Goal: Feedback & Contribution: Contribute content

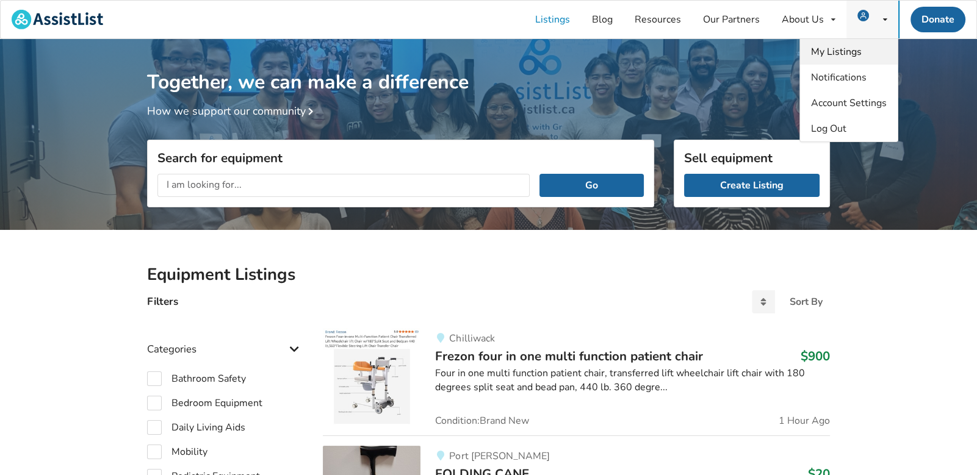
click at [846, 55] on span "My Listings" at bounding box center [836, 51] width 51 height 13
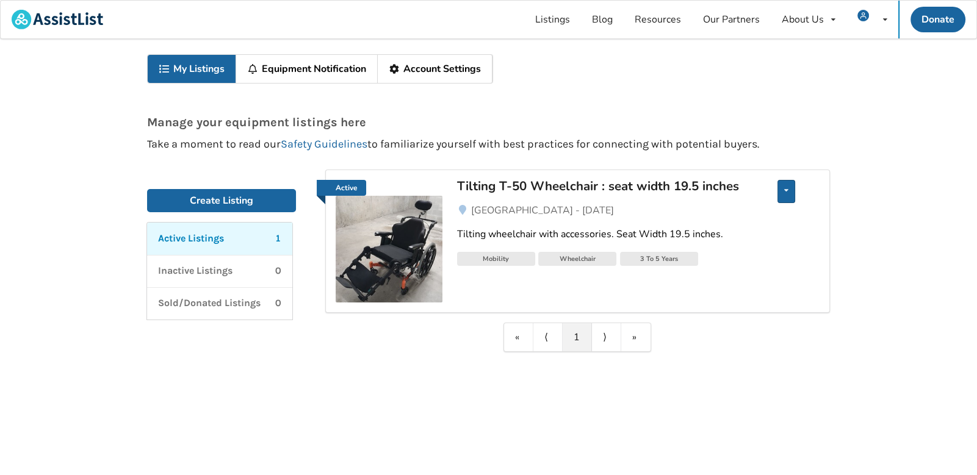
click at [788, 192] on icon at bounding box center [786, 190] width 4 height 7
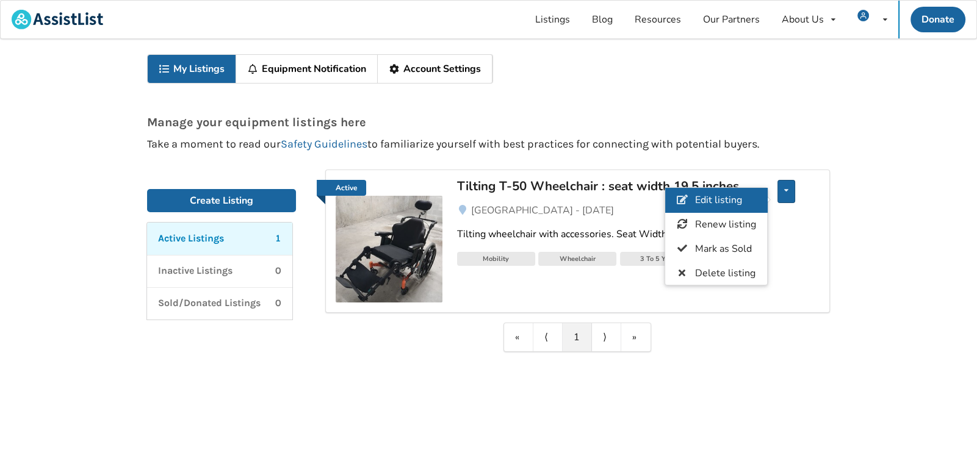
click at [734, 201] on span "Edit listing" at bounding box center [718, 200] width 47 height 13
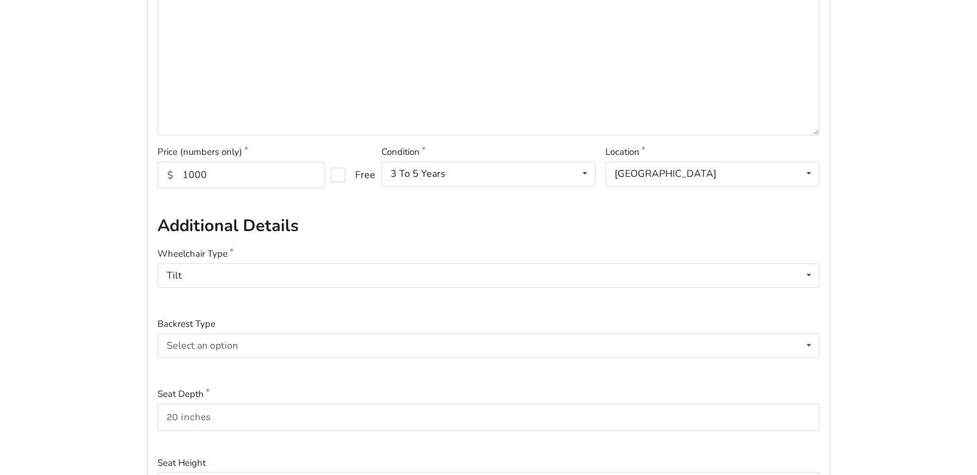
scroll to position [244, 0]
click at [296, 173] on input "1000" at bounding box center [240, 174] width 167 height 27
type input "1"
type input "900"
click at [398, 220] on h2 "Additional Details" at bounding box center [488, 225] width 662 height 21
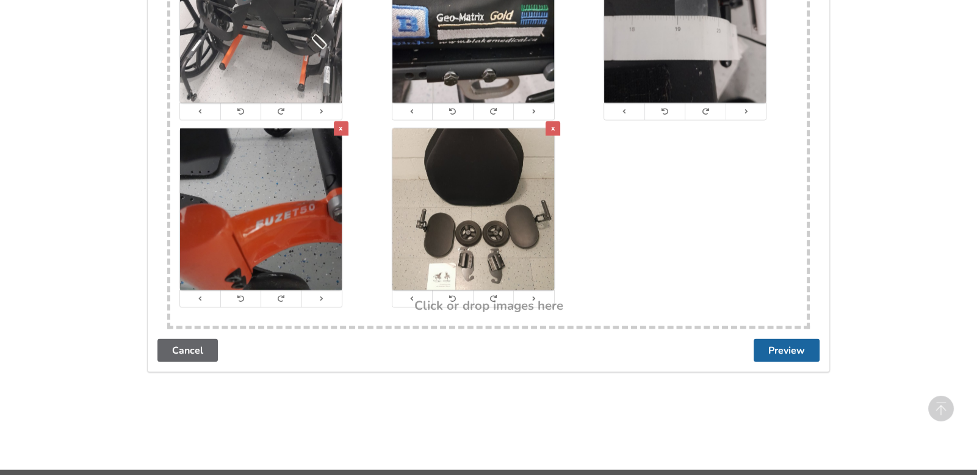
scroll to position [2604, 0]
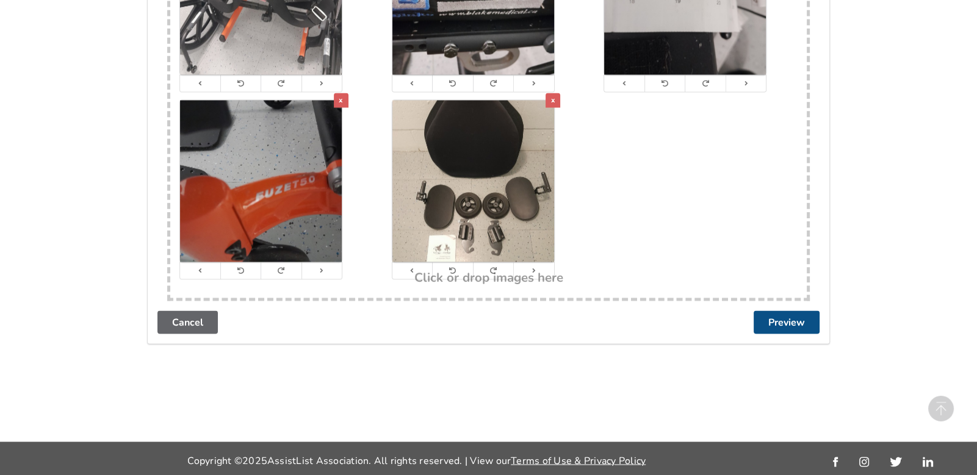
click at [774, 317] on button "Preview" at bounding box center [787, 322] width 66 height 23
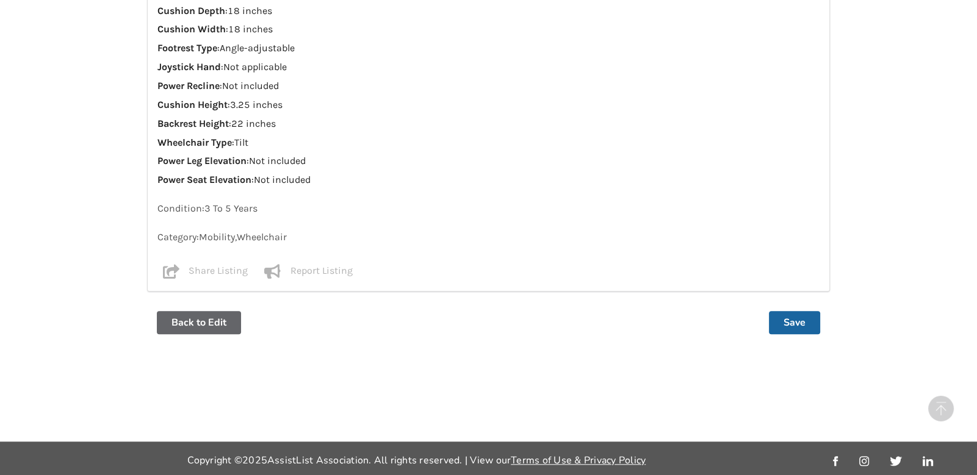
scroll to position [1289, 0]
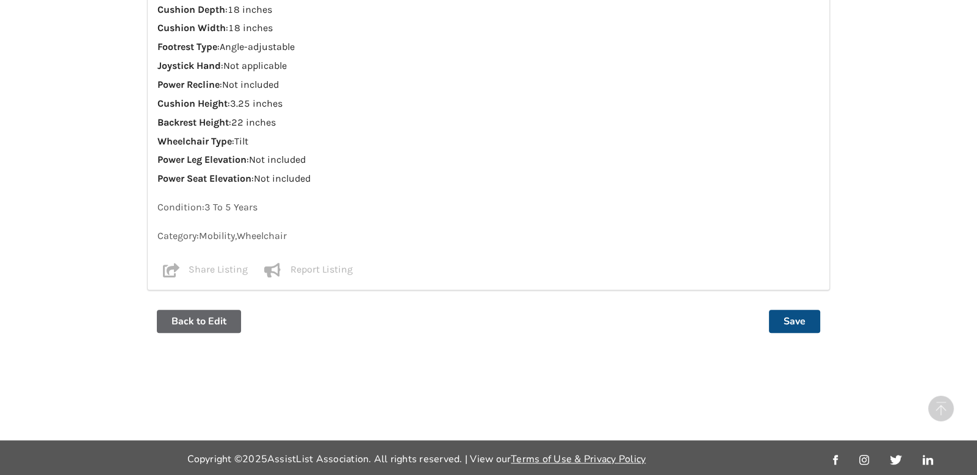
click at [794, 322] on button "Save" at bounding box center [794, 321] width 51 height 23
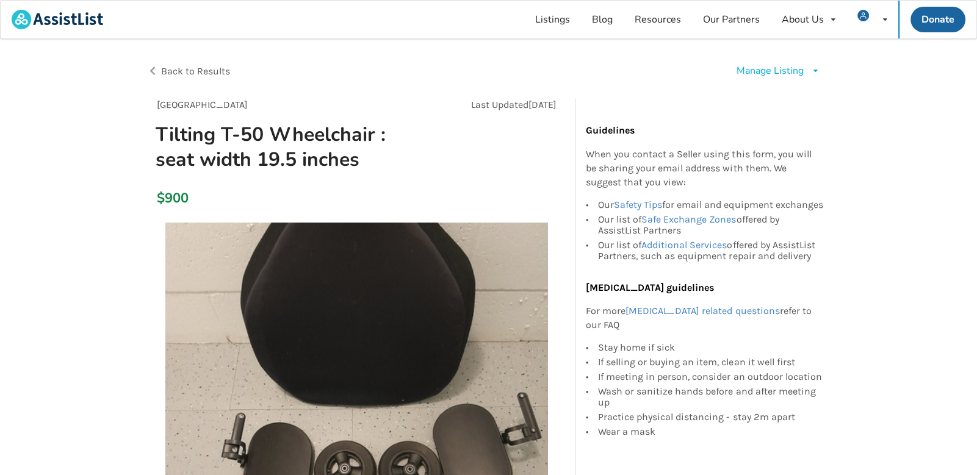
click at [816, 69] on icon at bounding box center [815, 70] width 9 height 7
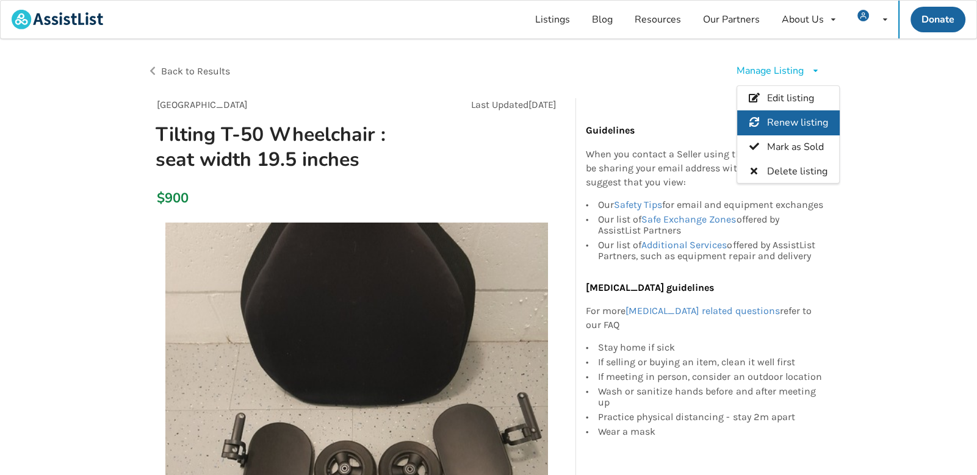
click at [800, 118] on span "Renew listing" at bounding box center [797, 122] width 61 height 13
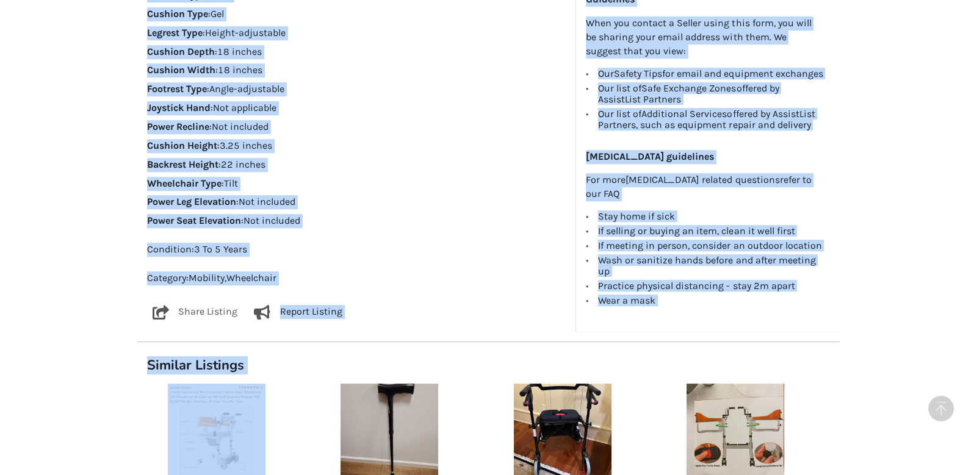
scroll to position [1046, 0]
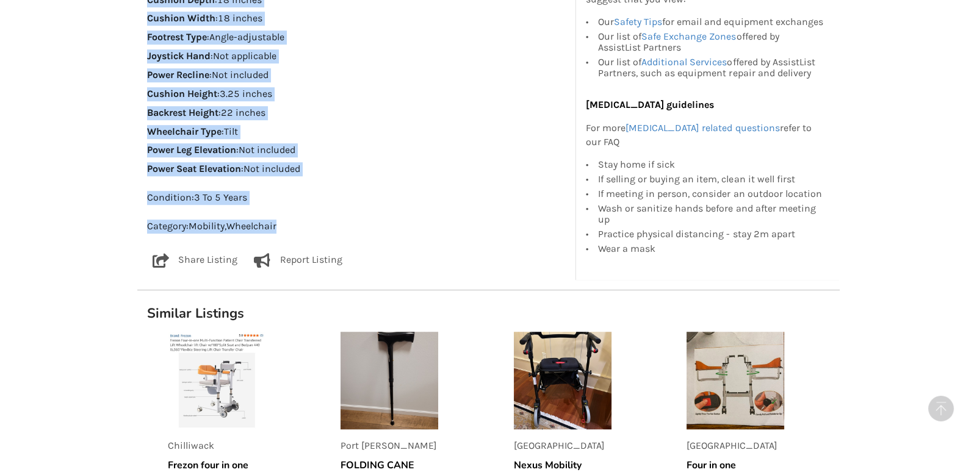
drag, startPoint x: 148, startPoint y: 120, endPoint x: 306, endPoint y: 217, distance: 185.2
copy div "Description Tilting wheelchair with accessories. Seat Width 19.5 inches. Wheelc…"
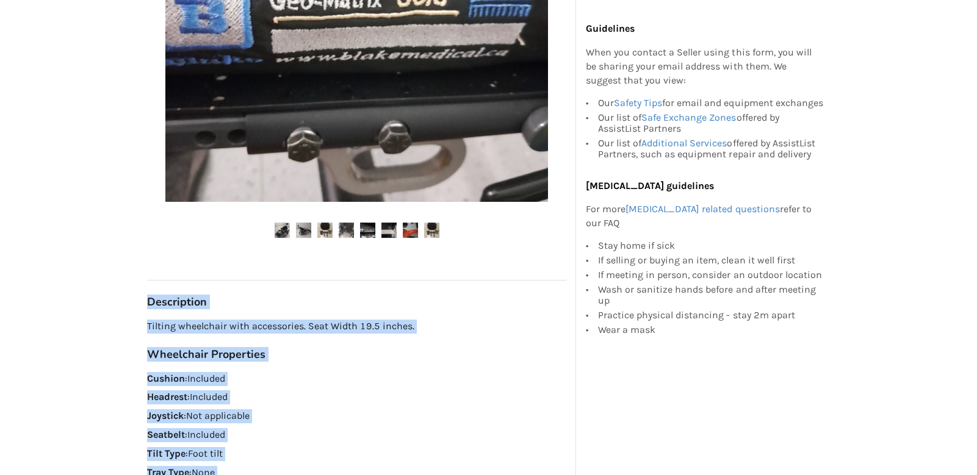
scroll to position [506, 0]
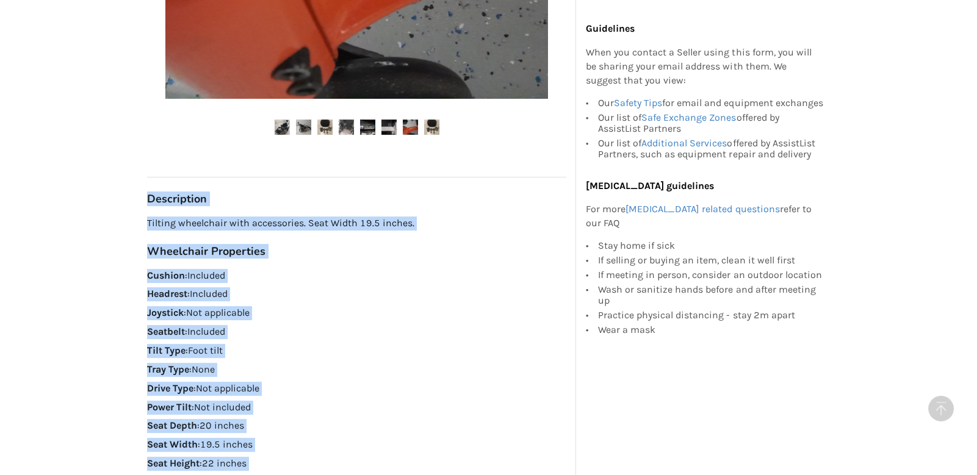
click at [350, 131] on img at bounding box center [346, 127] width 15 height 15
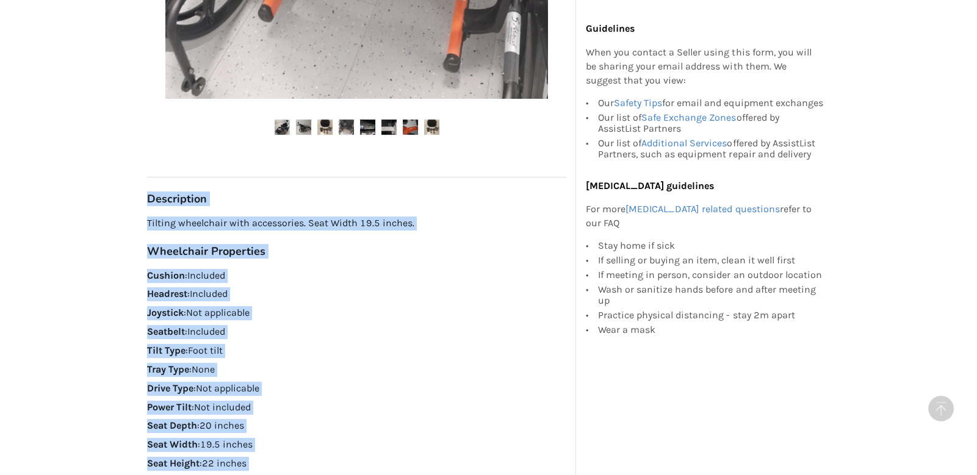
click at [322, 131] on img at bounding box center [324, 127] width 15 height 15
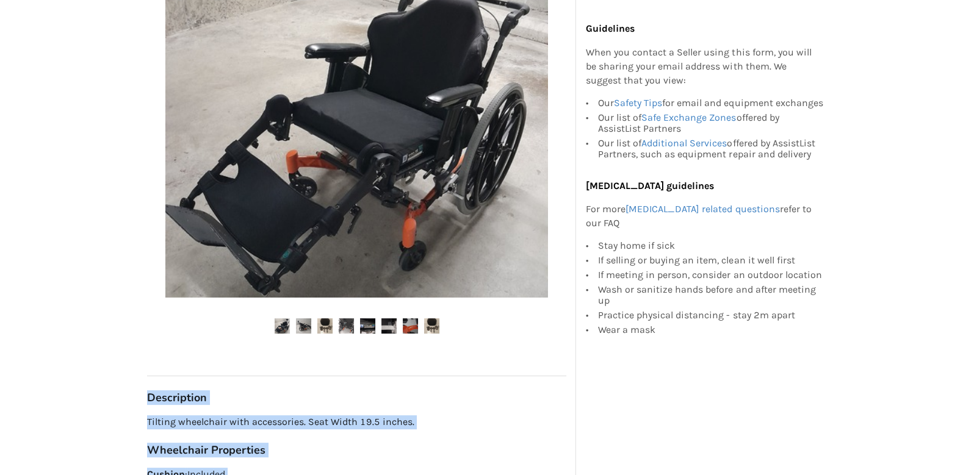
scroll to position [245, 0]
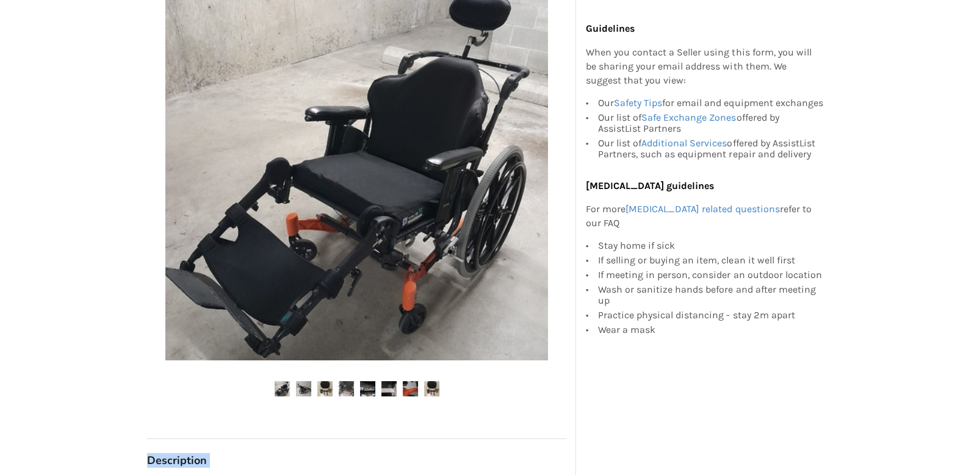
click at [306, 390] on img at bounding box center [303, 388] width 15 height 15
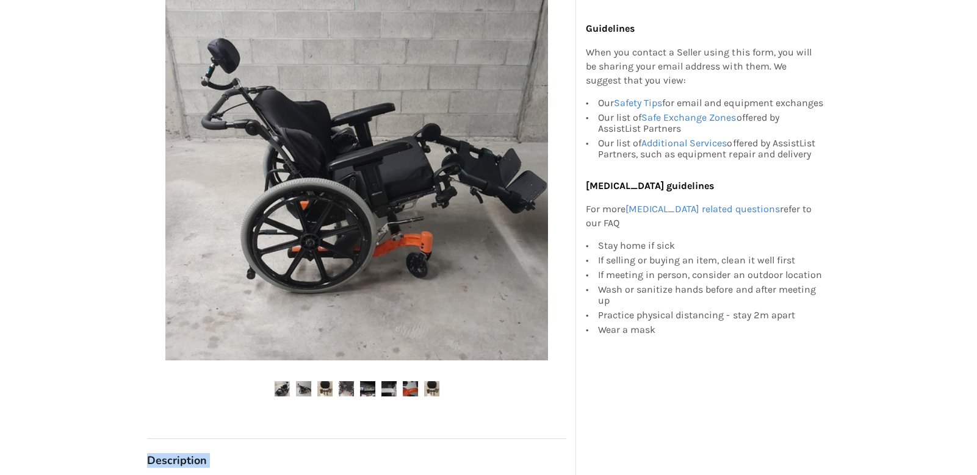
click at [323, 387] on img at bounding box center [324, 388] width 15 height 15
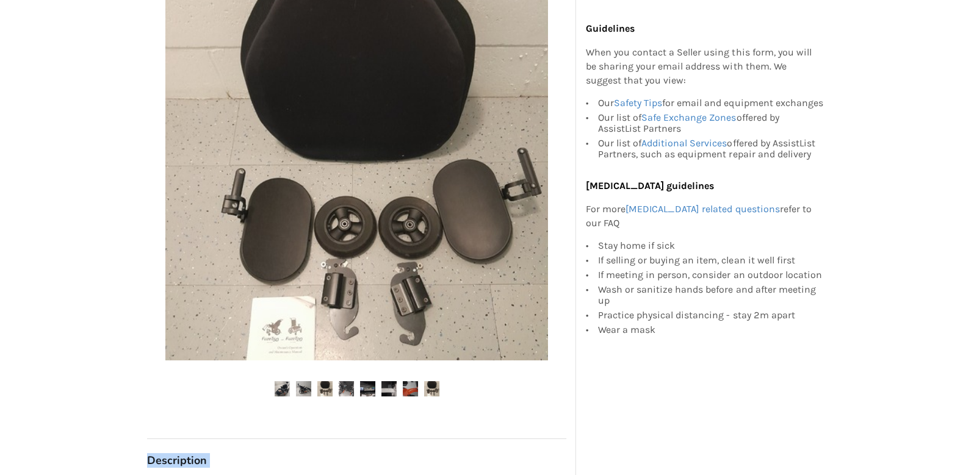
click at [346, 389] on img at bounding box center [346, 388] width 15 height 15
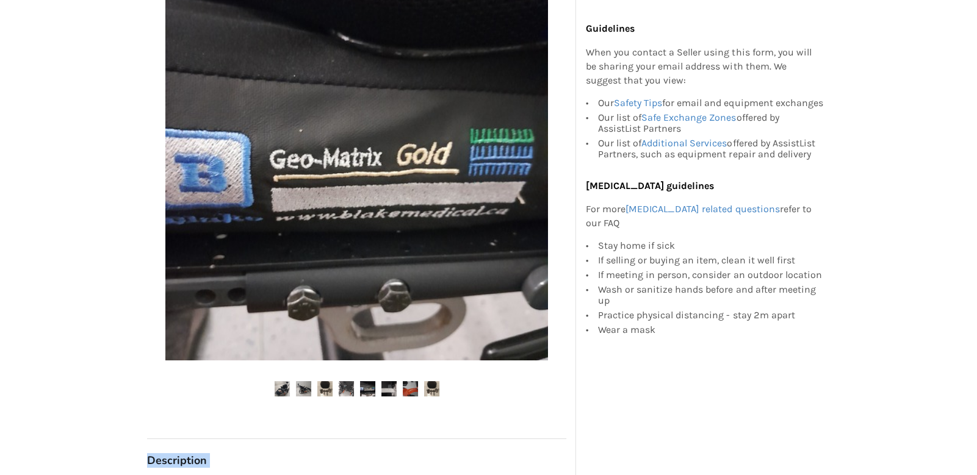
click at [372, 390] on img at bounding box center [367, 388] width 15 height 15
click at [388, 392] on img at bounding box center [388, 388] width 15 height 15
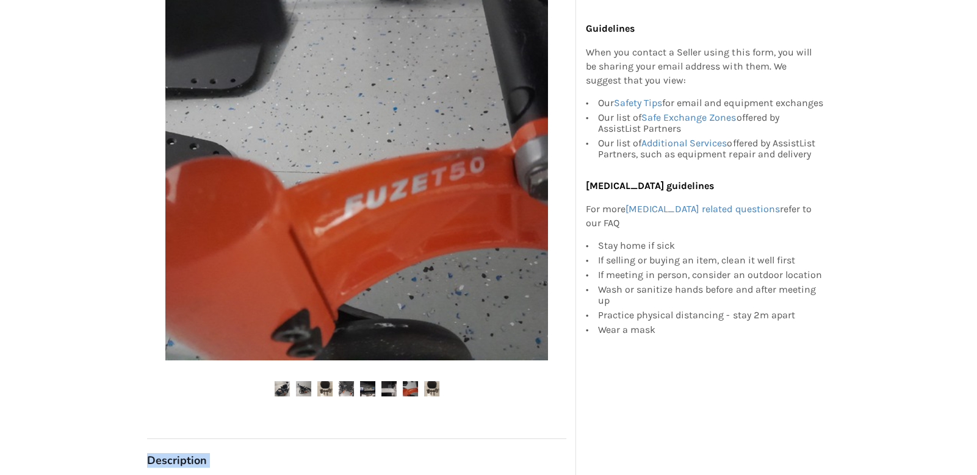
click at [407, 392] on img at bounding box center [410, 388] width 15 height 15
click at [433, 394] on img at bounding box center [431, 388] width 15 height 15
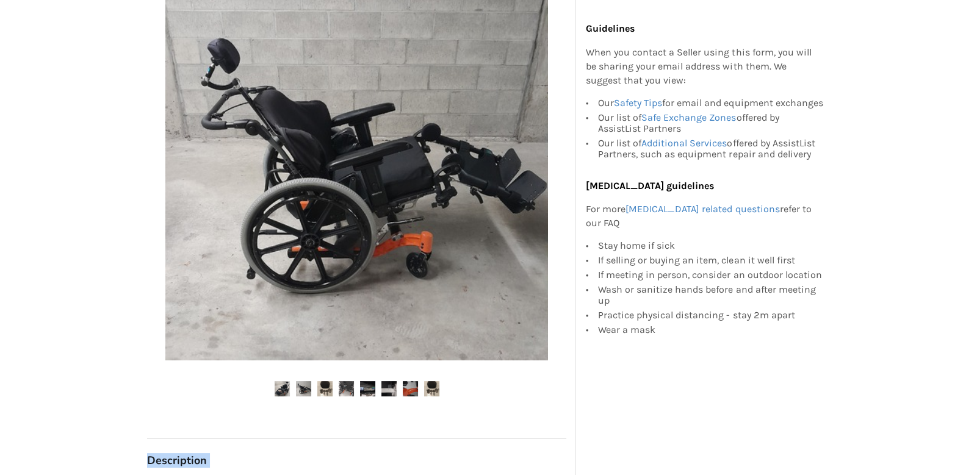
click at [278, 389] on img at bounding box center [282, 388] width 15 height 15
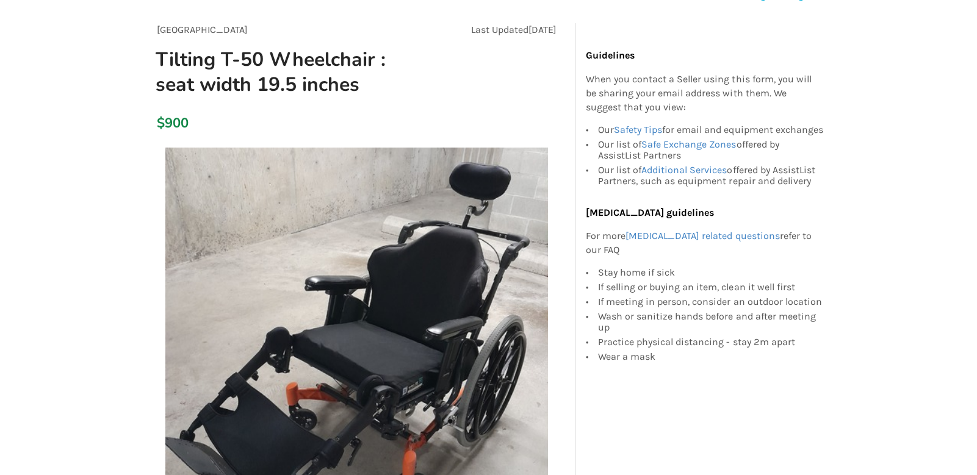
scroll to position [0, 0]
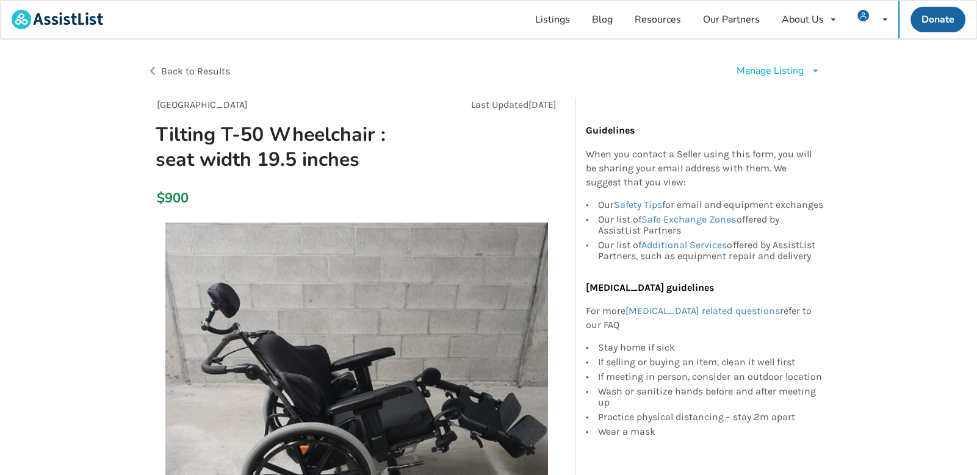
click at [815, 73] on icon at bounding box center [815, 70] width 9 height 7
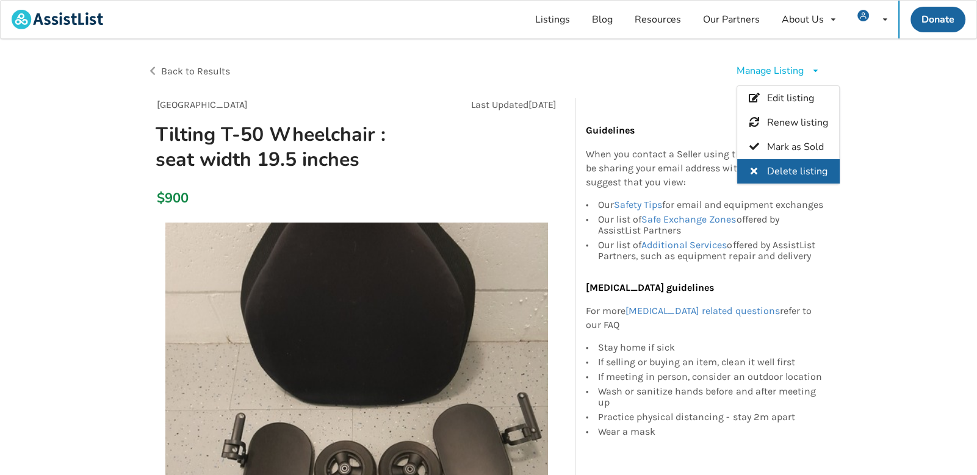
click at [802, 173] on span "Delete listing" at bounding box center [797, 171] width 60 height 13
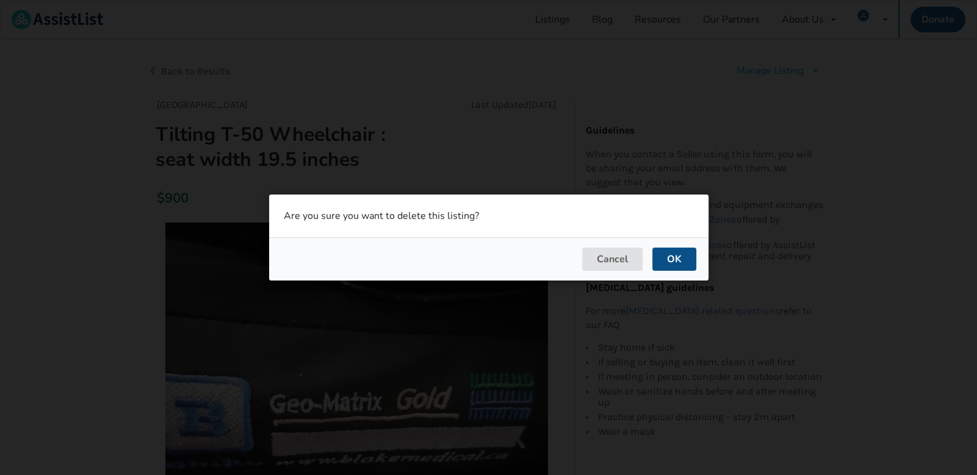
click at [680, 262] on button "OK" at bounding box center [674, 259] width 44 height 23
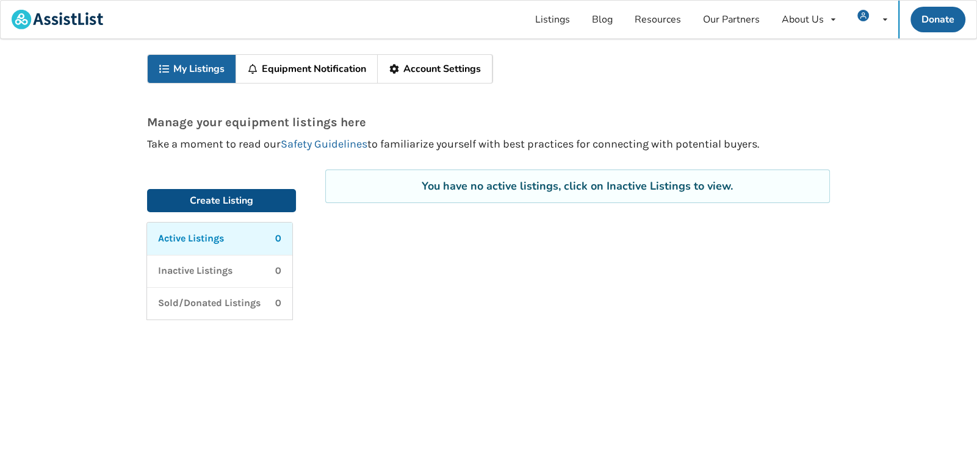
click at [232, 203] on link "Create Listing" at bounding box center [221, 200] width 149 height 23
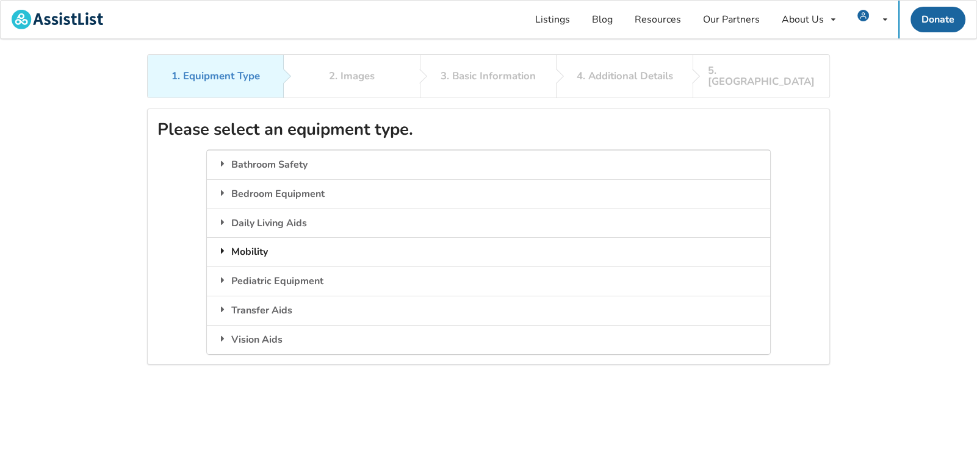
click at [257, 237] on div "Mobility" at bounding box center [488, 251] width 563 height 29
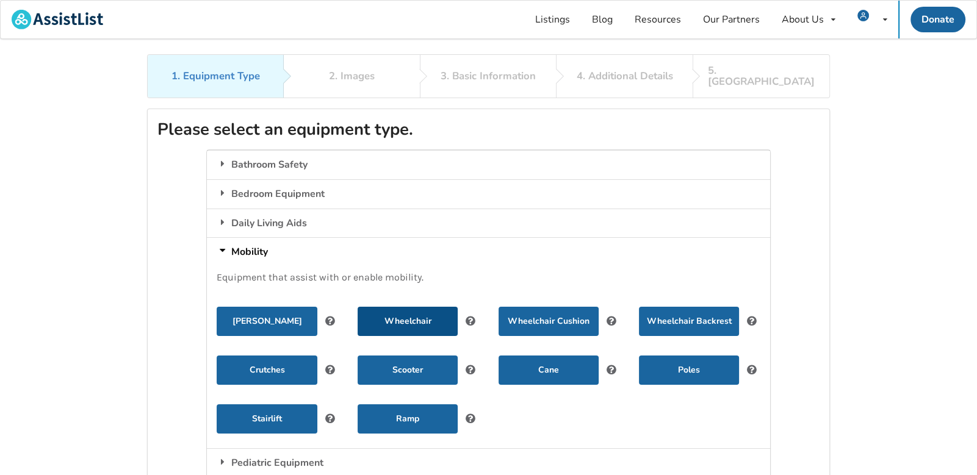
click at [397, 309] on button "Wheelchair" at bounding box center [408, 321] width 100 height 29
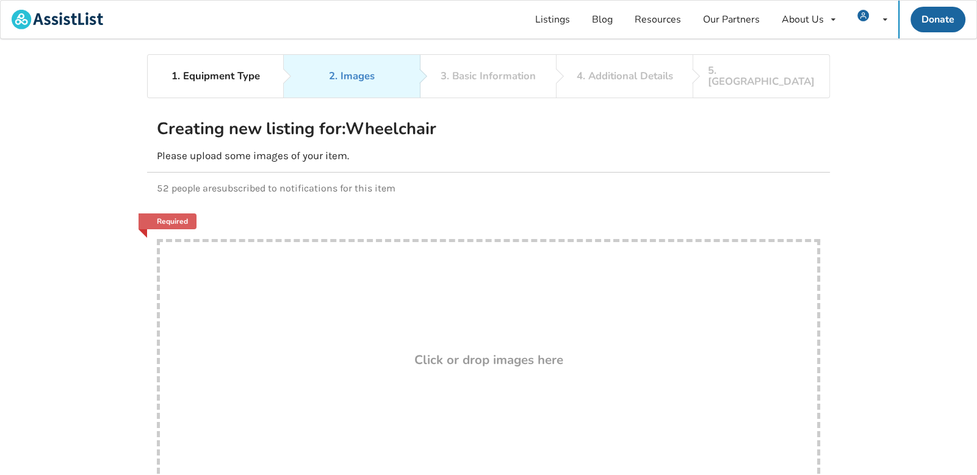
click at [413, 354] on div "Click or drop images here" at bounding box center [488, 361] width 657 height 15
type input "C:\fakepath\Side tilt photo of WC.jpg"
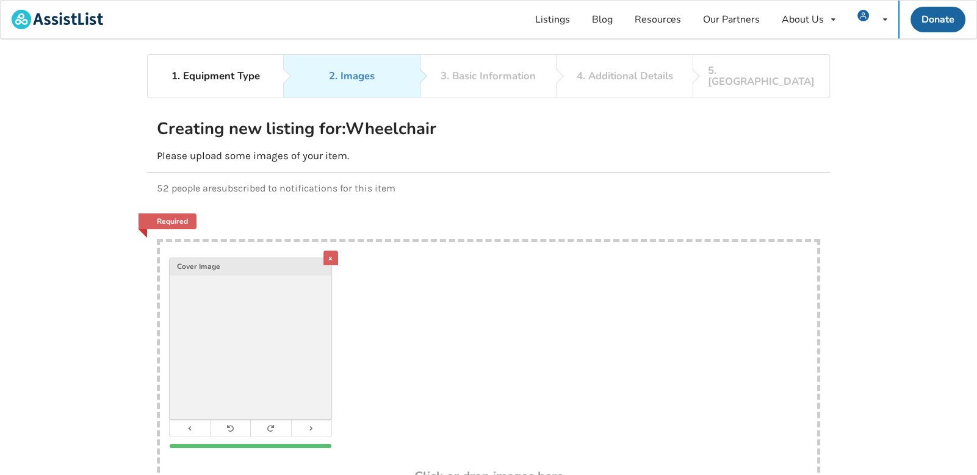
click at [638, 420] on div "x Cover Image" at bounding box center [488, 356] width 657 height 228
type input "C:\fakepath\Tilting chair.jpg"
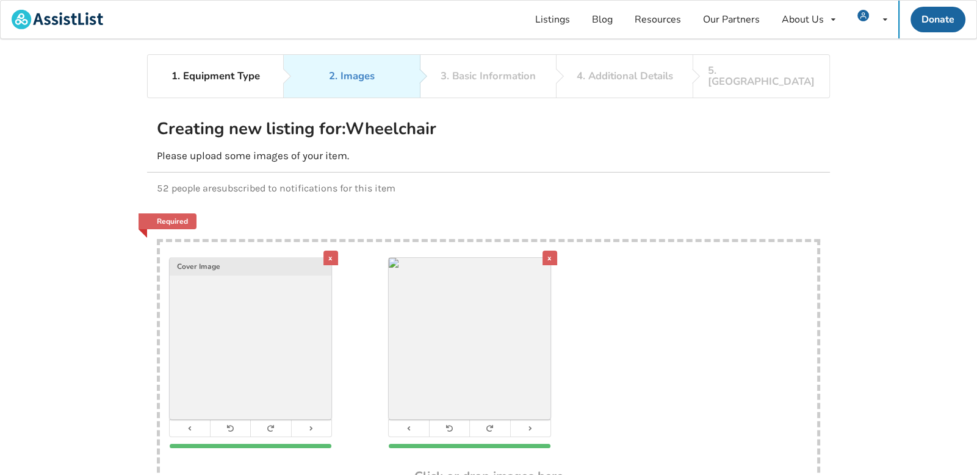
click at [707, 342] on div "x Cover Image x" at bounding box center [488, 356] width 657 height 228
type input "C:\fakepath\Geo Matrix Gold.jpg"
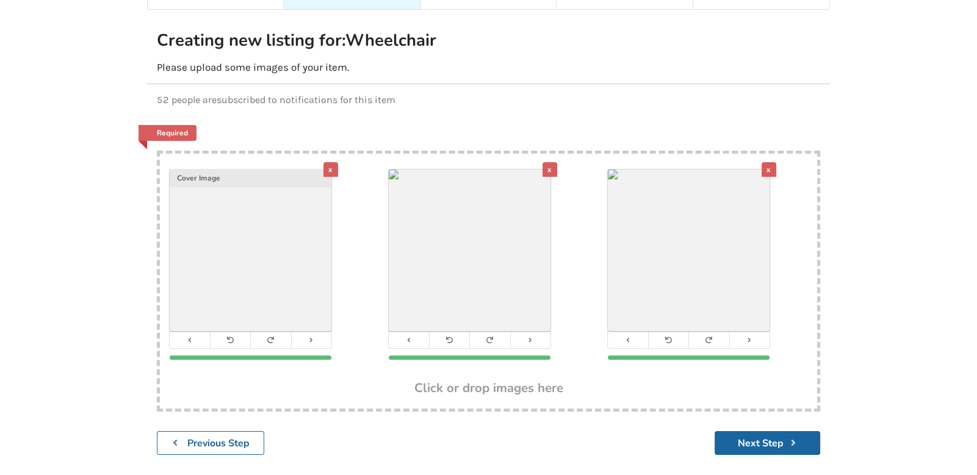
scroll to position [137, 0]
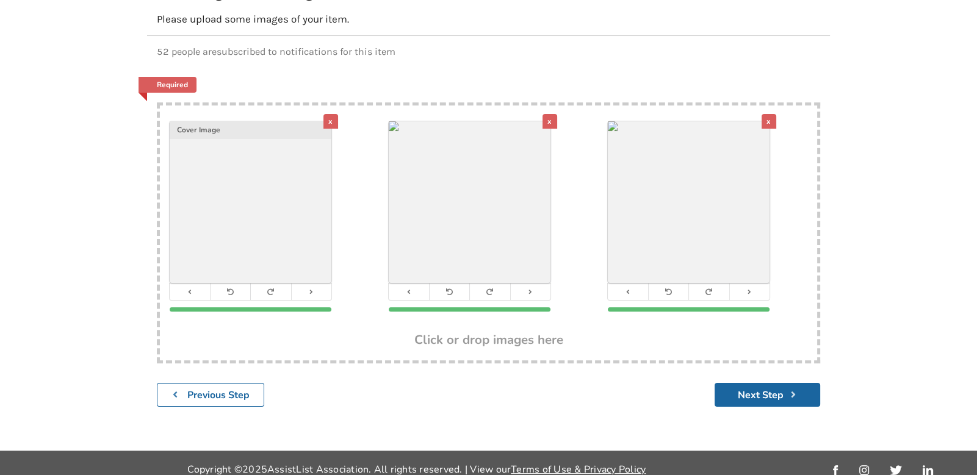
click at [520, 332] on h3 "Click or drop images here" at bounding box center [488, 340] width 149 height 16
type input "C:\fakepath\Accessories.jpg"
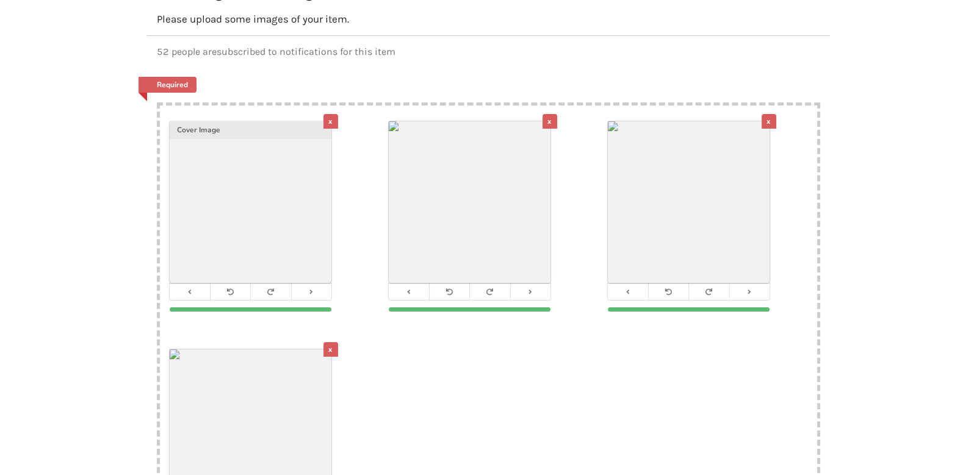
click at [564, 361] on div "x Cover Image x x x" at bounding box center [488, 334] width 657 height 457
type input "C:\fakepath\Seat belt.jpg"
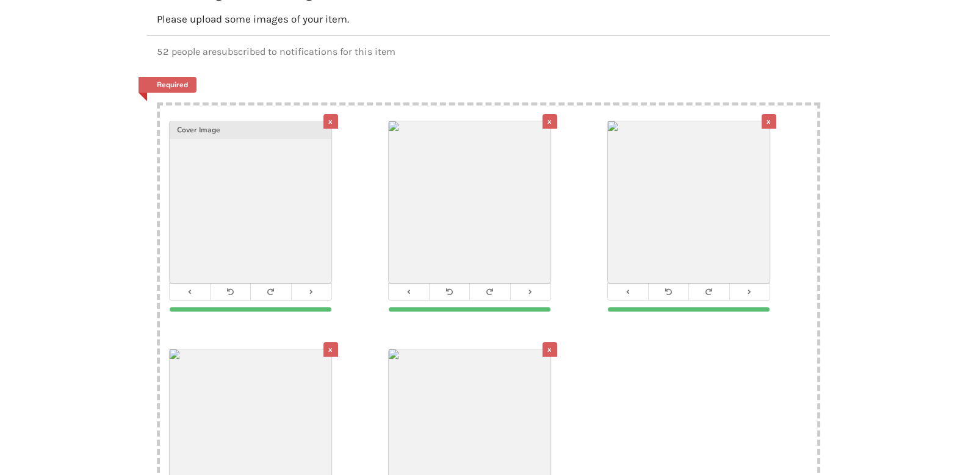
click at [622, 370] on div "x Cover Image x x x x" at bounding box center [488, 334] width 657 height 457
type input "C:\fakepath\Seat width 19.5 inches.jpg"
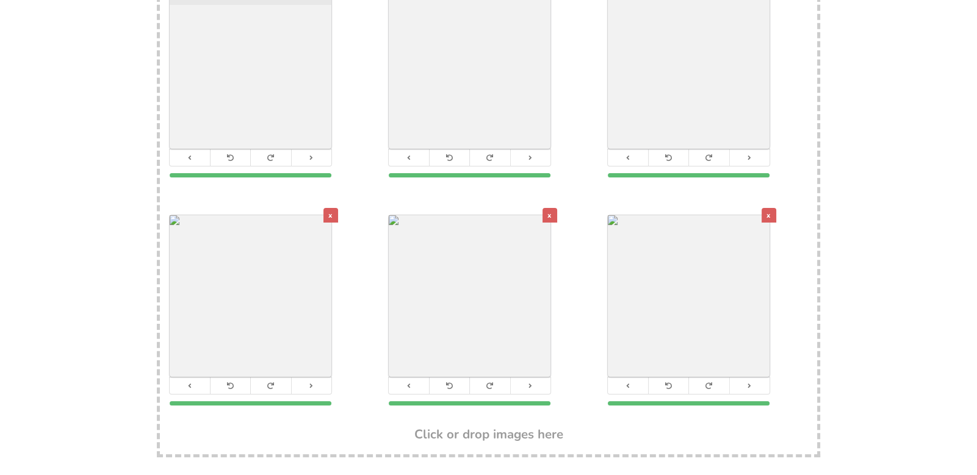
scroll to position [274, 0]
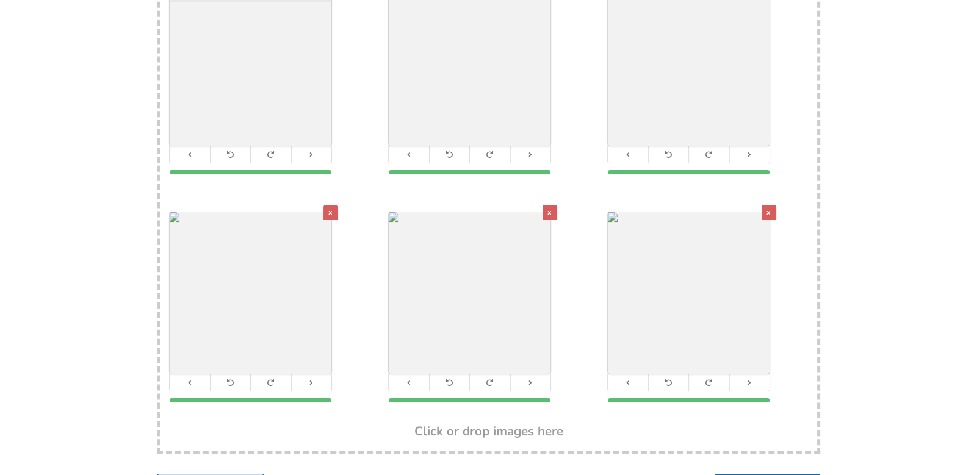
click at [543, 423] on h3 "Click or drop images here" at bounding box center [488, 431] width 149 height 16
type input "C:\fakepath\Side shot of T-50.jpg"
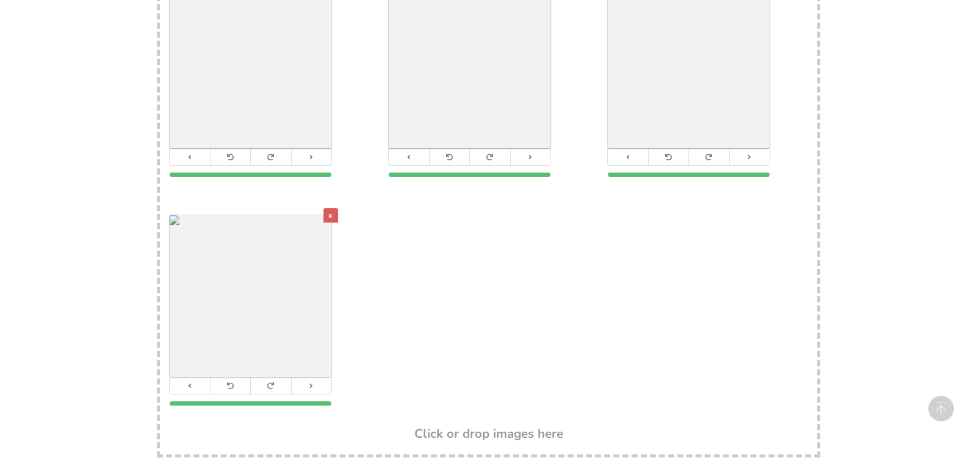
scroll to position [594, 0]
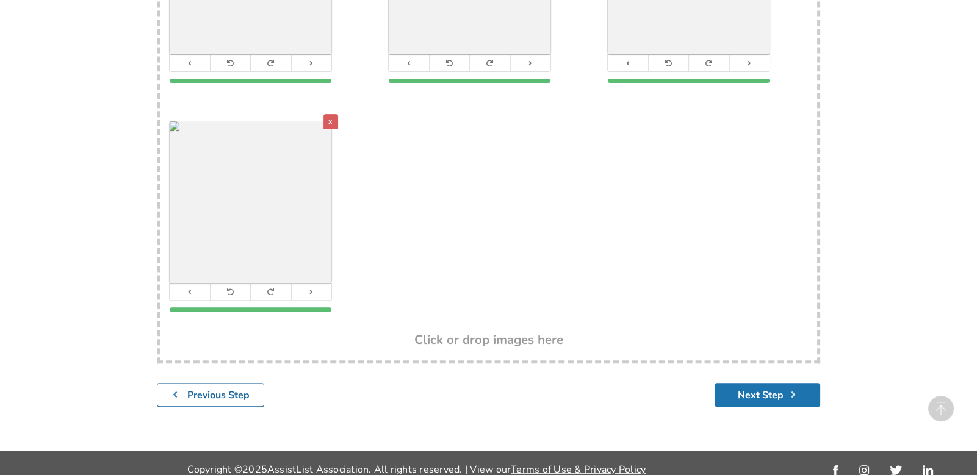
click at [766, 384] on button "Next Step" at bounding box center [767, 395] width 106 height 24
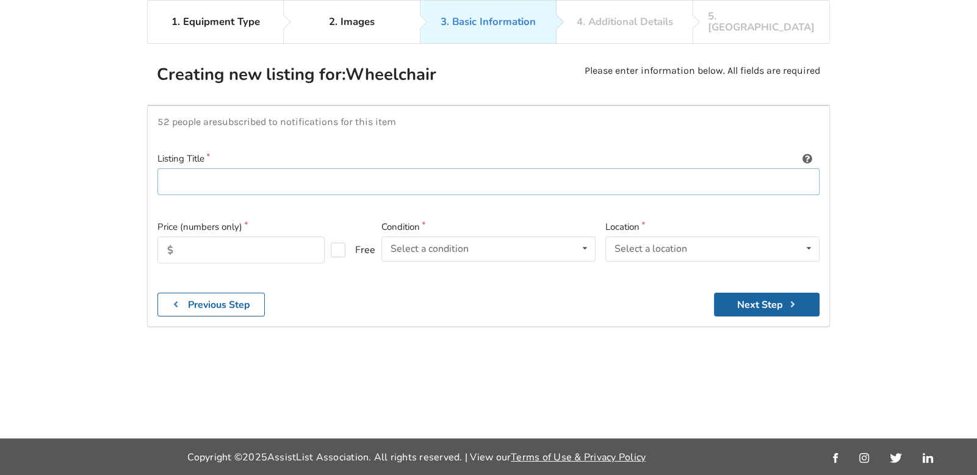
click at [339, 168] on input at bounding box center [488, 181] width 662 height 27
type input "Tilting T50 Fuze Wheelchair"
click at [300, 237] on input "text" at bounding box center [240, 250] width 167 height 27
type input "900"
click at [592, 237] on icon at bounding box center [585, 248] width 18 height 23
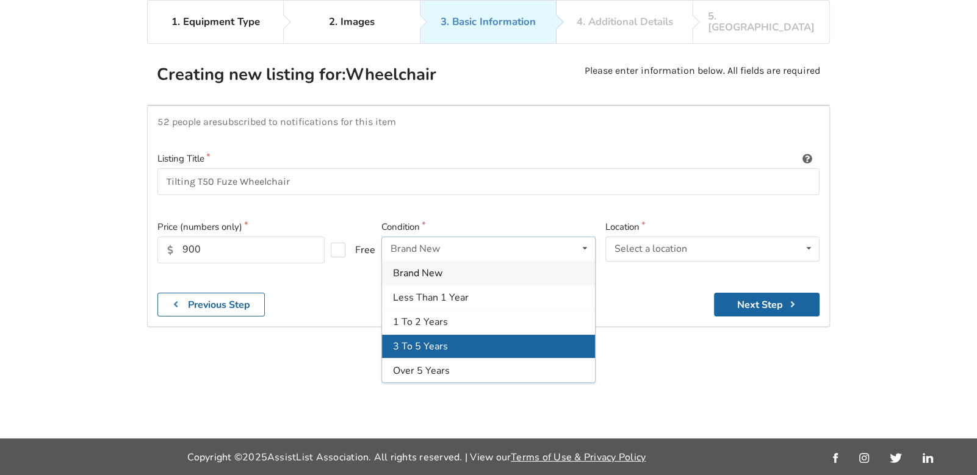
click at [517, 334] on div "3 To 5 Years" at bounding box center [488, 346] width 213 height 24
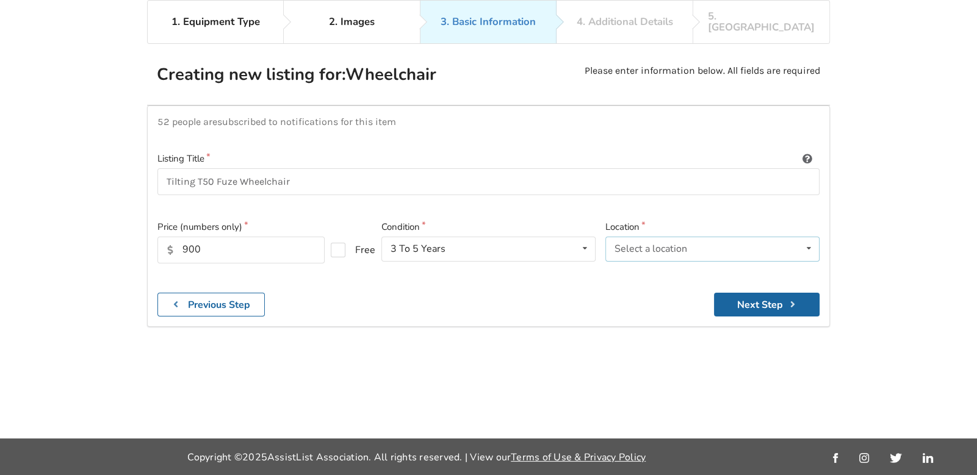
click at [808, 238] on icon at bounding box center [809, 248] width 18 height 23
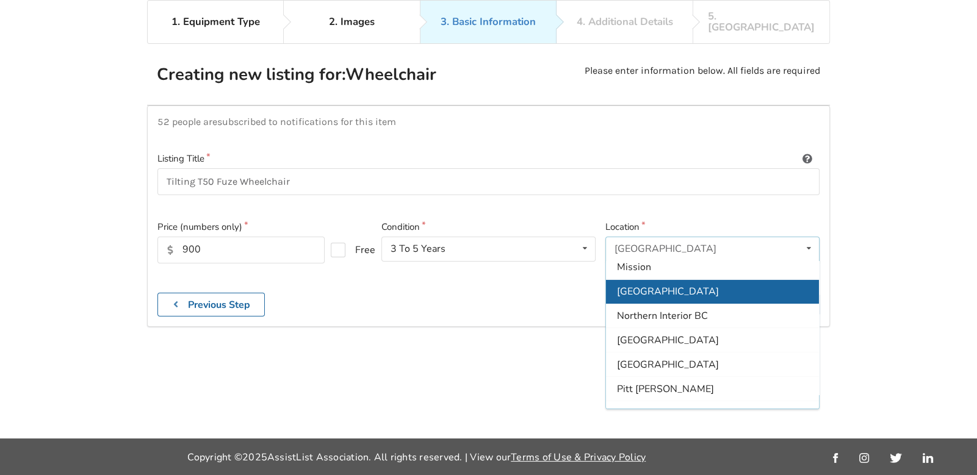
scroll to position [179, 0]
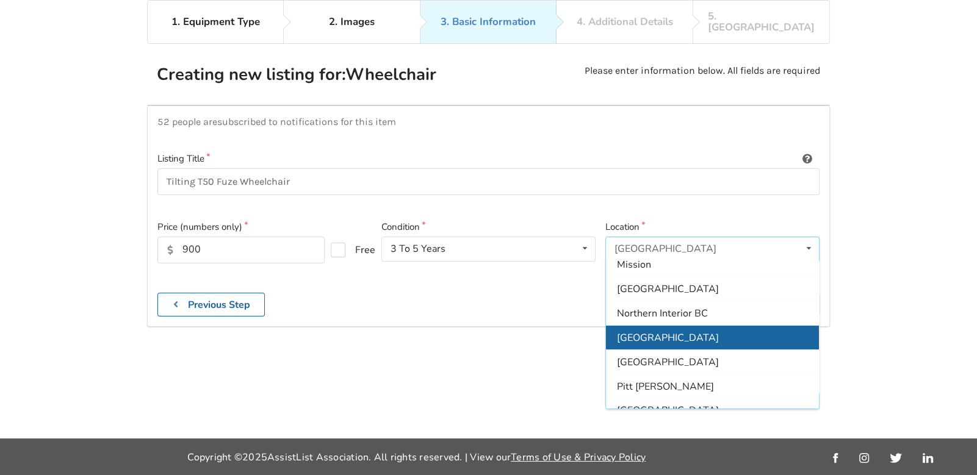
click at [741, 326] on div "[GEOGRAPHIC_DATA]" at bounding box center [712, 337] width 213 height 24
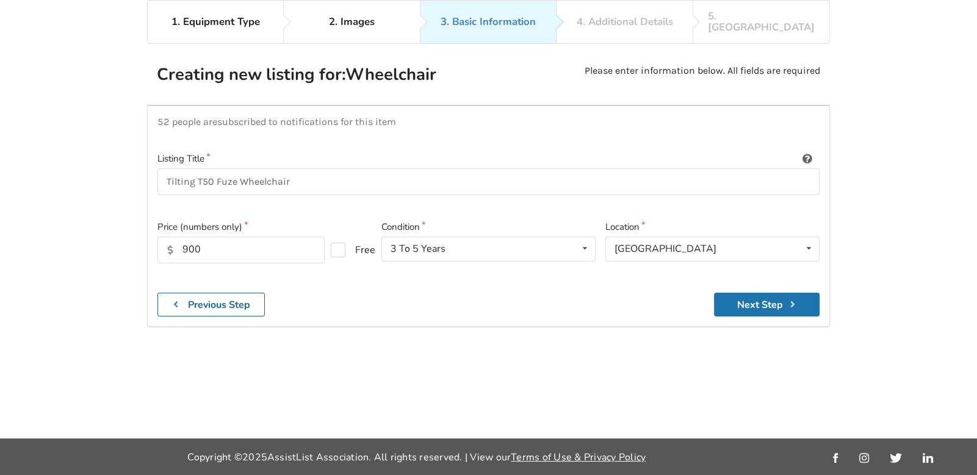
click at [774, 296] on button "Next Step" at bounding box center [767, 305] width 106 height 24
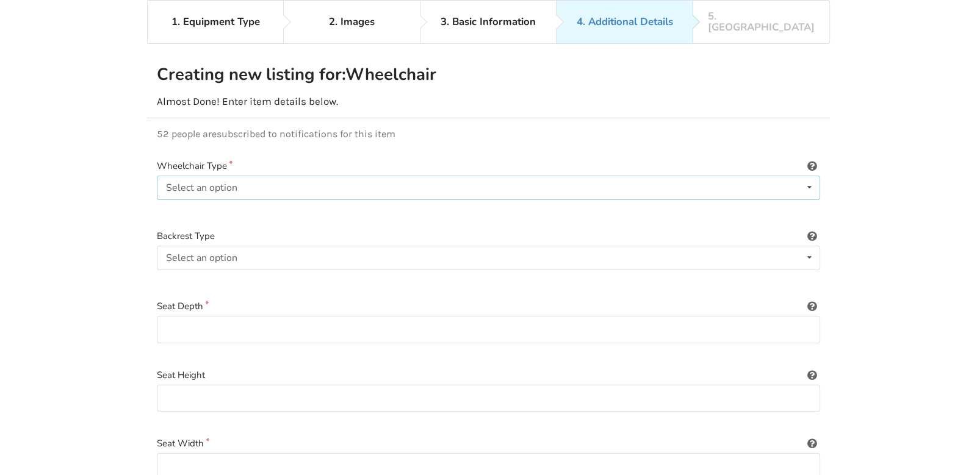
click at [818, 176] on div "Select an option Power/electric Manual Transport Tilt" at bounding box center [488, 188] width 663 height 24
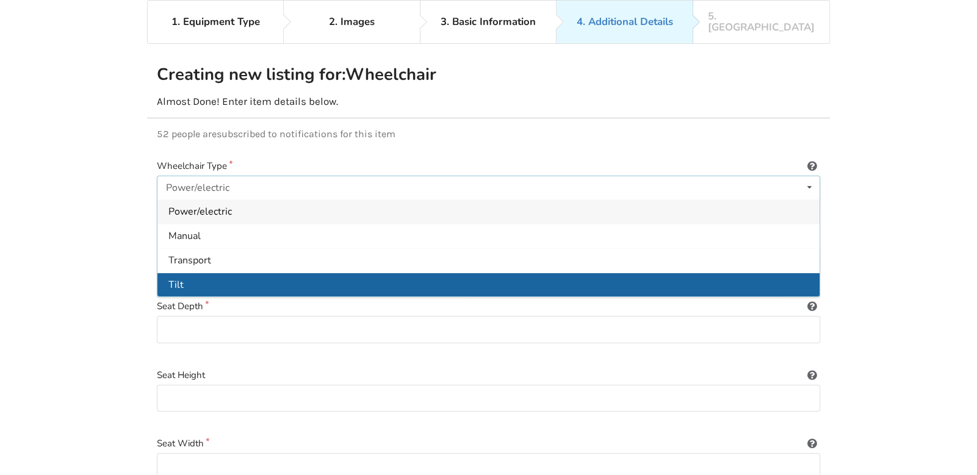
click at [628, 273] on div "Tilt" at bounding box center [488, 285] width 662 height 24
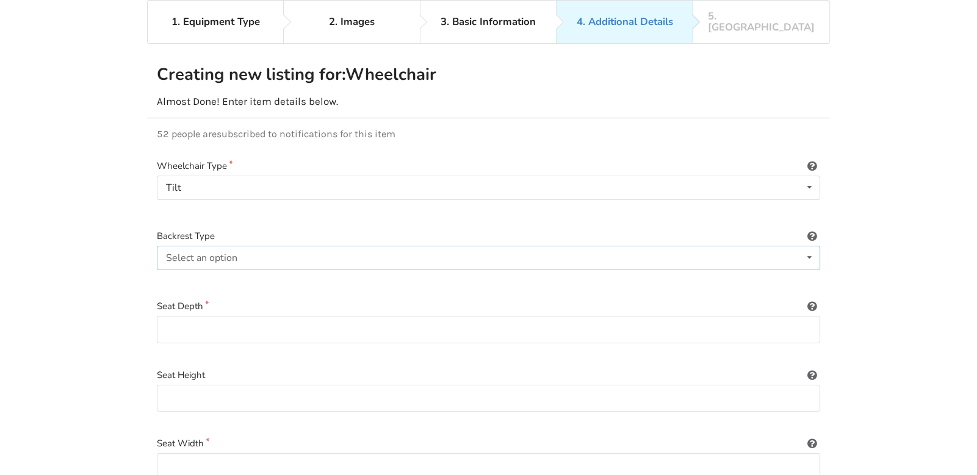
click at [808, 246] on icon at bounding box center [809, 257] width 18 height 23
click at [404, 270] on div "Sling (standard upholstery)" at bounding box center [488, 282] width 662 height 24
click at [802, 322] on input at bounding box center [488, 329] width 663 height 27
type input "20 inches"
click at [250, 385] on input at bounding box center [488, 398] width 663 height 27
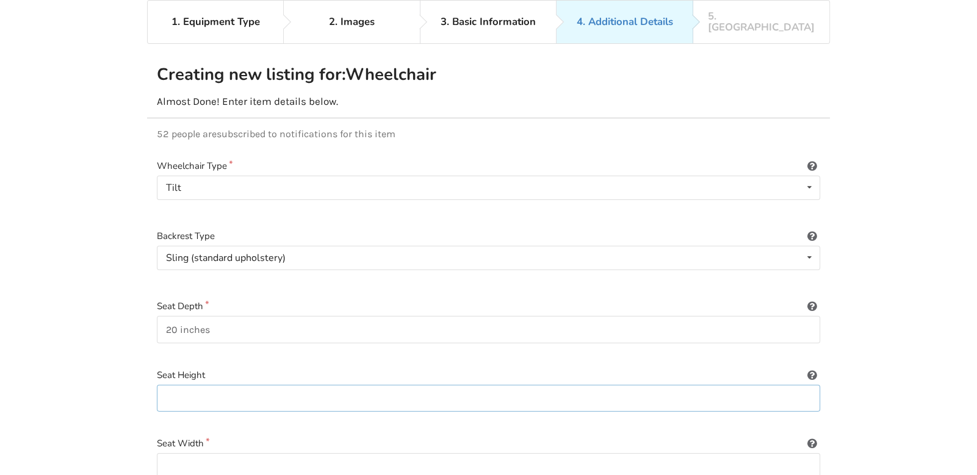
type input "22 inches"
click at [224, 453] on input at bounding box center [488, 466] width 663 height 27
type input "19.5 inches"
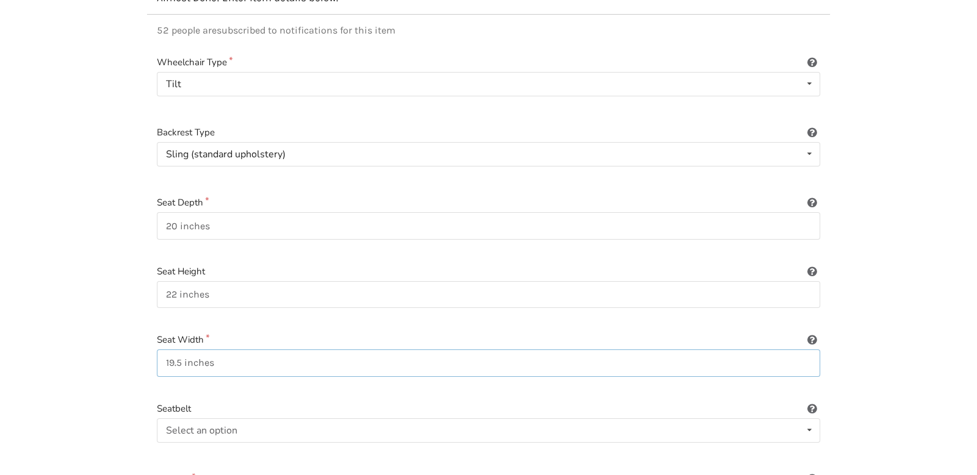
scroll to position [217, 0]
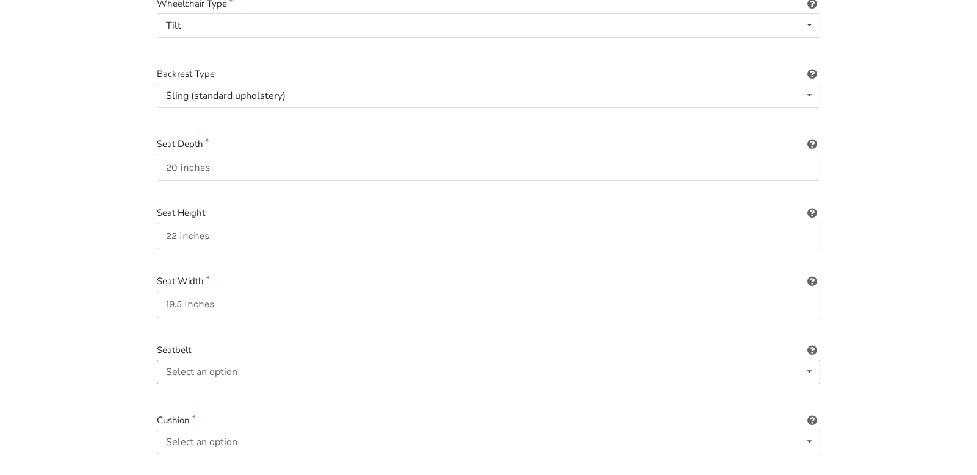
click at [344, 360] on div "Select an option Included Not included" at bounding box center [488, 372] width 663 height 24
click at [300, 384] on div "Included" at bounding box center [488, 396] width 662 height 24
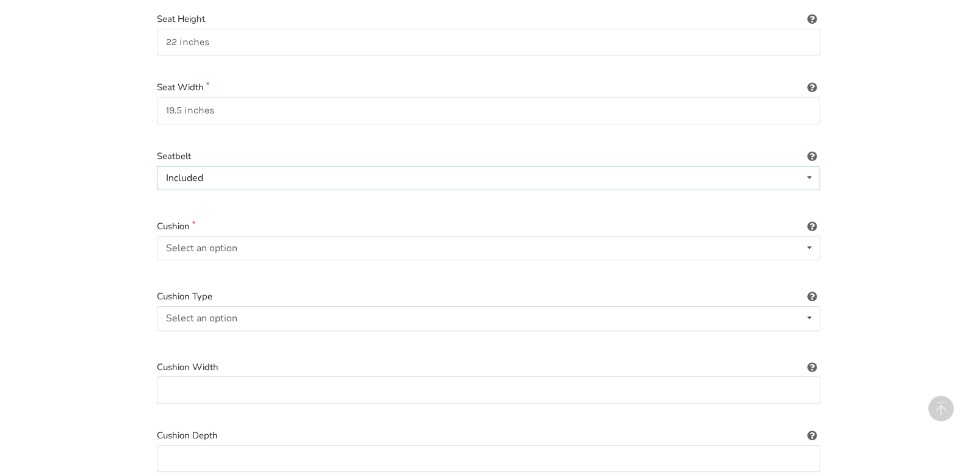
scroll to position [475, 0]
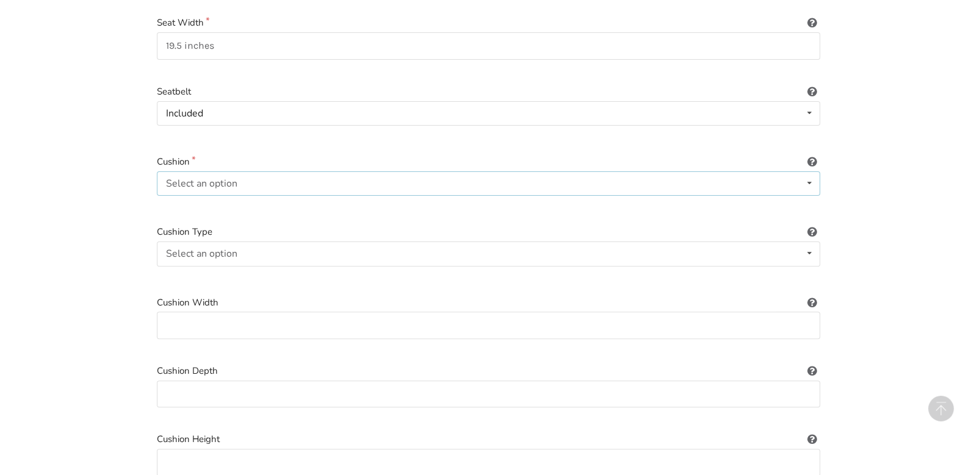
click at [321, 175] on div "Select an option Included Not included" at bounding box center [488, 183] width 663 height 24
click at [315, 195] on div "Included" at bounding box center [488, 207] width 662 height 24
click at [312, 242] on div "Select an option Not applicable Foam Gel Air Gel and foam Air and foam Captain'…" at bounding box center [488, 254] width 663 height 24
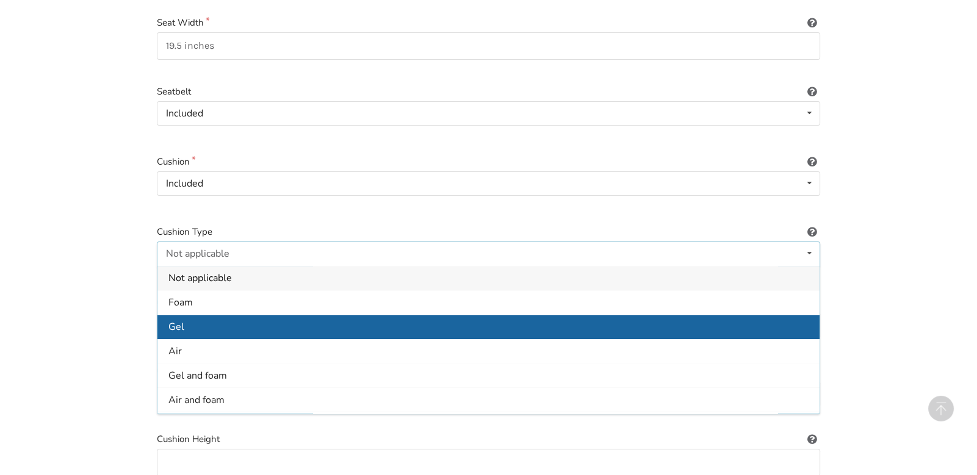
click at [263, 314] on div "Gel" at bounding box center [488, 326] width 662 height 24
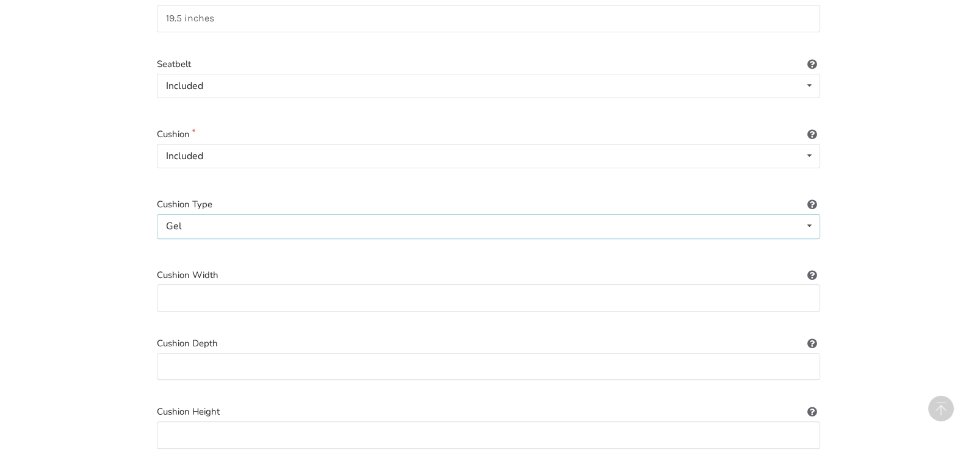
scroll to position [506, 0]
click at [287, 282] on input at bounding box center [488, 294] width 663 height 27
type input "18 inches"
click at [270, 350] on input at bounding box center [488, 363] width 663 height 27
type input "18 inches"
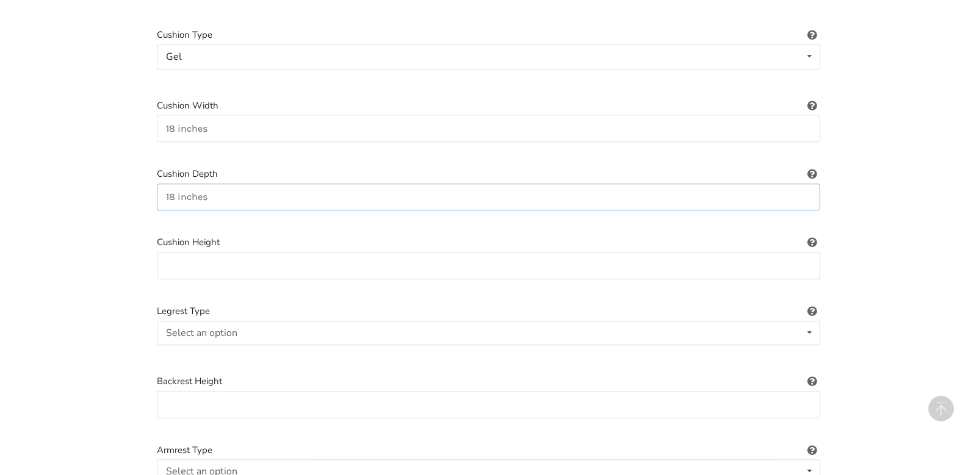
scroll to position [676, 0]
click at [260, 248] on input at bounding box center [488, 261] width 663 height 27
type input "3.25 inches"
click at [271, 317] on div "Select an option Standard Height-adjustable Elevating" at bounding box center [488, 329] width 663 height 24
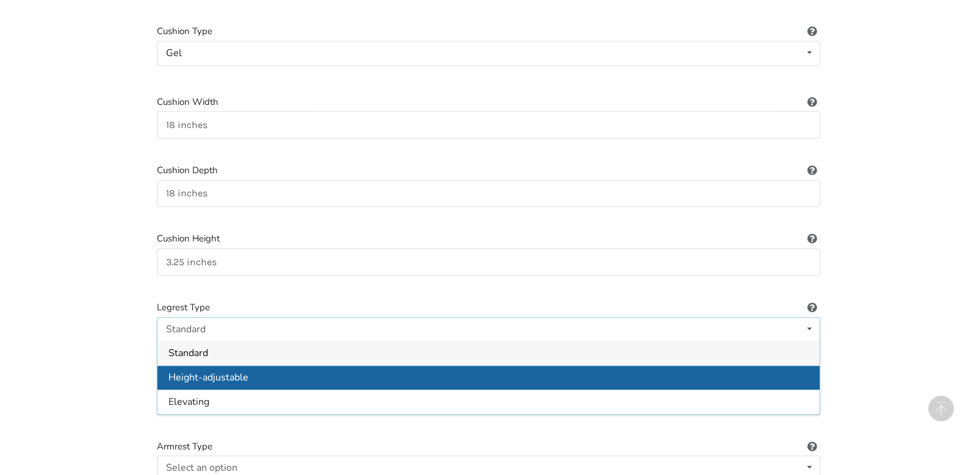
click at [278, 365] on div "Height-adjustable" at bounding box center [488, 377] width 662 height 24
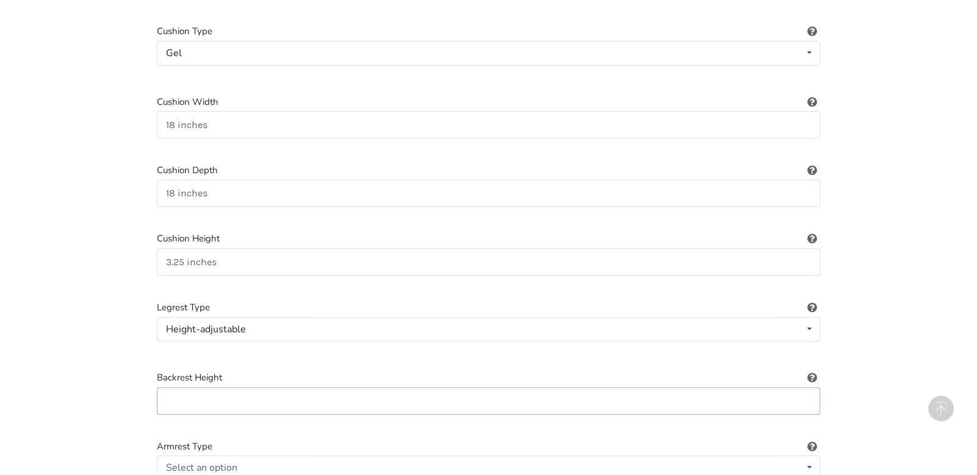
click at [319, 387] on input at bounding box center [488, 400] width 663 height 27
click at [291, 387] on input at bounding box center [488, 400] width 663 height 27
type input "2"
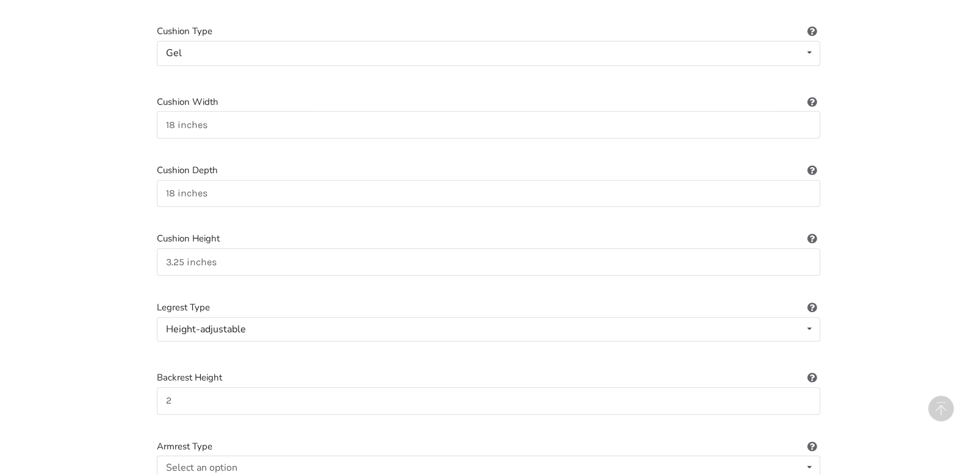
click at [114, 354] on div "1. Equipment Type 2. Images 3. Basic Information 4. Additional Details 5. Previ…" at bounding box center [488, 419] width 977 height 2082
click at [196, 388] on input "2" at bounding box center [488, 400] width 663 height 27
click at [210, 387] on input "2" at bounding box center [488, 400] width 663 height 27
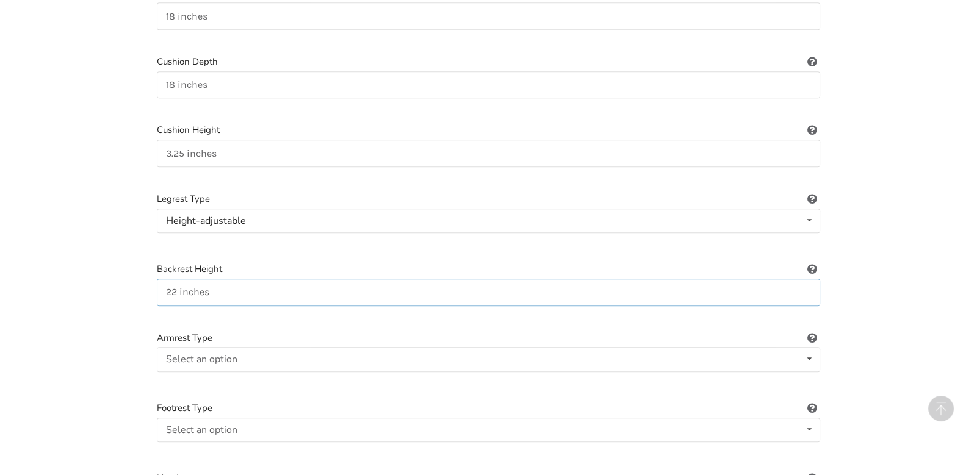
scroll to position [814, 0]
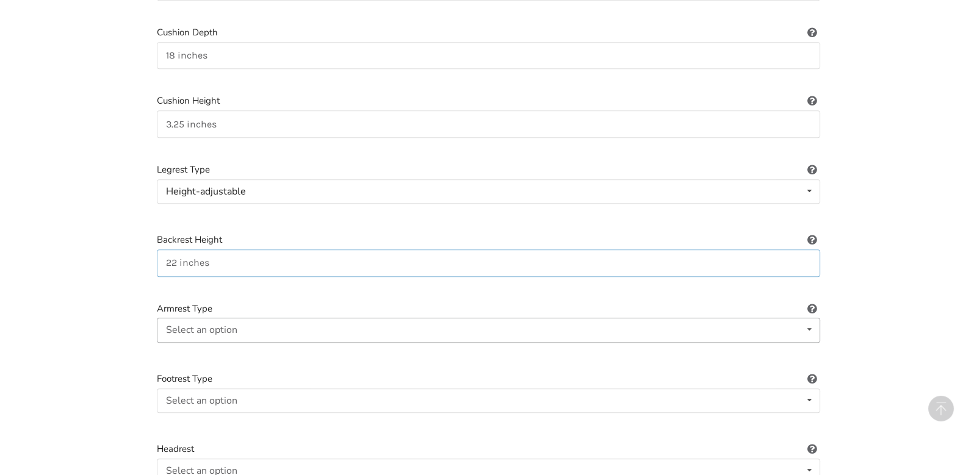
type input "22 inches"
click at [358, 318] on div "Select an option Fixed Removeable Flip back" at bounding box center [488, 330] width 663 height 24
click at [326, 348] on div "Fixed" at bounding box center [488, 354] width 662 height 24
click at [342, 390] on div "Select an option Standard Angle-adjustable" at bounding box center [488, 401] width 663 height 24
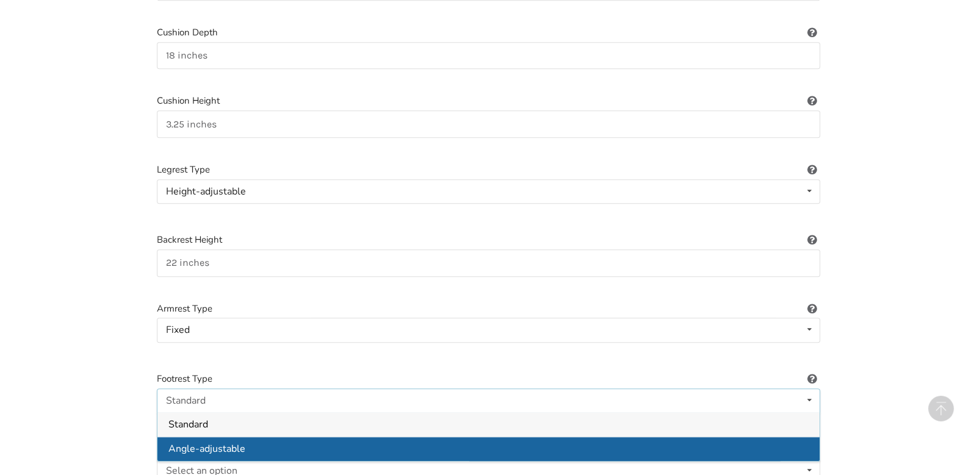
click at [339, 437] on div "Angle-adjustable" at bounding box center [488, 449] width 662 height 24
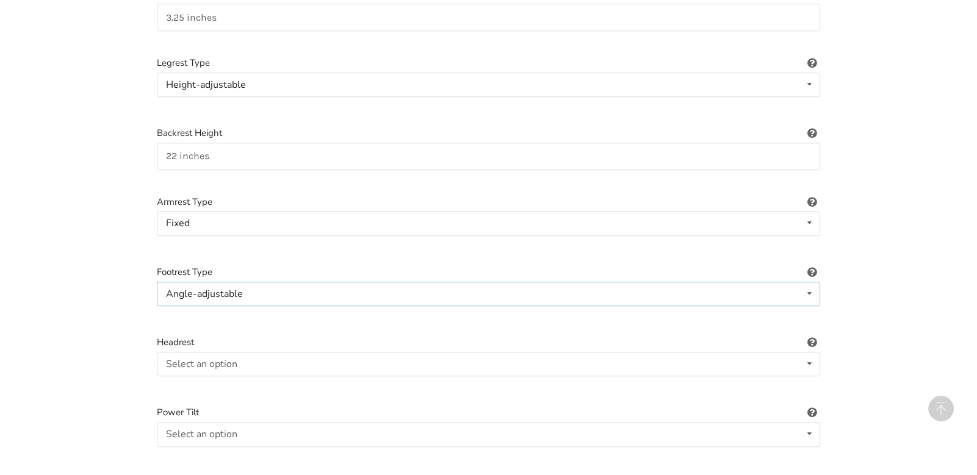
scroll to position [921, 0]
click at [377, 351] on div "Select an option Included Not included" at bounding box center [488, 363] width 663 height 24
click at [351, 379] on div "Included" at bounding box center [488, 387] width 662 height 24
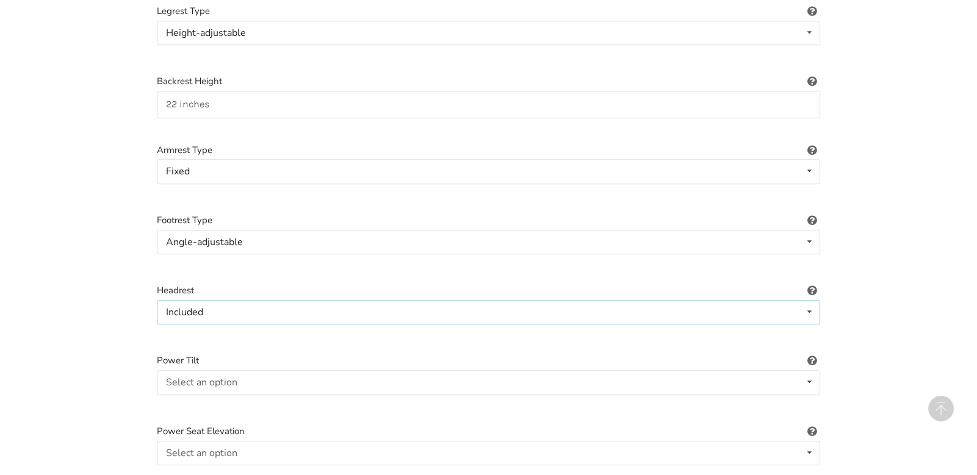
scroll to position [1012, 0]
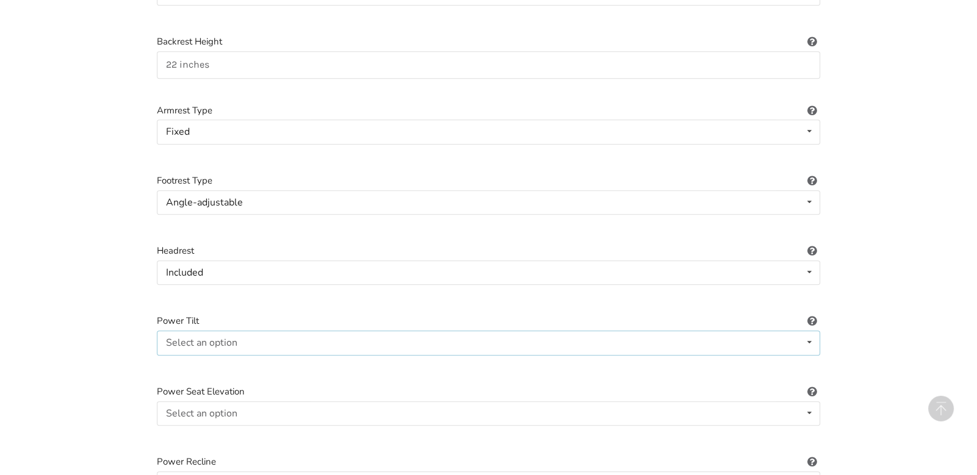
click at [812, 331] on icon at bounding box center [809, 342] width 18 height 23
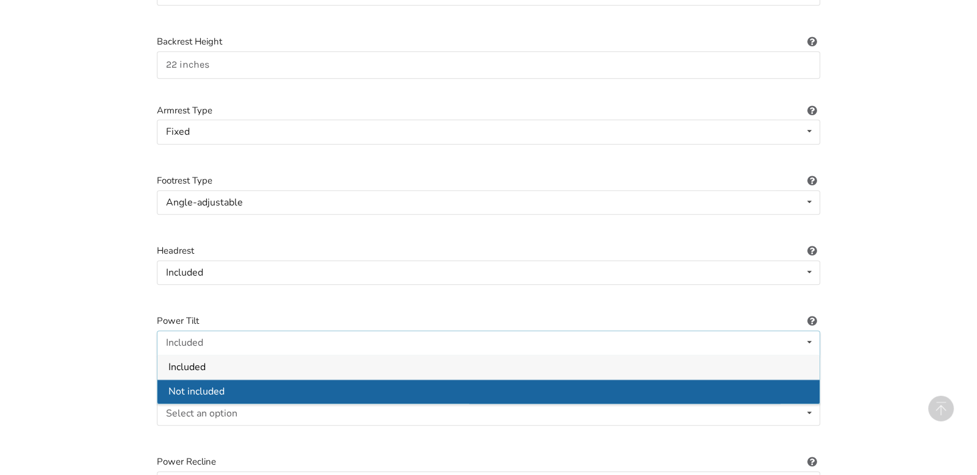
click at [594, 381] on div "Not included" at bounding box center [488, 392] width 662 height 24
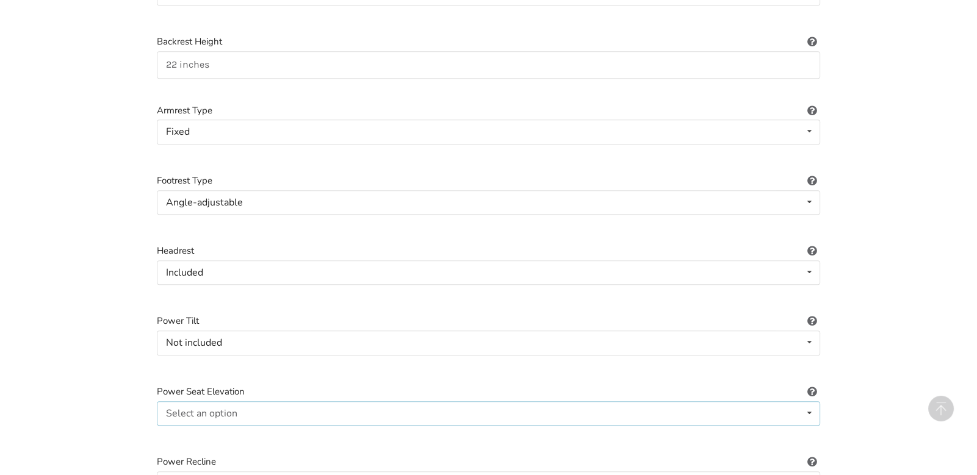
click at [547, 401] on div "Select an option Included Not included" at bounding box center [488, 413] width 663 height 24
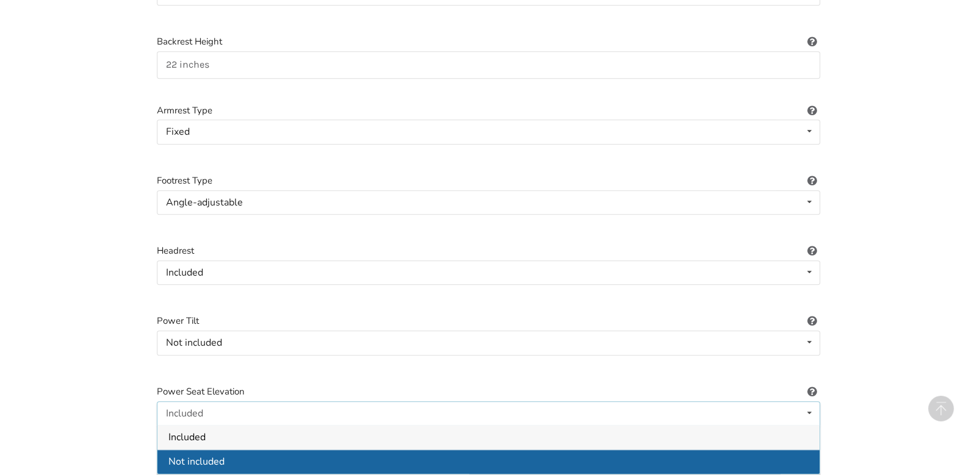
click at [345, 450] on div "Not included" at bounding box center [488, 462] width 662 height 24
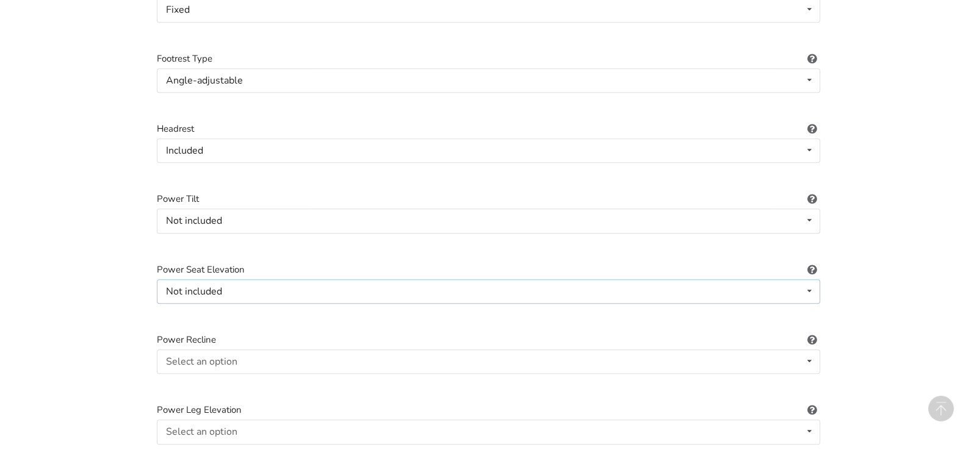
scroll to position [1171, 0]
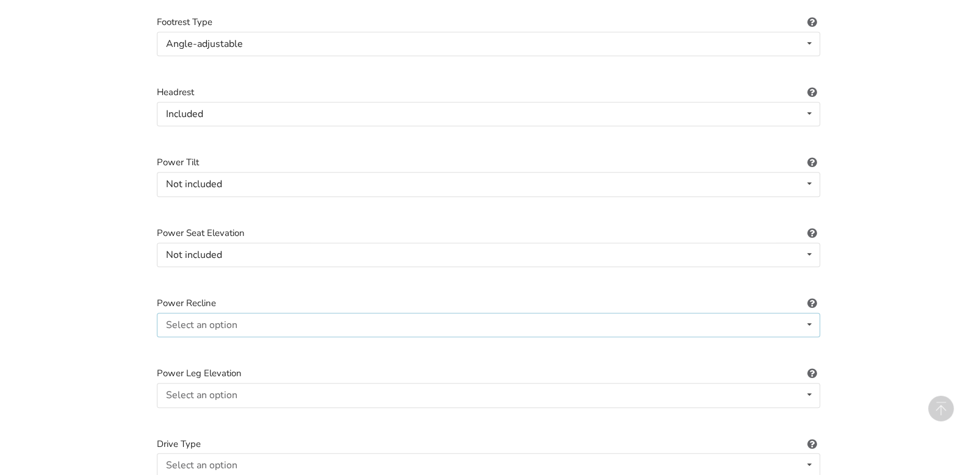
click at [364, 313] on div "Select an option Included Not included" at bounding box center [488, 325] width 663 height 24
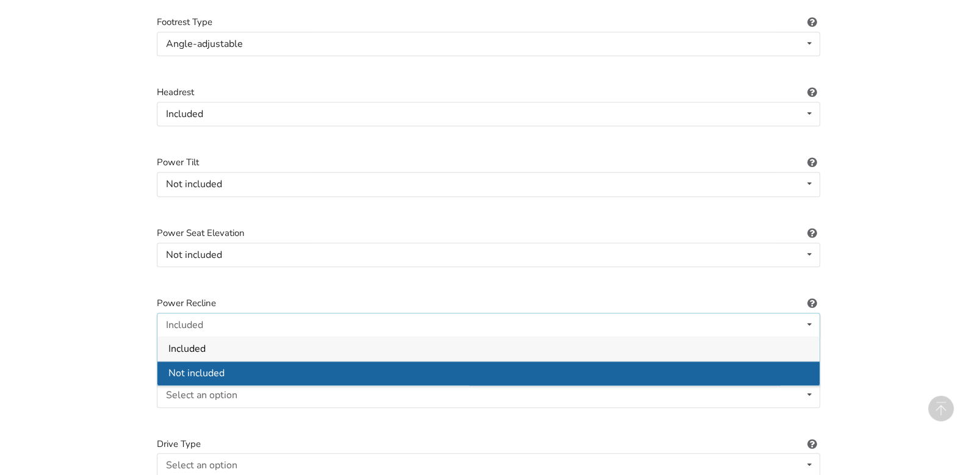
click at [328, 367] on div "Not included" at bounding box center [488, 373] width 662 height 24
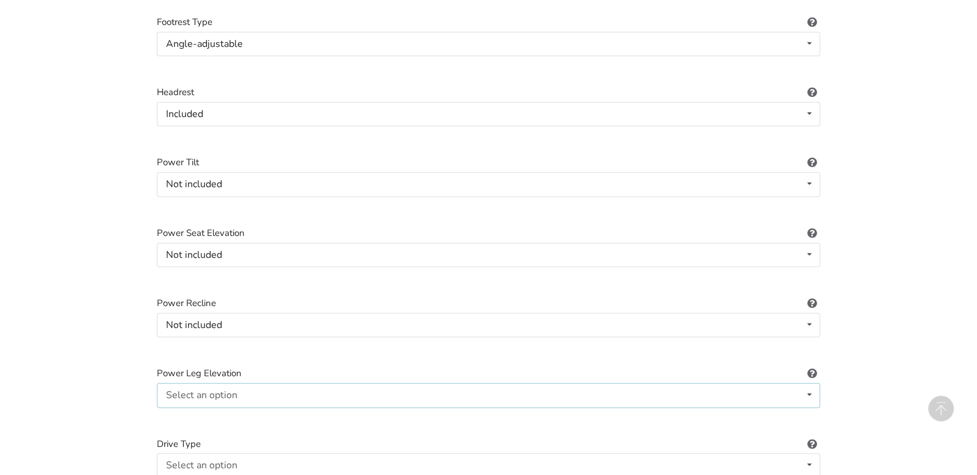
click at [343, 387] on div "Select an option Included Not included" at bounding box center [488, 395] width 663 height 24
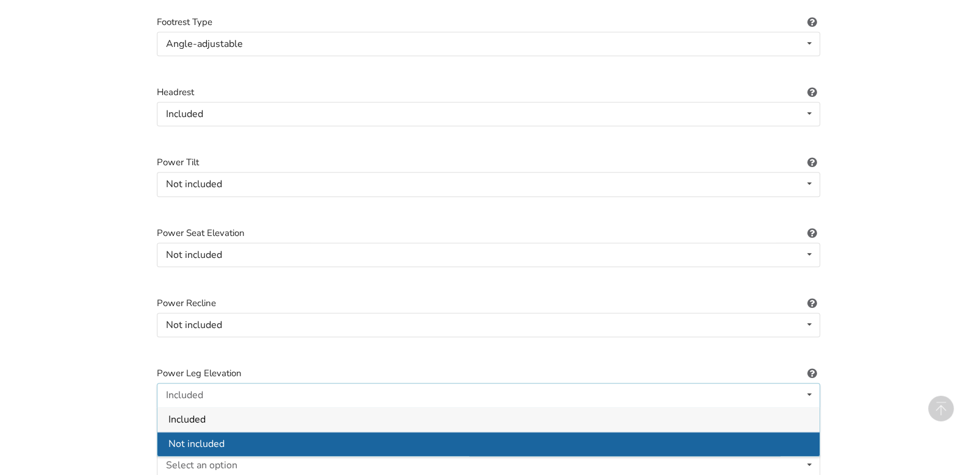
click at [318, 438] on div "Not included" at bounding box center [488, 443] width 662 height 24
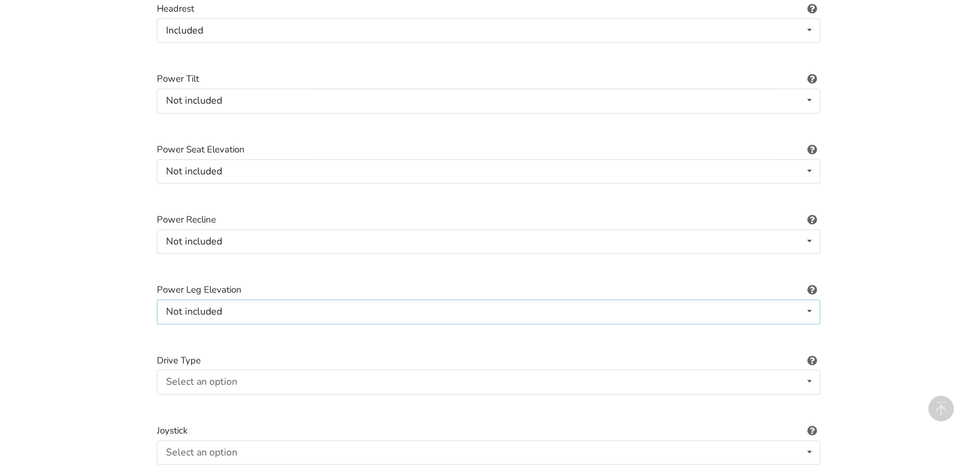
scroll to position [1265, 0]
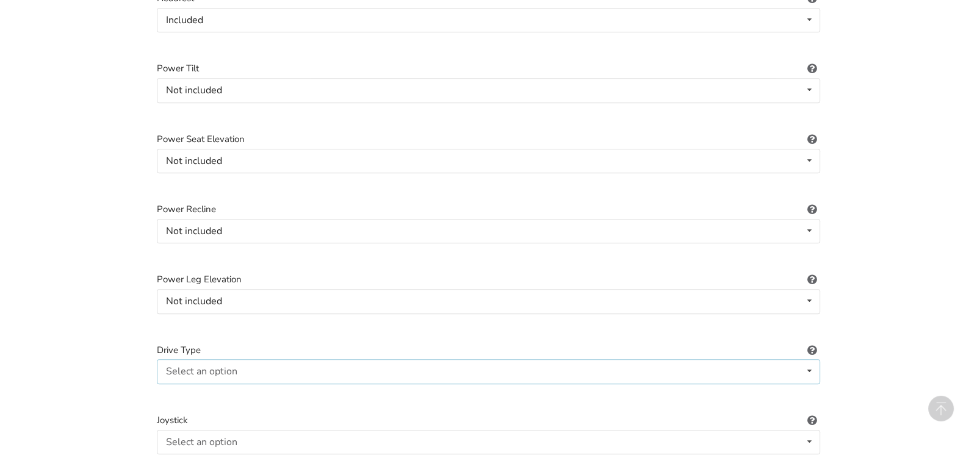
click at [341, 359] on div "Select an option Not applicable Rear Front Midwheel" at bounding box center [488, 371] width 663 height 24
click at [325, 391] on div "Not applicable" at bounding box center [488, 396] width 662 height 24
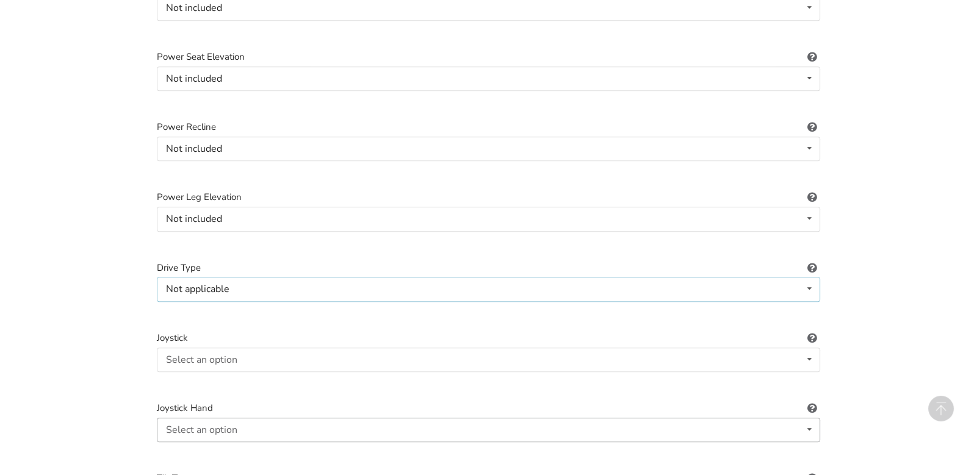
scroll to position [1386, 0]
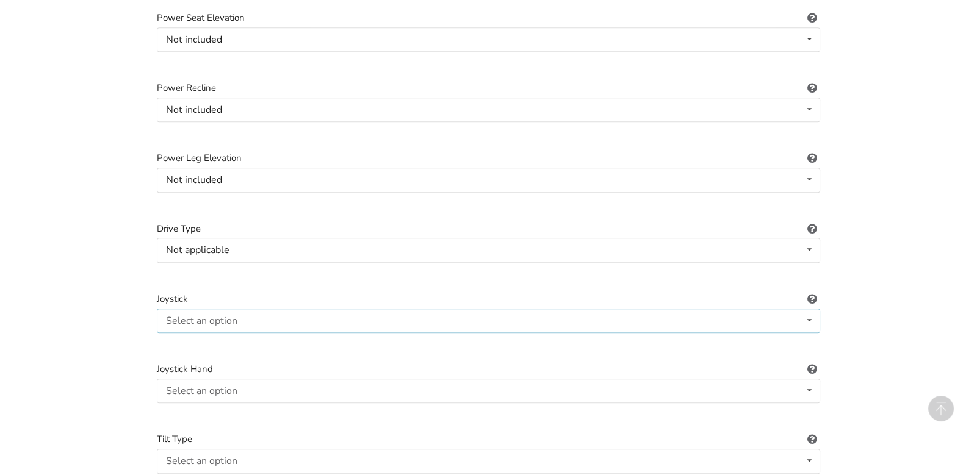
click at [315, 309] on div "Select an option Not applicable Pin Mushroom cap Golf ball Goal post" at bounding box center [488, 321] width 663 height 24
click at [312, 336] on div "Not applicable" at bounding box center [488, 345] width 662 height 24
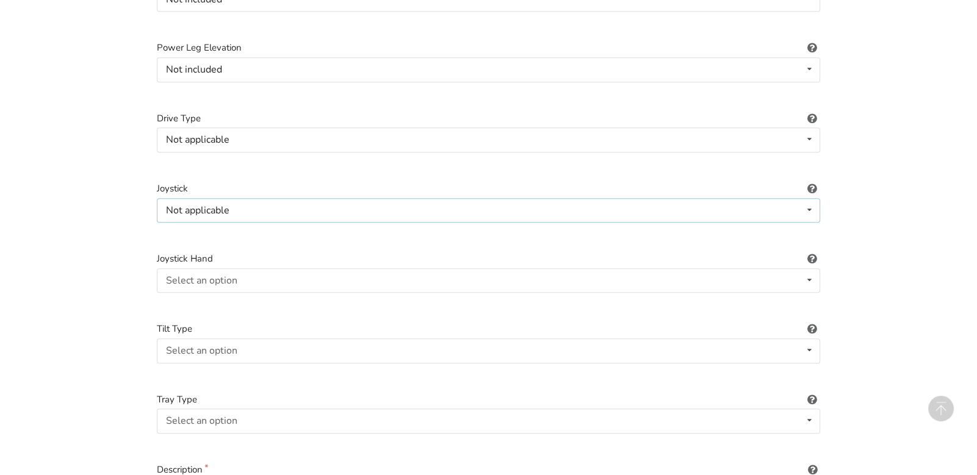
scroll to position [1561, 0]
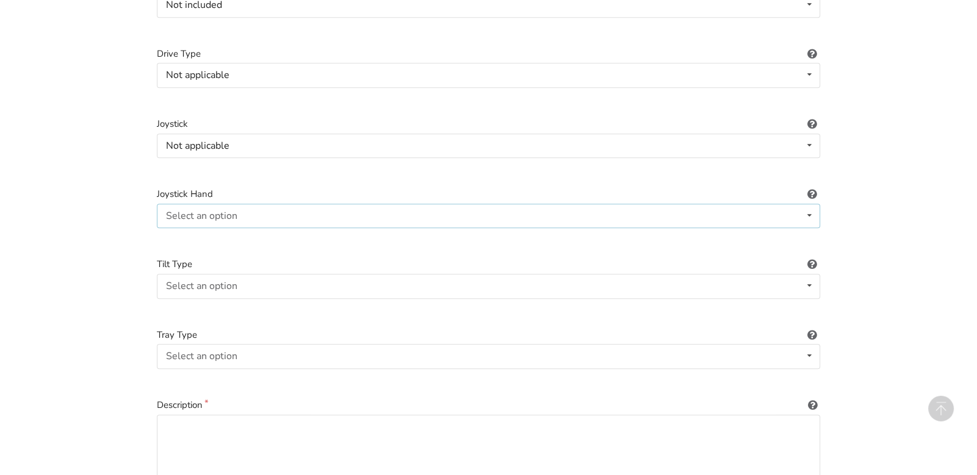
click at [263, 204] on div "Select an option Not applicable Right Left" at bounding box center [488, 216] width 663 height 24
click at [268, 232] on div "Not applicable" at bounding box center [488, 240] width 662 height 24
click at [275, 274] on div "Select an option Not applicable Foot tilt Hand tilt" at bounding box center [488, 286] width 663 height 24
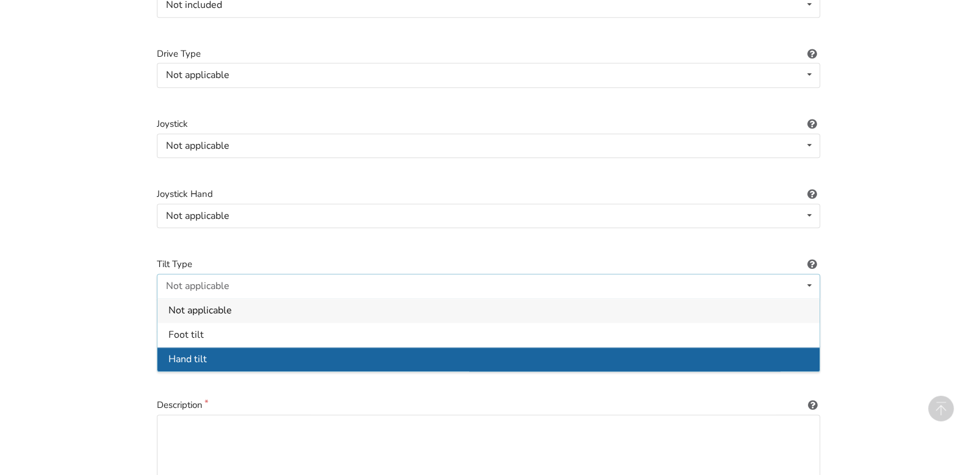
click at [236, 347] on div "Hand tilt" at bounding box center [488, 359] width 662 height 24
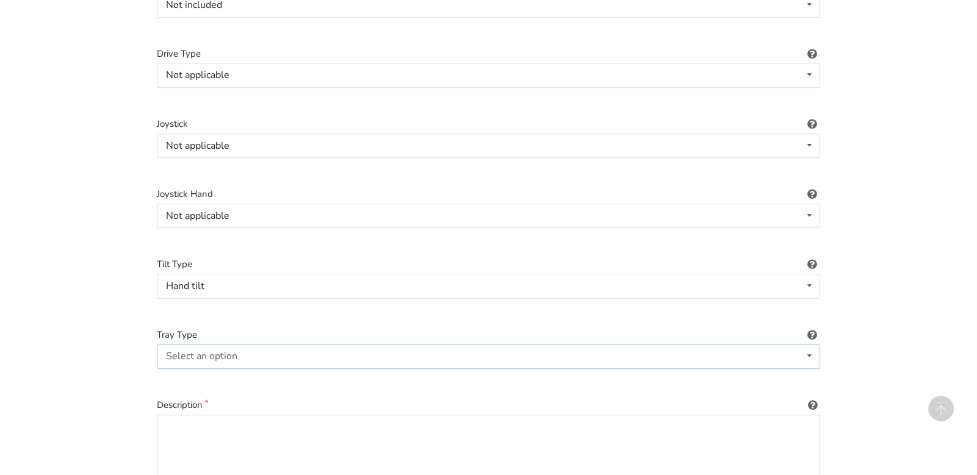
click at [240, 345] on div "Select an option None Half-right Half-left Full" at bounding box center [488, 356] width 663 height 24
click at [238, 369] on div "None" at bounding box center [488, 381] width 662 height 24
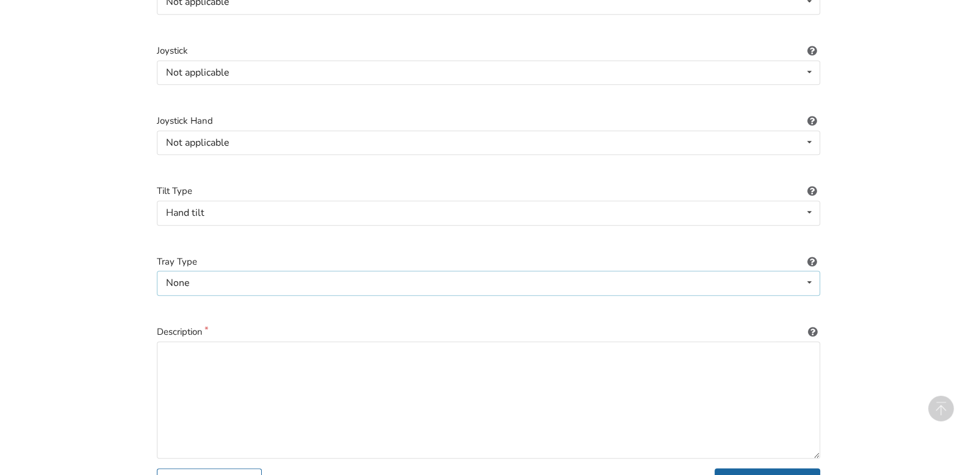
scroll to position [1681, 0]
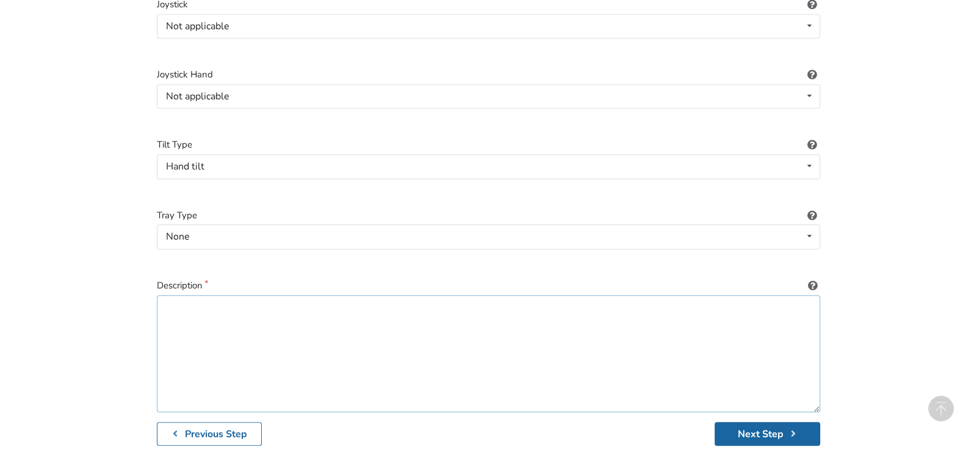
click at [250, 306] on textarea at bounding box center [488, 353] width 663 height 117
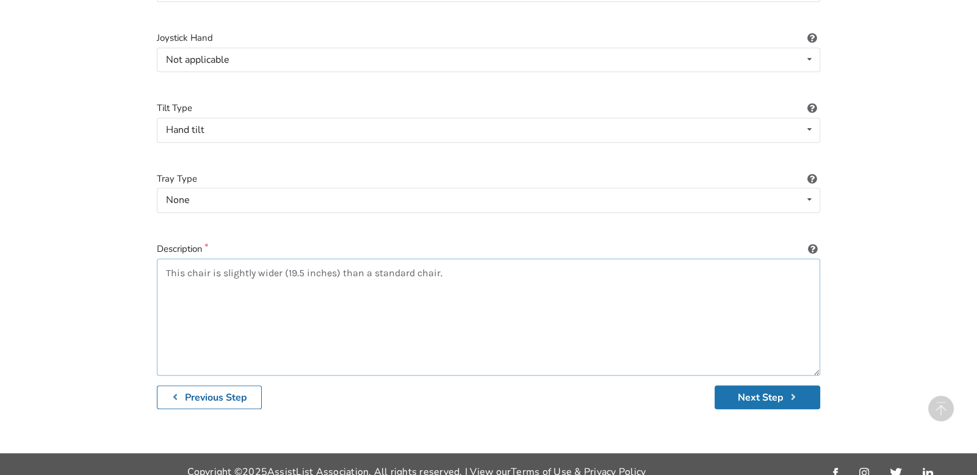
type textarea "This chair is slightly wider (19.5 inches) than a standard chair."
click at [760, 386] on button "Next Step" at bounding box center [767, 398] width 106 height 24
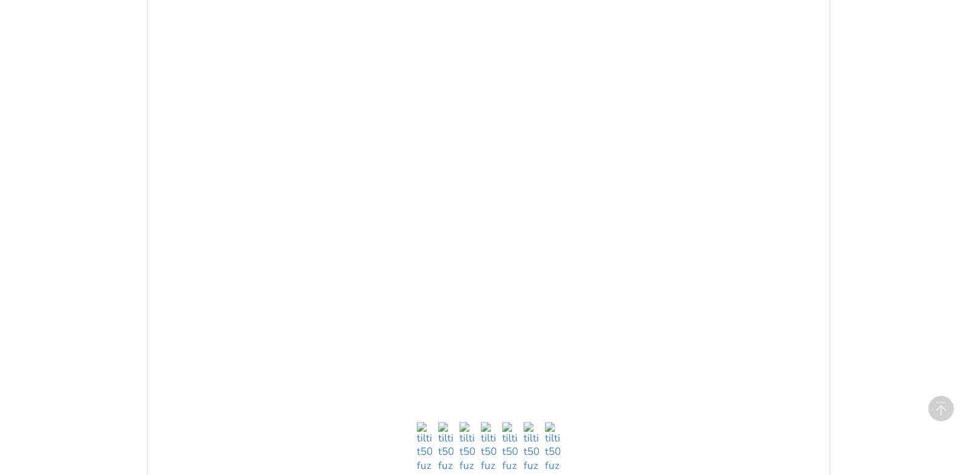
scroll to position [552, 0]
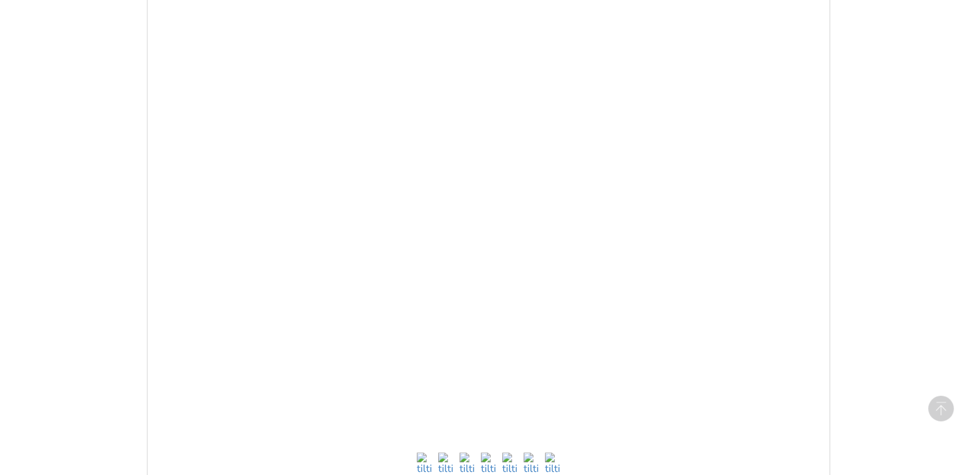
scroll to position [1718, 0]
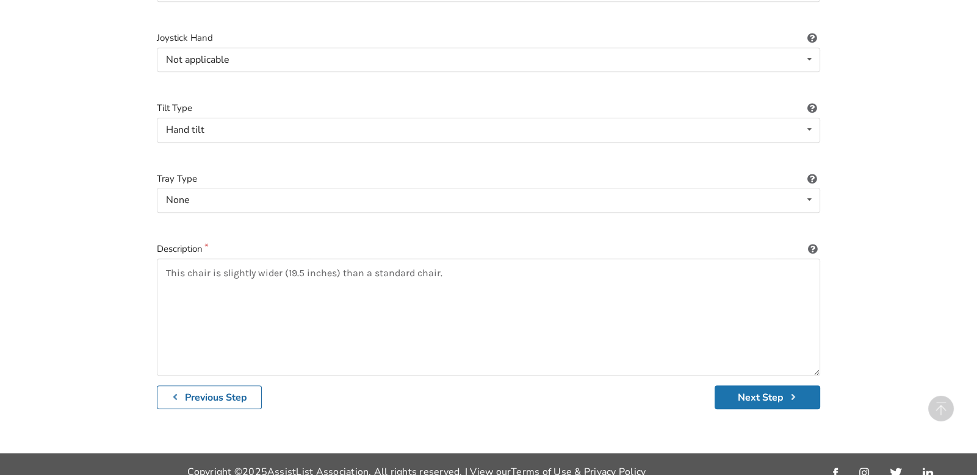
click at [749, 386] on button "Next Step" at bounding box center [767, 398] width 106 height 24
click at [783, 386] on button "Next Step" at bounding box center [767, 398] width 106 height 24
click at [752, 387] on button "Next Step" at bounding box center [767, 398] width 106 height 24
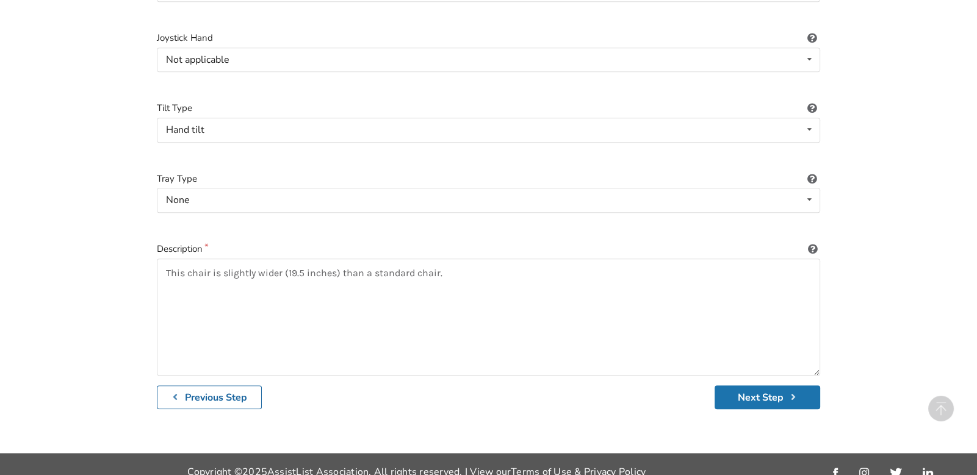
click at [732, 386] on button "Next Step" at bounding box center [767, 398] width 106 height 24
click at [747, 386] on button "Next Step" at bounding box center [767, 398] width 106 height 24
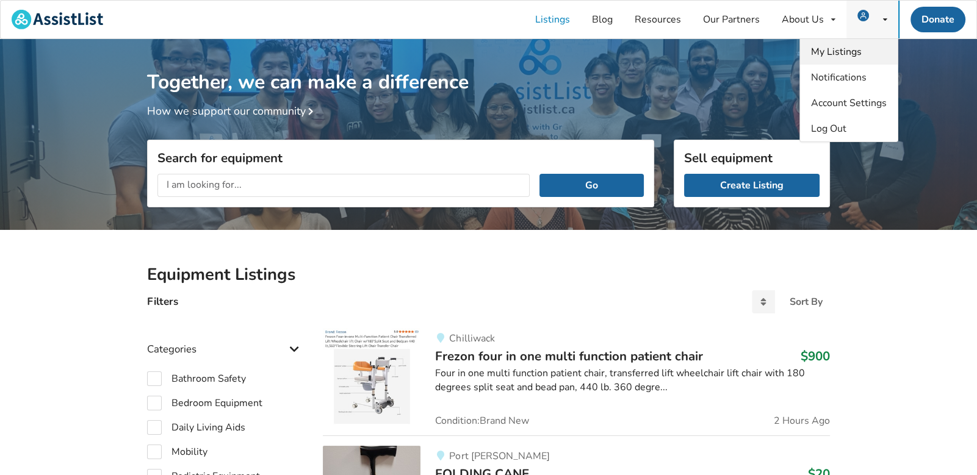
click at [864, 52] on link "My Listings" at bounding box center [849, 52] width 98 height 26
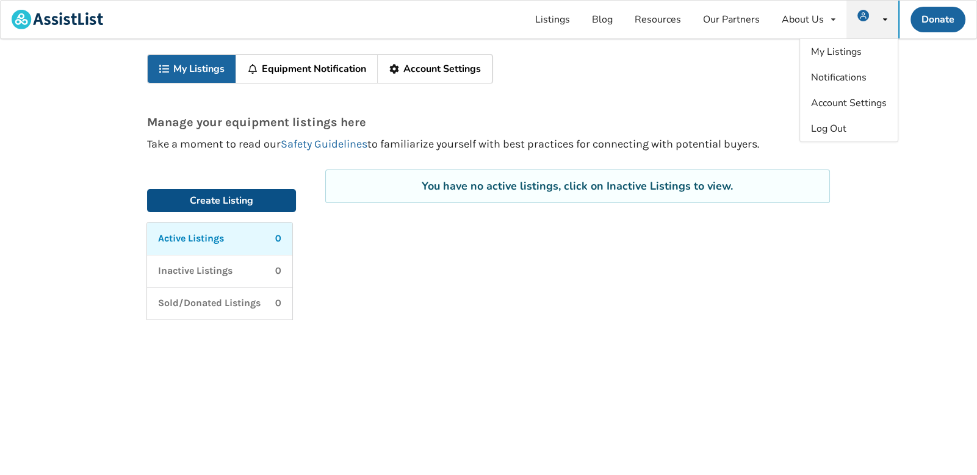
click at [211, 196] on link "Create Listing" at bounding box center [221, 200] width 149 height 23
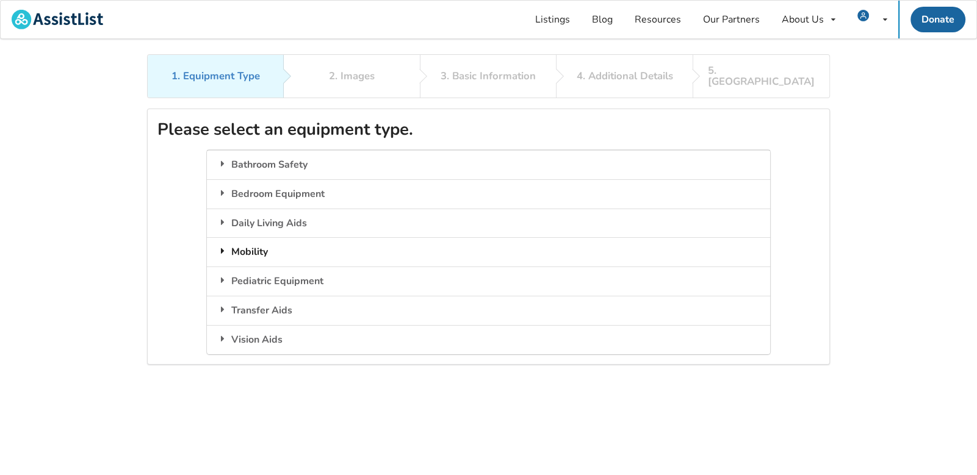
click at [296, 239] on div "Mobility" at bounding box center [488, 251] width 563 height 29
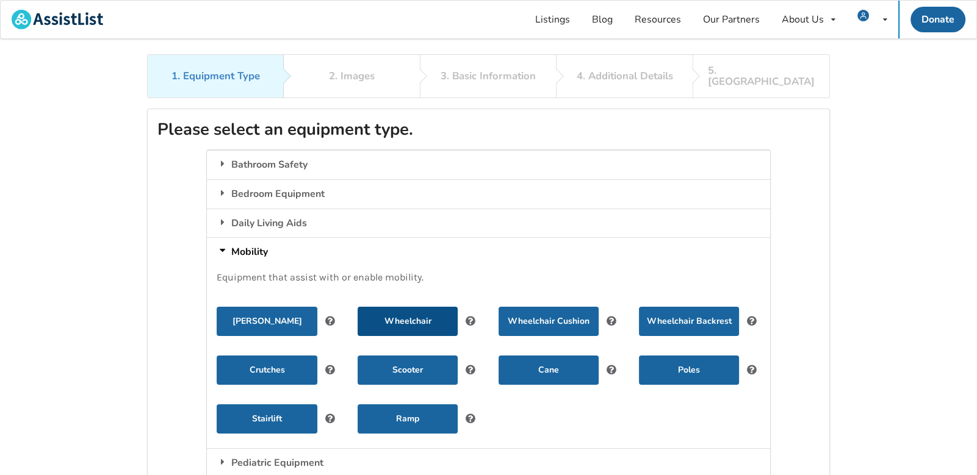
click at [381, 312] on button "Wheelchair" at bounding box center [408, 321] width 100 height 29
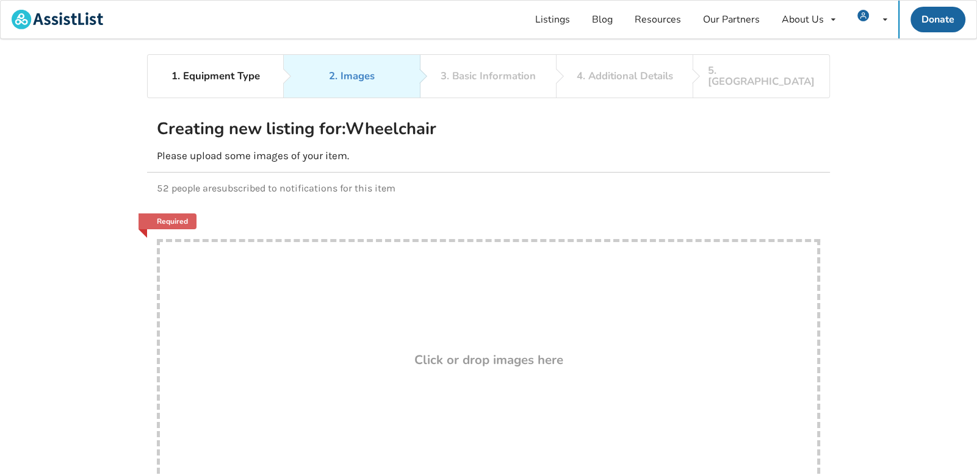
click at [417, 331] on div "Drop here! Click or drop images here" at bounding box center [488, 361] width 663 height 244
type input "C:\fakepath\Side tilt photo of WC.jpg"
click at [566, 347] on div "Drop here! Click or drop images here" at bounding box center [488, 361] width 663 height 244
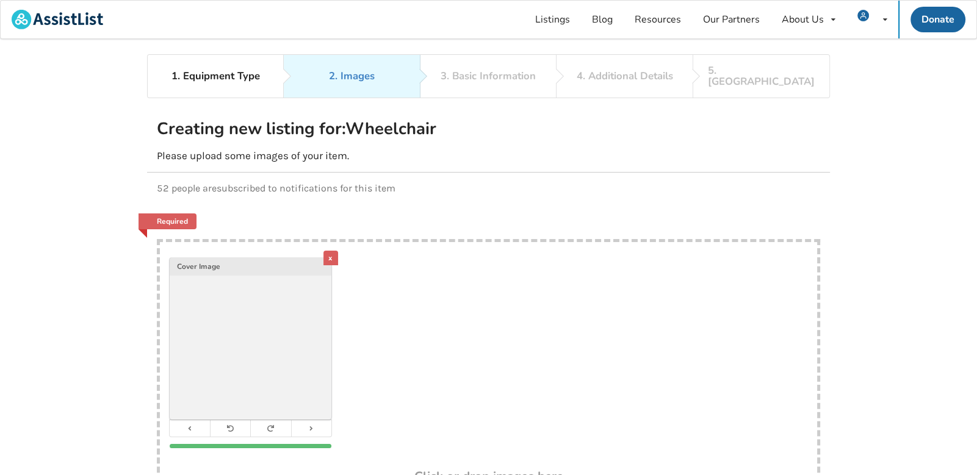
type input "C:\fakepath\Tilting chair.jpg"
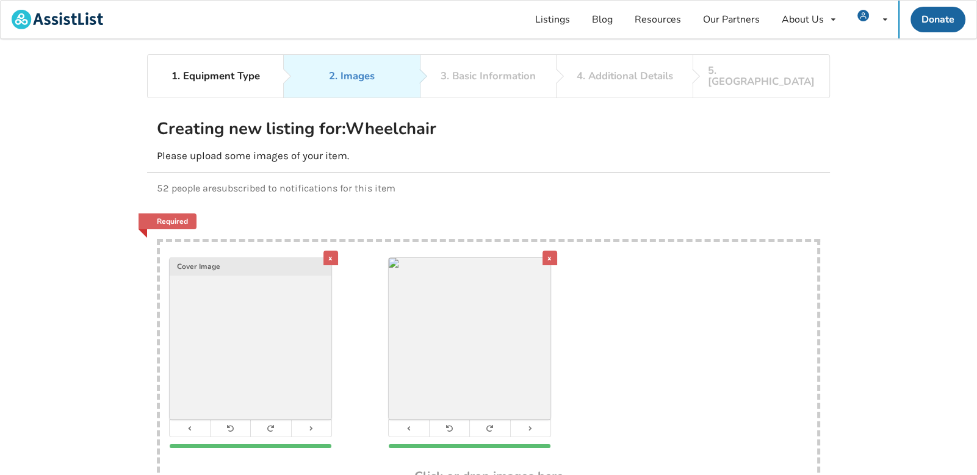
click at [666, 331] on div "x Cover Image x" at bounding box center [488, 356] width 657 height 228
type input "C:\fakepath\Accessories.jpg"
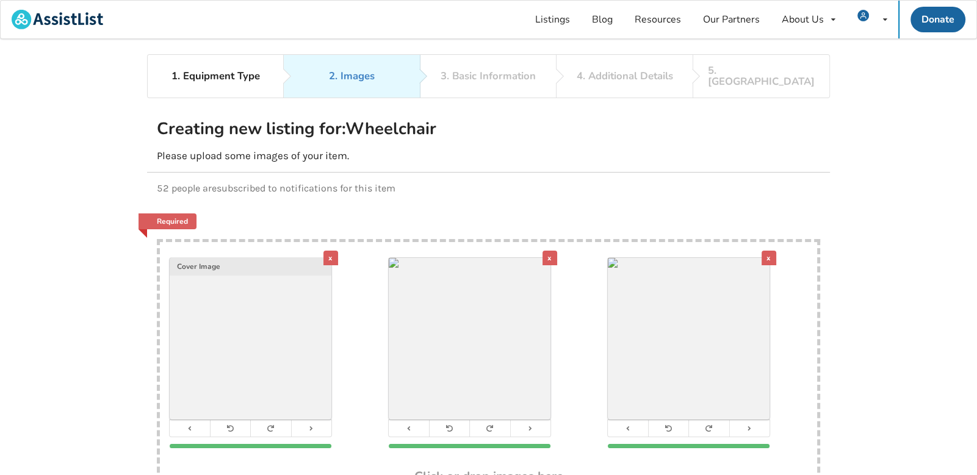
click at [567, 334] on div "x" at bounding box center [489, 353] width 200 height 190
type input "C:\fakepath\Seat belt.jpg"
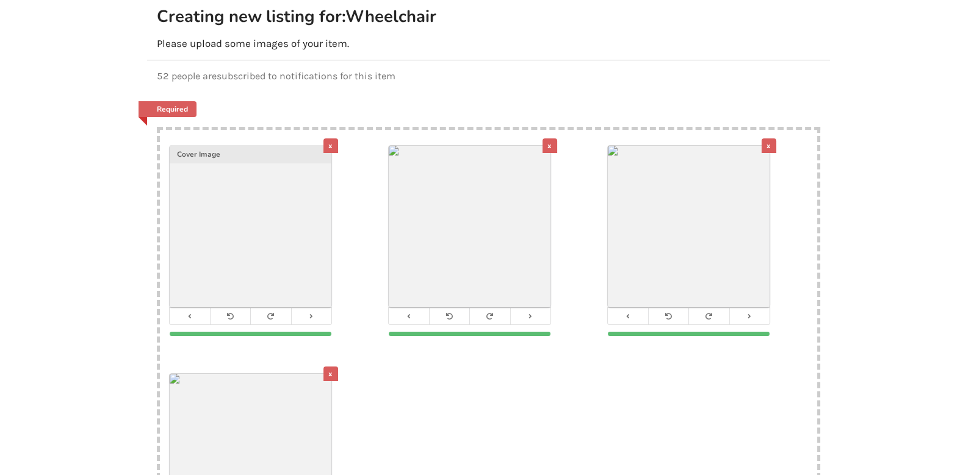
scroll to position [160, 0]
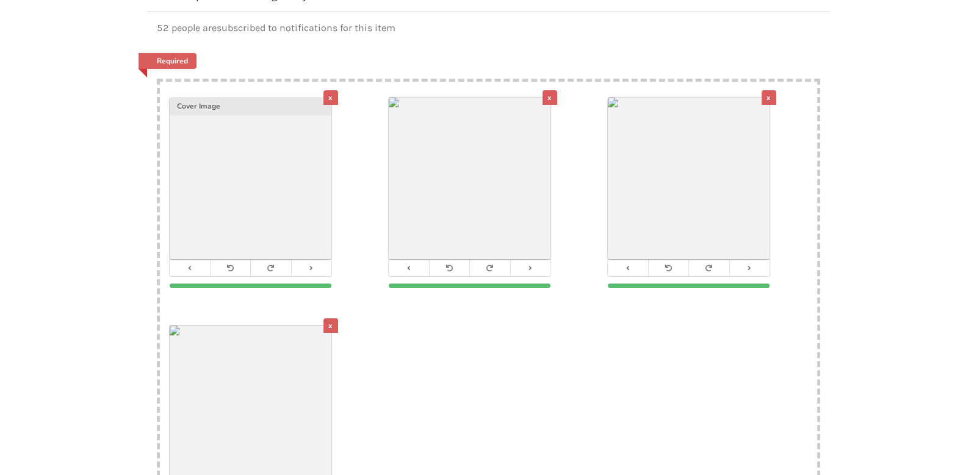
click at [530, 384] on div "x Cover Image x x x" at bounding box center [488, 310] width 657 height 457
type input "C:\fakepath\Geo Matrix Gold.jpg"
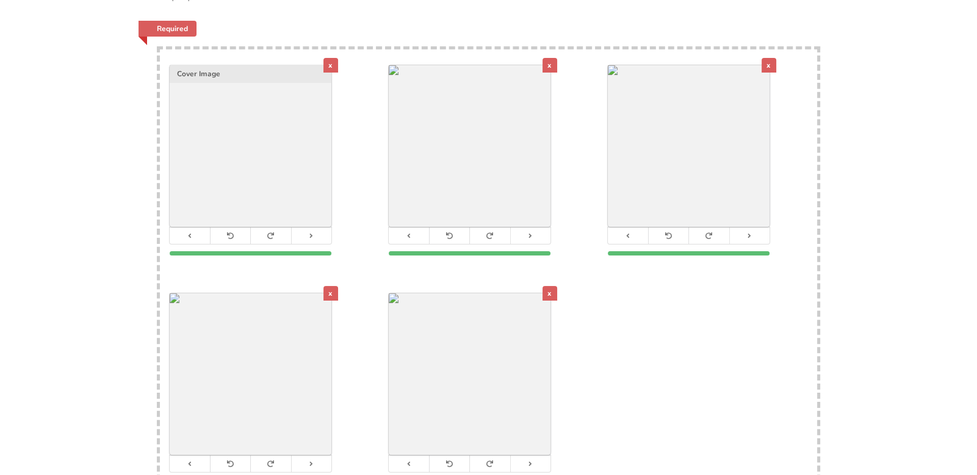
scroll to position [195, 0]
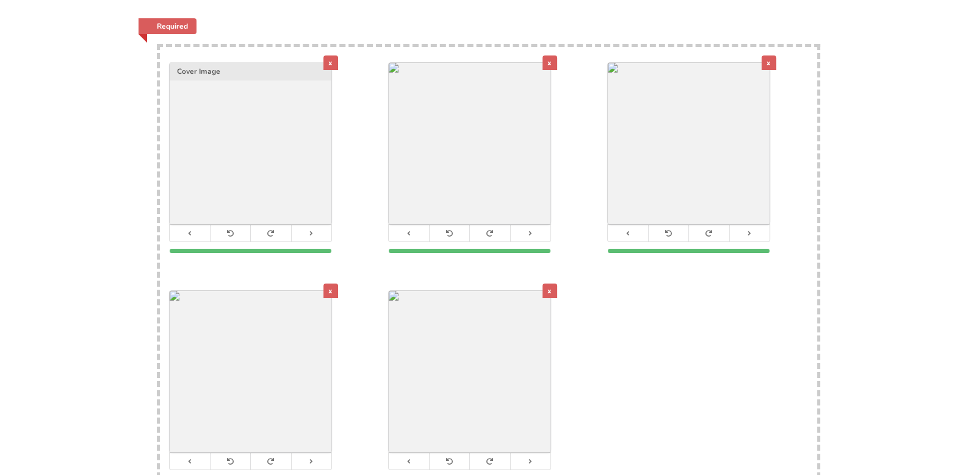
click at [624, 362] on div "x Cover Image x x x x" at bounding box center [488, 275] width 657 height 457
type input "C:\fakepath\Side shot of T-50.jpg"
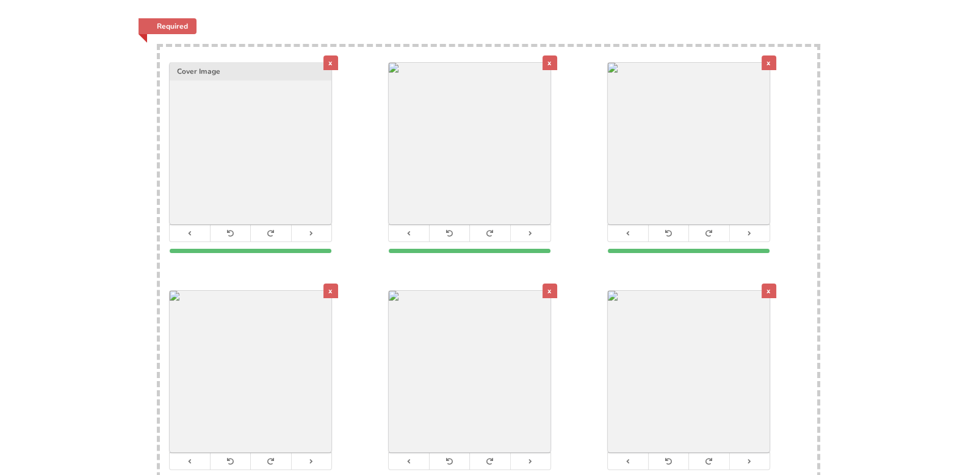
click at [563, 238] on div "x" at bounding box center [489, 158] width 200 height 190
type input "C:\fakepath\Seat width 19.5 inches.jpg"
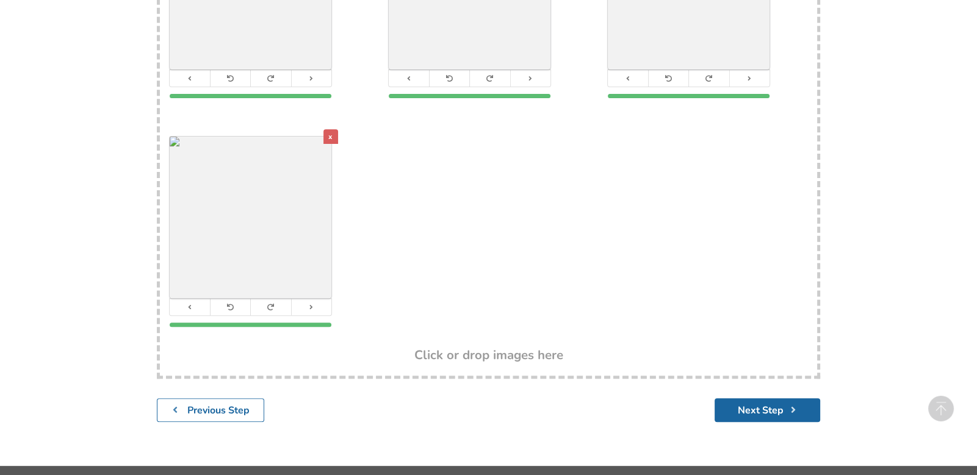
scroll to position [580, 0]
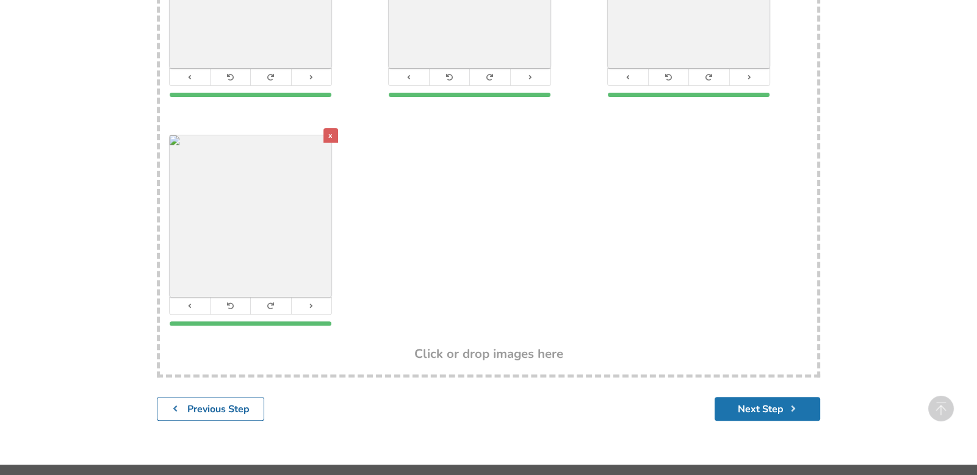
click at [746, 397] on button "Next Step" at bounding box center [767, 409] width 106 height 24
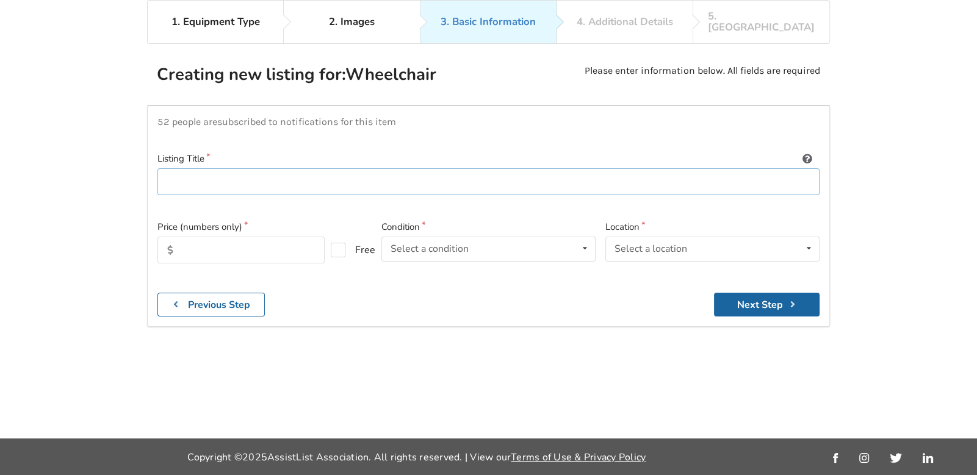
click at [289, 168] on input at bounding box center [488, 181] width 662 height 27
click at [242, 170] on input "Tilting Fuze T50 wheelchair" at bounding box center [488, 181] width 662 height 27
type input "Tilting Fuze T50 Wheelchair"
click at [237, 237] on input "text" at bounding box center [240, 250] width 167 height 27
type input "900"
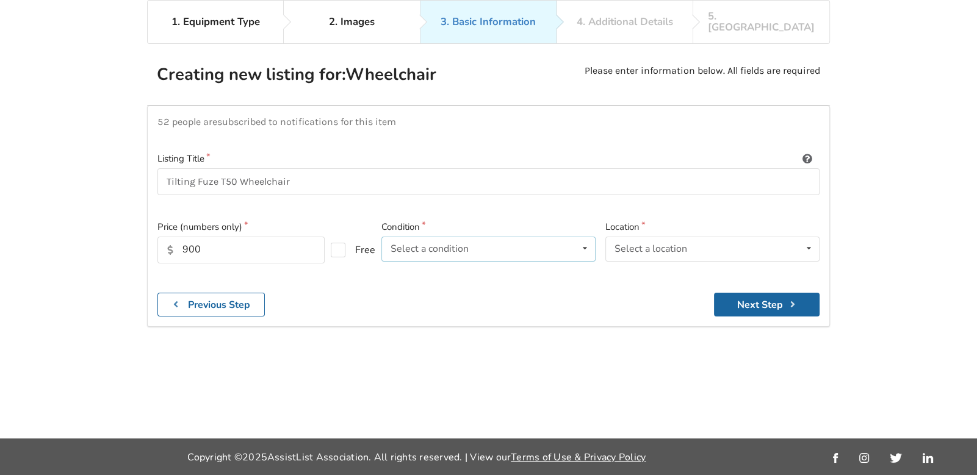
click at [475, 237] on div "Select a condition Brand New Less Than 1 Year 1 To 2 Years 3 To 5 Years Over 5 …" at bounding box center [488, 249] width 214 height 24
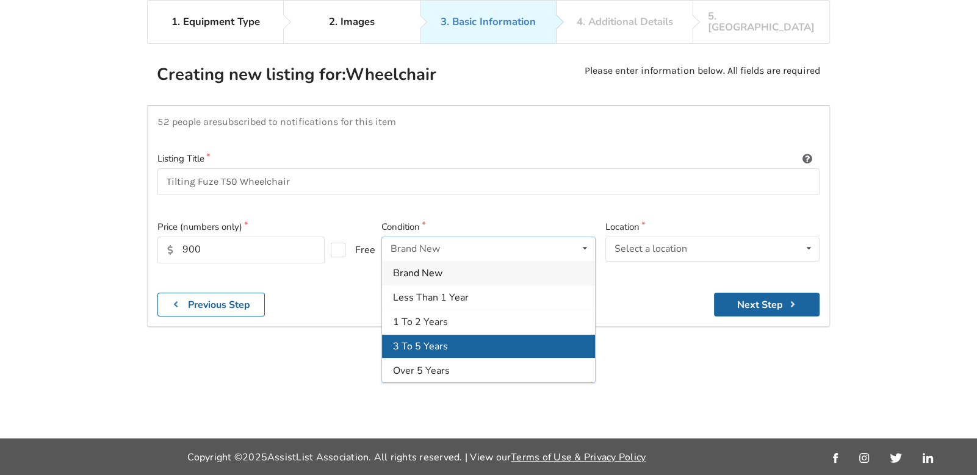
click at [456, 337] on div "3 To 5 Years" at bounding box center [488, 346] width 213 height 24
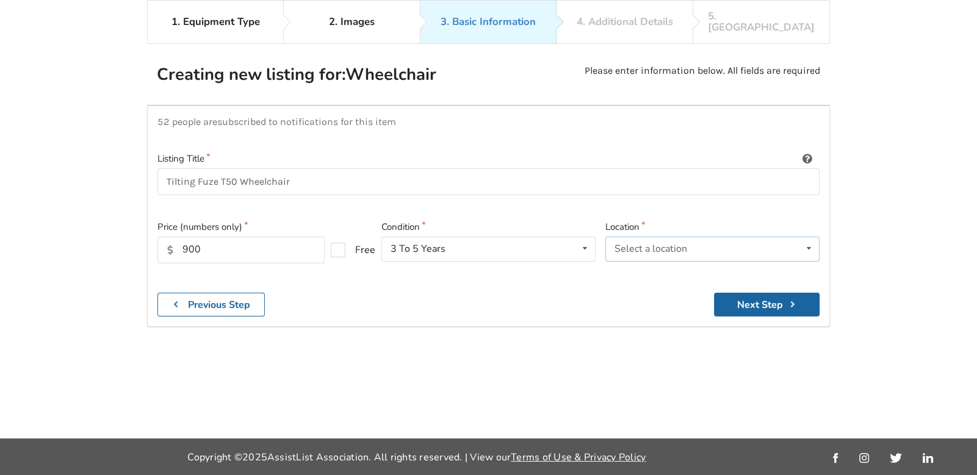
click at [809, 237] on icon at bounding box center [809, 248] width 18 height 23
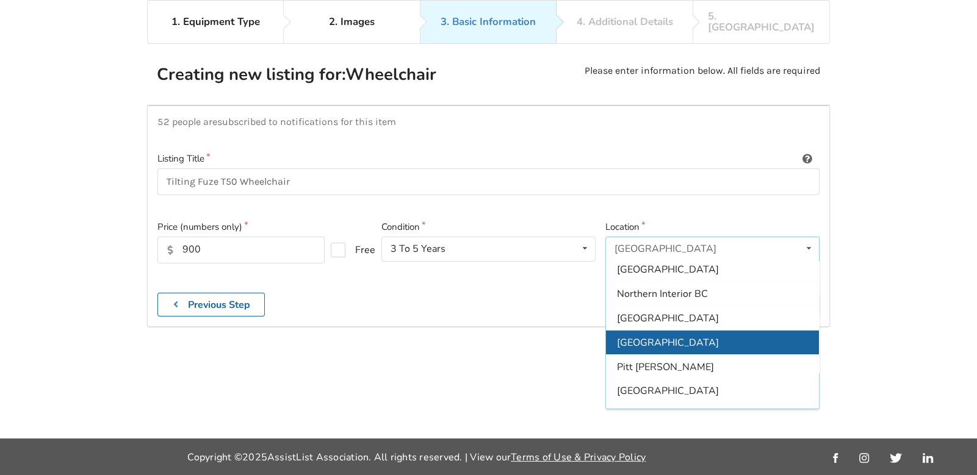
scroll to position [195, 0]
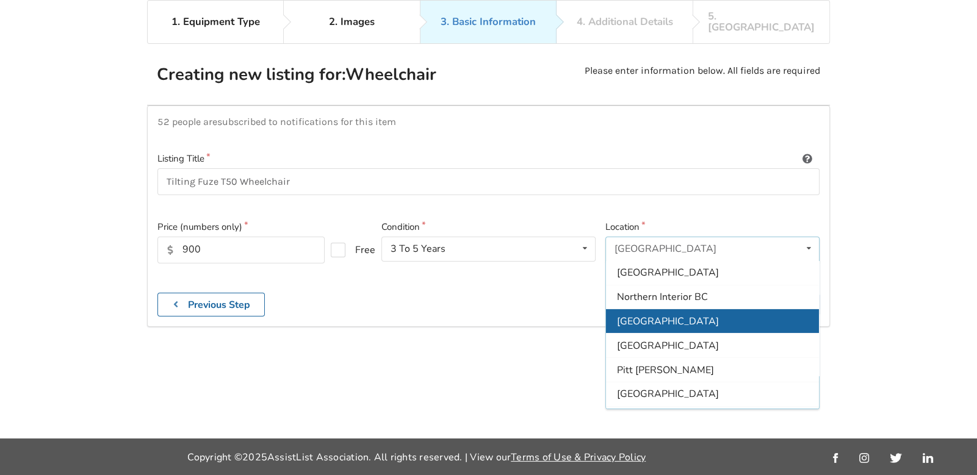
click at [710, 309] on div "[GEOGRAPHIC_DATA]" at bounding box center [712, 321] width 213 height 24
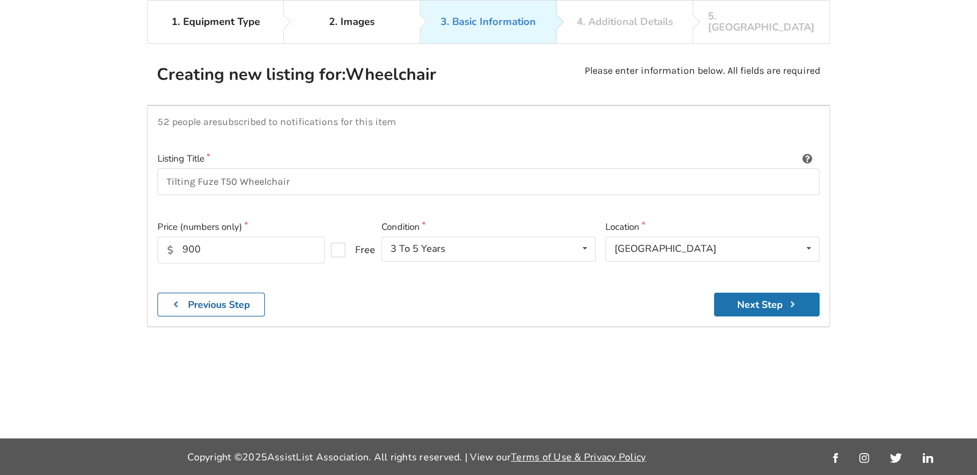
click at [757, 293] on button "Next Step" at bounding box center [767, 305] width 106 height 24
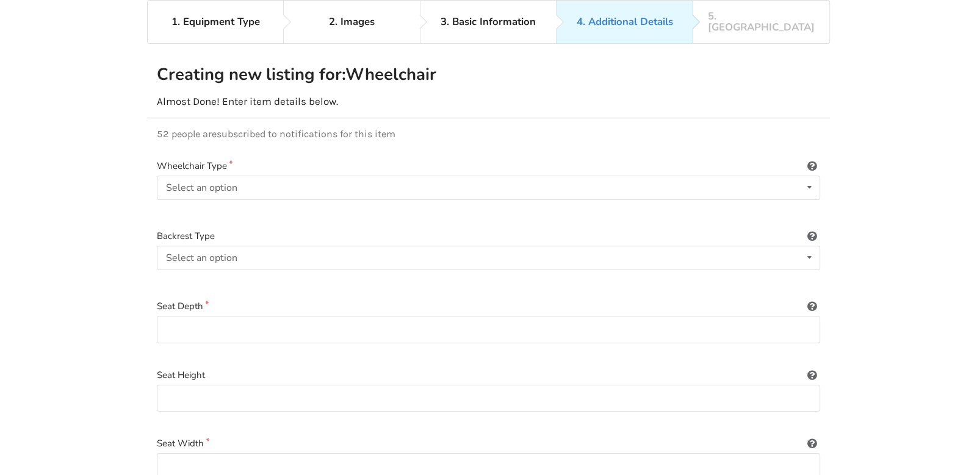
click at [422, 162] on div "Wheelchair Type Select an option Power/electric Manual Transport Tilt" at bounding box center [488, 189] width 663 height 60
click at [811, 181] on icon at bounding box center [809, 187] width 18 height 23
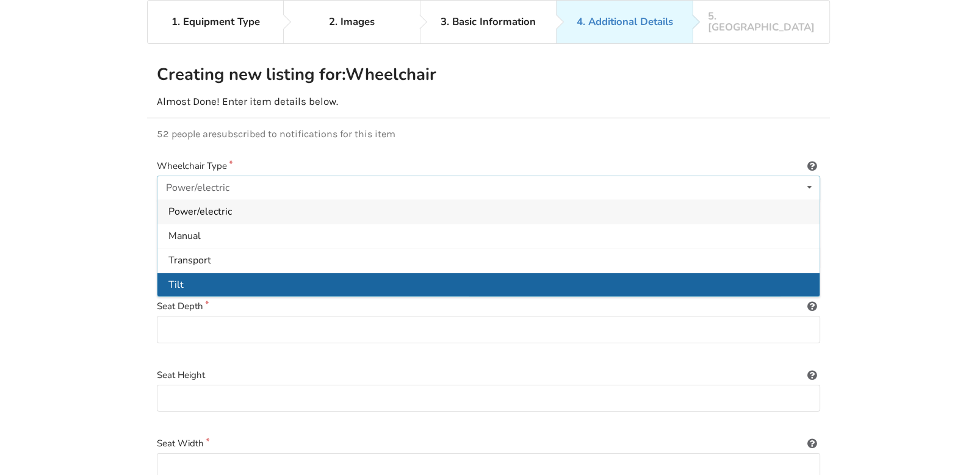
click at [237, 273] on div "Tilt" at bounding box center [488, 285] width 662 height 24
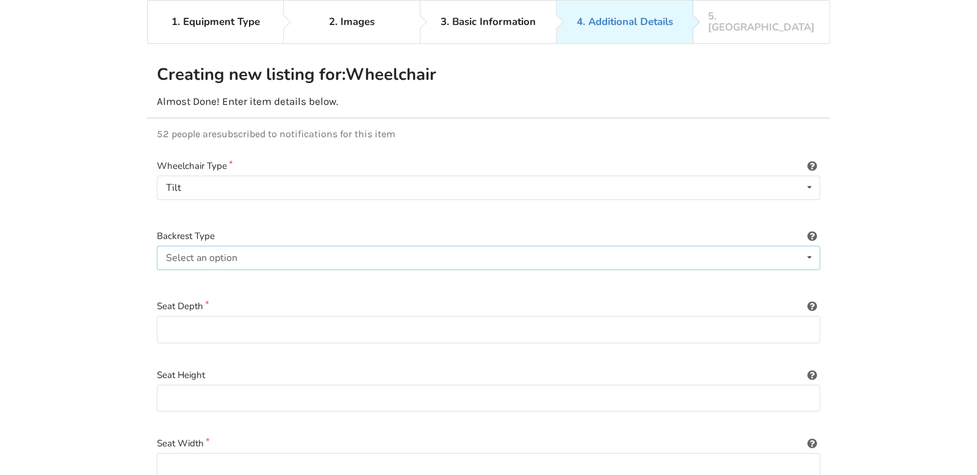
click at [334, 246] on div "Select an option Sling (standard upholstery) Hardshell (rigid) Tension-adjustab…" at bounding box center [488, 258] width 663 height 24
click at [354, 275] on div "Sling (standard upholstery)" at bounding box center [488, 282] width 662 height 24
click at [351, 320] on input at bounding box center [488, 329] width 663 height 27
type input "20 inches"
click at [279, 385] on input at bounding box center [488, 398] width 663 height 27
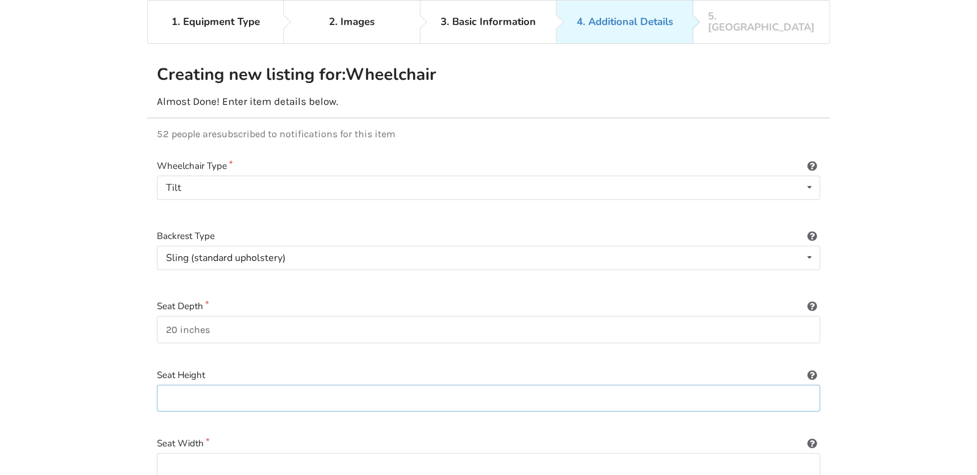
type input "22 inches"
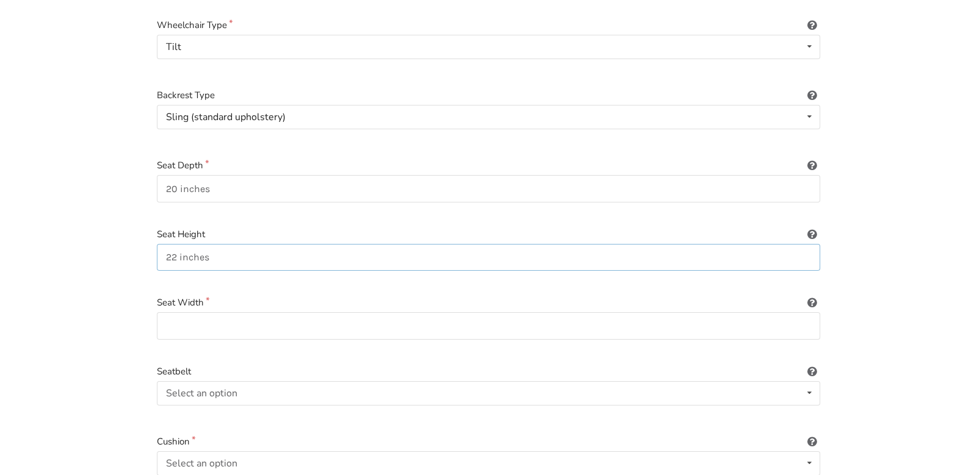
scroll to position [270, 0]
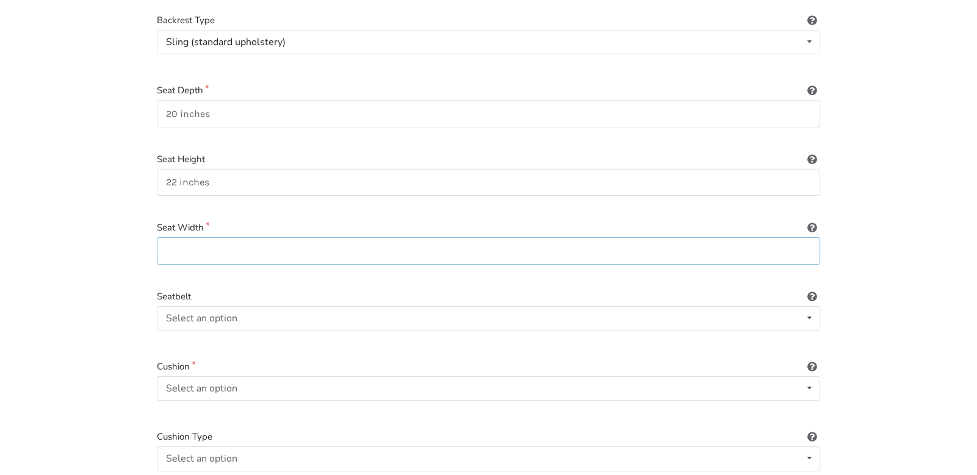
click at [287, 237] on input at bounding box center [488, 250] width 663 height 27
type input "19.5 inches"
click at [254, 306] on div "Select an option Included Not included" at bounding box center [488, 318] width 663 height 24
click at [254, 333] on div "Included" at bounding box center [488, 342] width 662 height 24
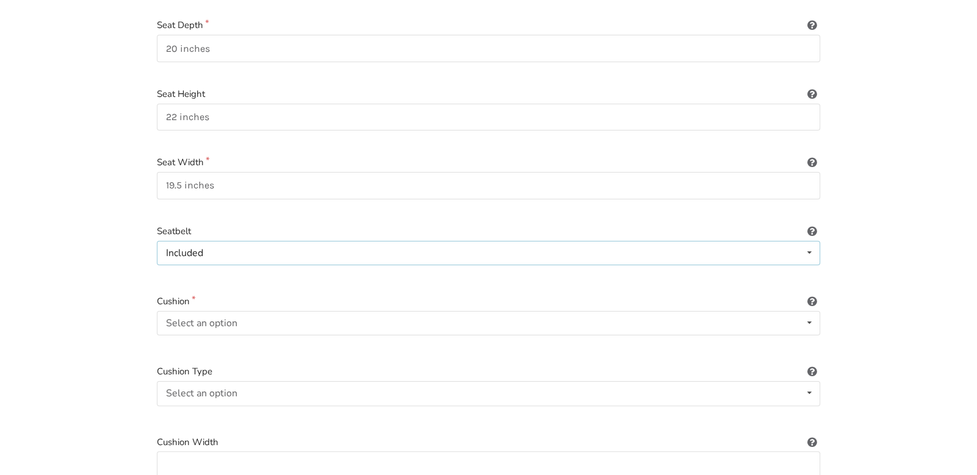
scroll to position [378, 0]
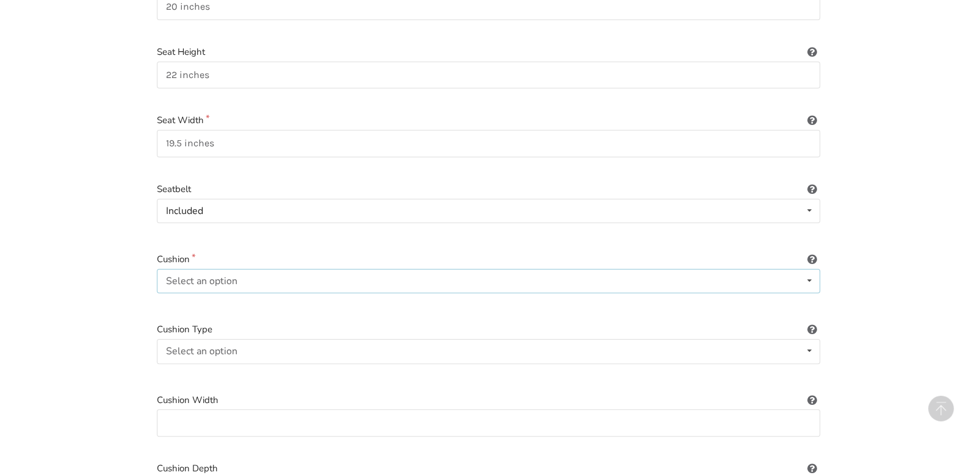
click at [267, 269] on div "Select an option Included Not included" at bounding box center [488, 281] width 663 height 24
click at [264, 293] on div "Included" at bounding box center [488, 305] width 662 height 24
click at [267, 339] on div "Select an option Not applicable Foam Gel Air Gel and foam Air and foam Captain'…" at bounding box center [488, 351] width 663 height 24
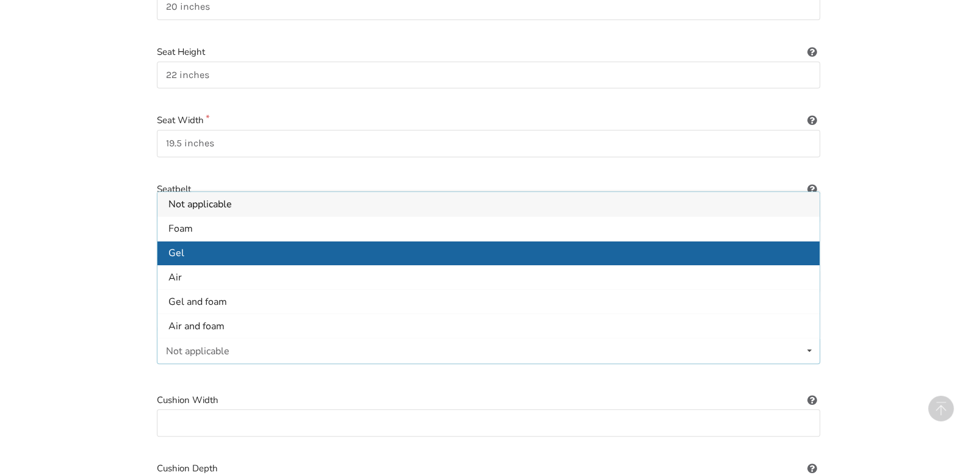
click at [251, 243] on div "Gel" at bounding box center [488, 253] width 662 height 24
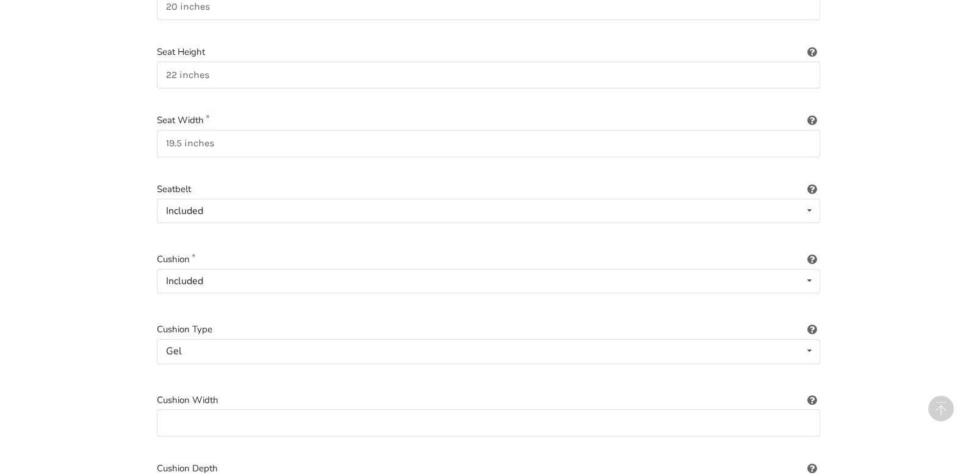
click at [251, 253] on label "Cushion" at bounding box center [488, 260] width 663 height 14
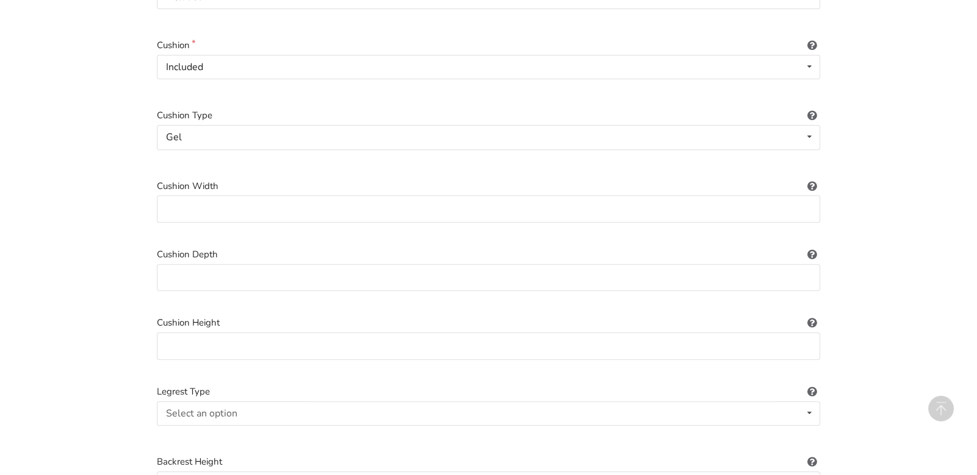
scroll to position [598, 0]
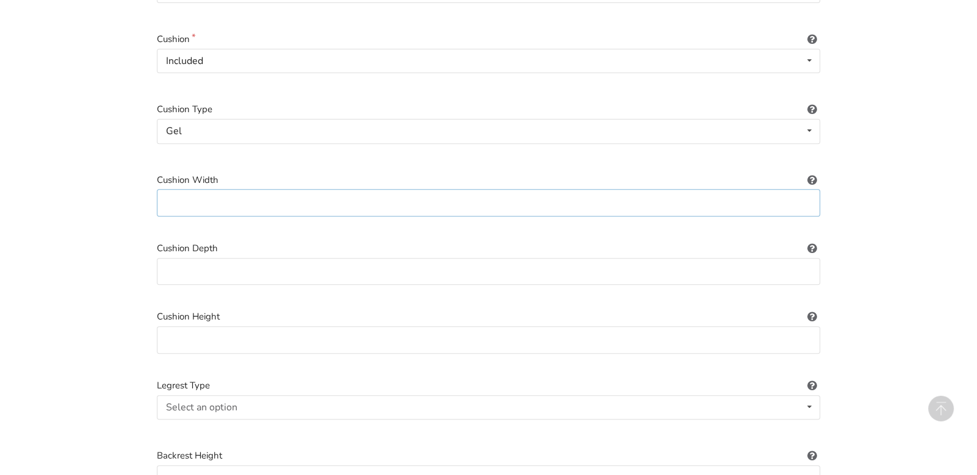
click at [259, 189] on input at bounding box center [488, 202] width 663 height 27
type input "18 inches"
click at [287, 258] on input at bounding box center [488, 271] width 663 height 27
type input "18 inches"
click at [279, 326] on input at bounding box center [488, 339] width 663 height 27
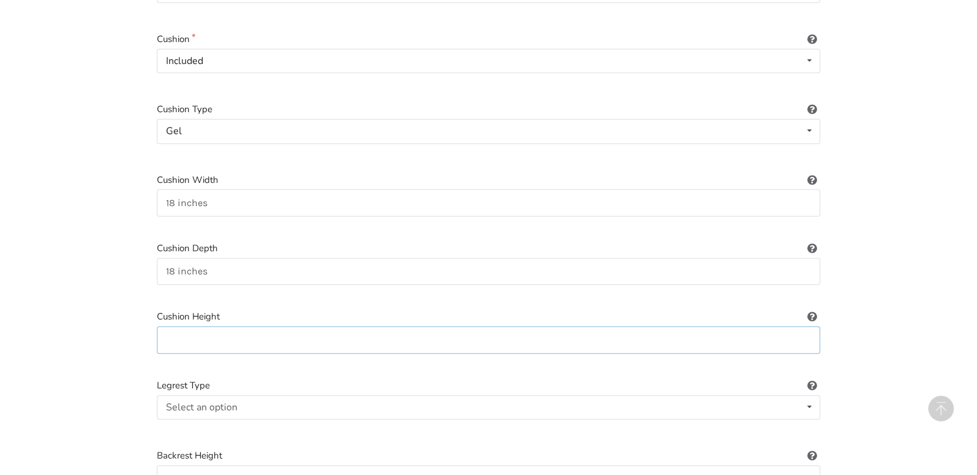
type input "3.25 inches"
click at [279, 395] on div "Select an option Standard Height-adjustable Elevating" at bounding box center [488, 407] width 663 height 24
click at [262, 395] on div "Standard Standard Height-adjustable Elevating" at bounding box center [488, 407] width 663 height 24
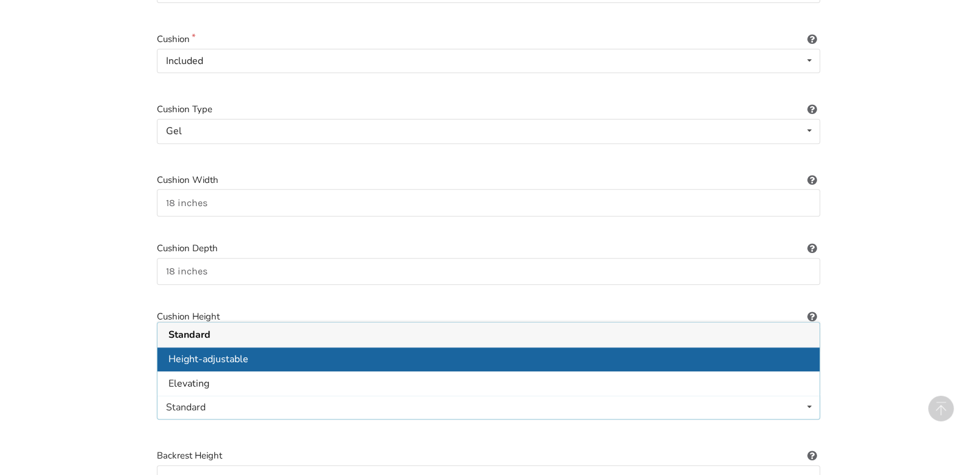
click at [258, 347] on div "Height-adjustable" at bounding box center [488, 359] width 662 height 24
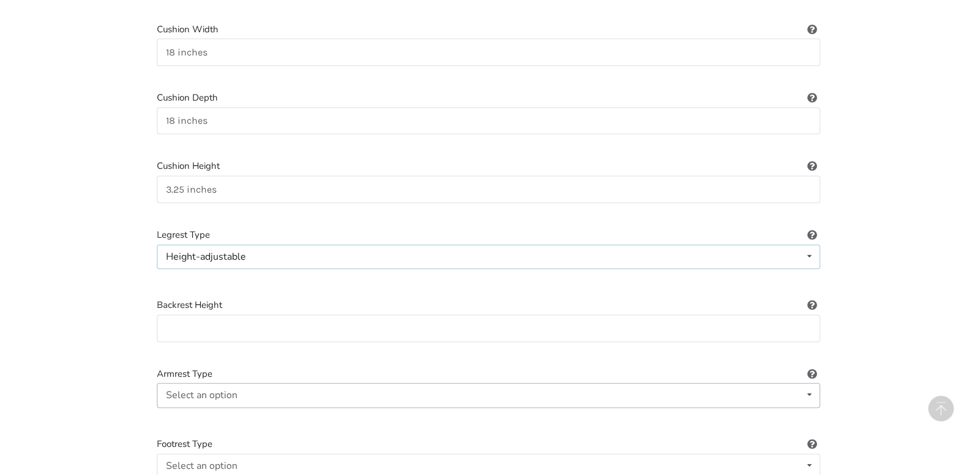
scroll to position [749, 0]
click at [314, 314] on input at bounding box center [488, 327] width 663 height 27
click at [256, 317] on input at bounding box center [488, 327] width 663 height 27
type input "22 inches"
click at [298, 385] on div "Select an option Fixed Removeable Flip back" at bounding box center [488, 395] width 663 height 24
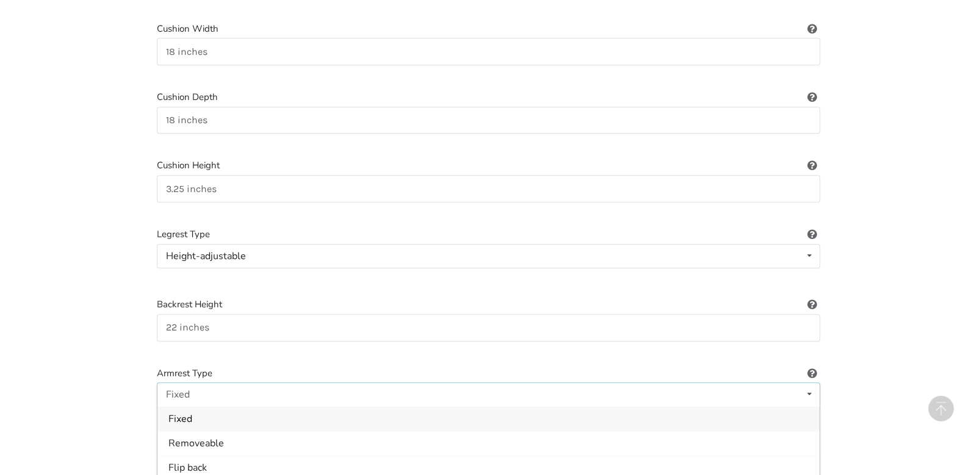
click at [283, 408] on div "Fixed" at bounding box center [488, 419] width 662 height 24
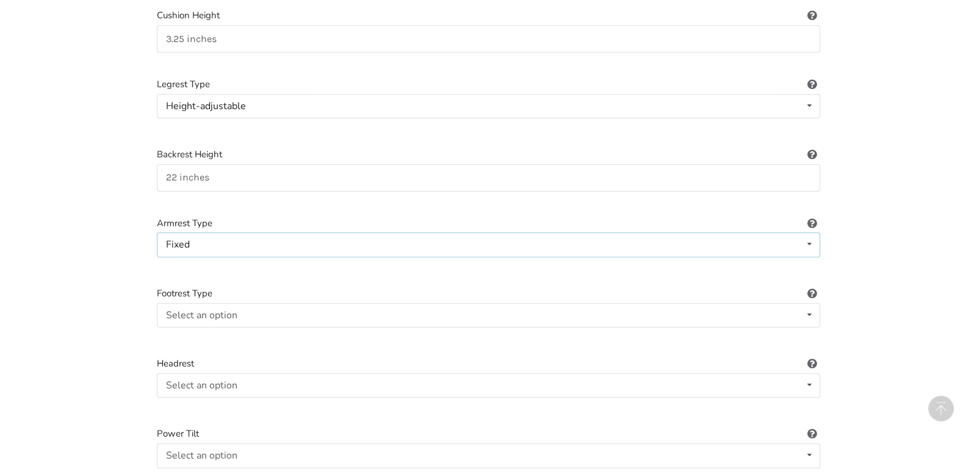
scroll to position [900, 0]
click at [427, 303] on div "Select an option Standard Angle-adjustable" at bounding box center [488, 315] width 663 height 24
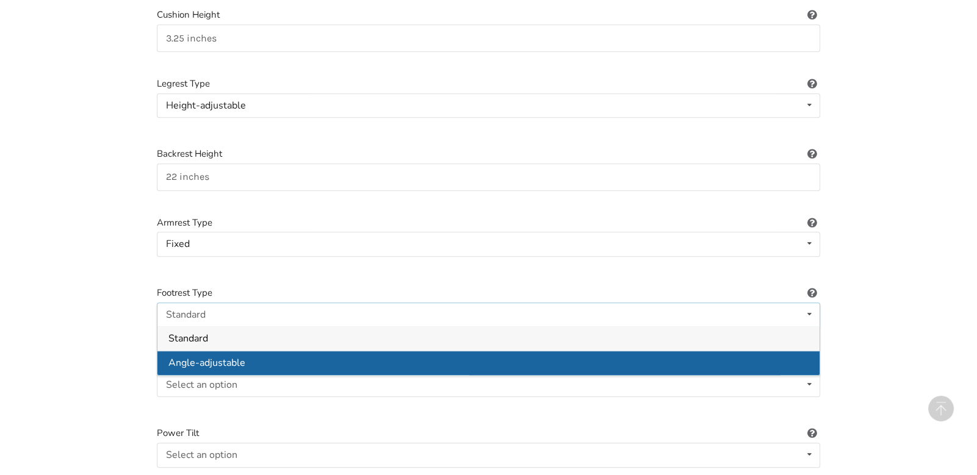
click at [398, 351] on div "Angle-adjustable" at bounding box center [488, 363] width 662 height 24
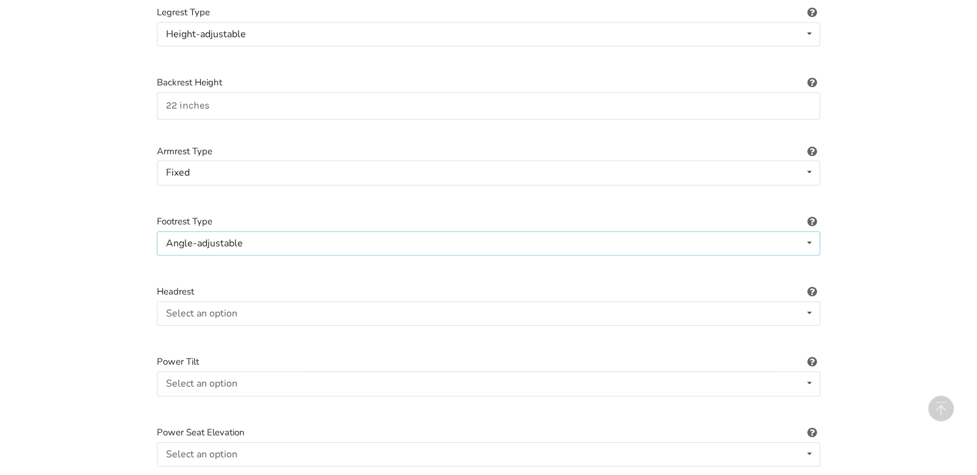
scroll to position [982, 0]
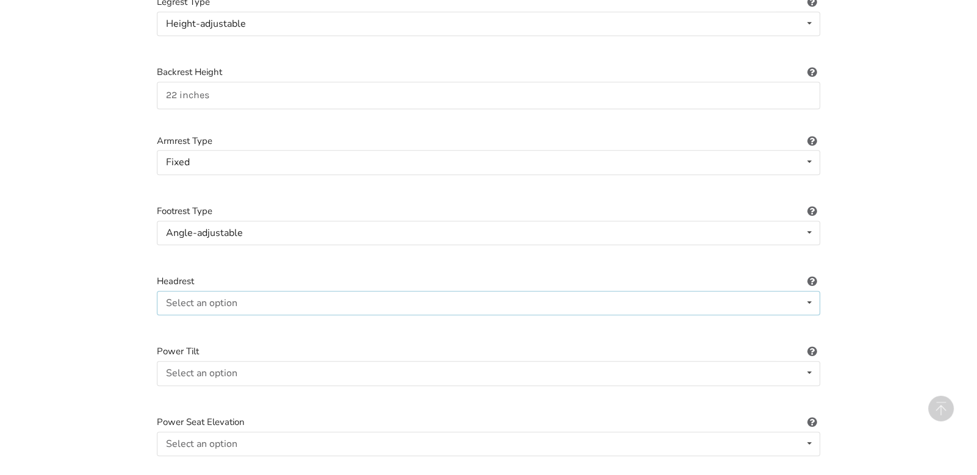
click at [348, 291] on div "Select an option Included Not included" at bounding box center [488, 303] width 663 height 24
click at [338, 320] on div "Included" at bounding box center [488, 327] width 662 height 24
click at [346, 361] on div "Select an option Included Not included" at bounding box center [488, 373] width 663 height 24
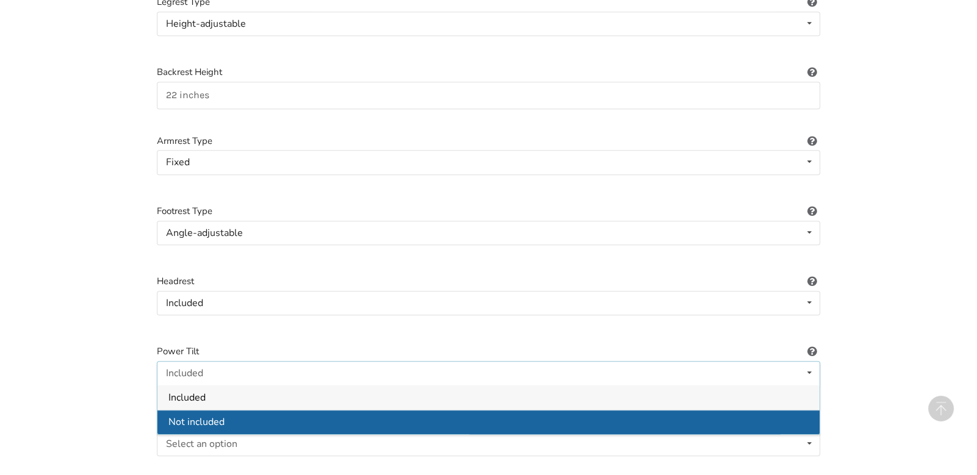
click at [329, 412] on div "Not included" at bounding box center [488, 422] width 662 height 24
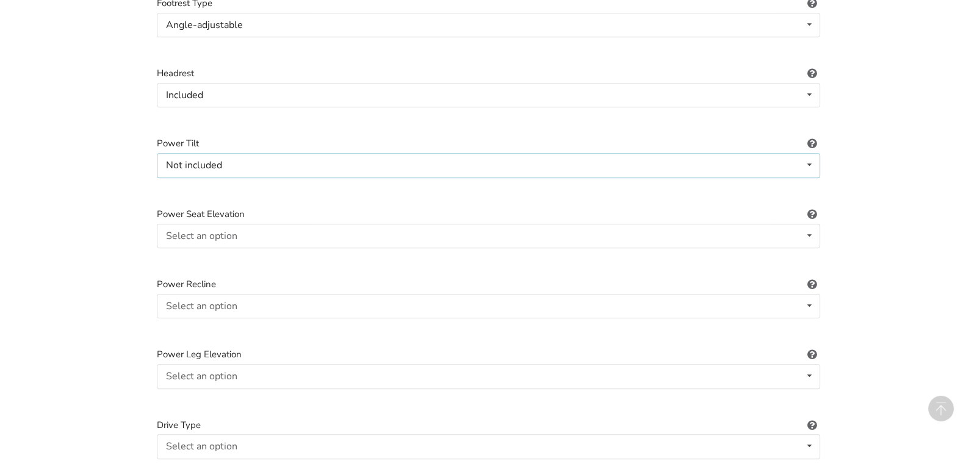
scroll to position [1235, 0]
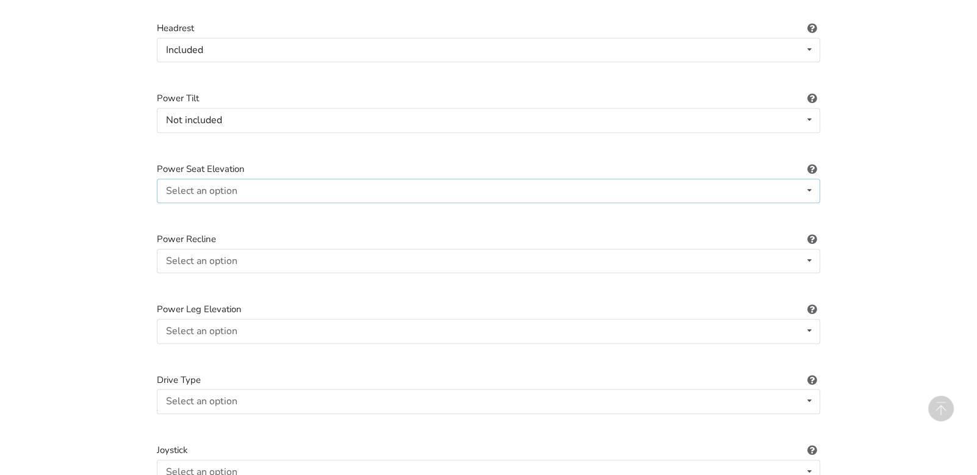
click at [295, 179] on div "Select an option Included Not included" at bounding box center [488, 191] width 663 height 24
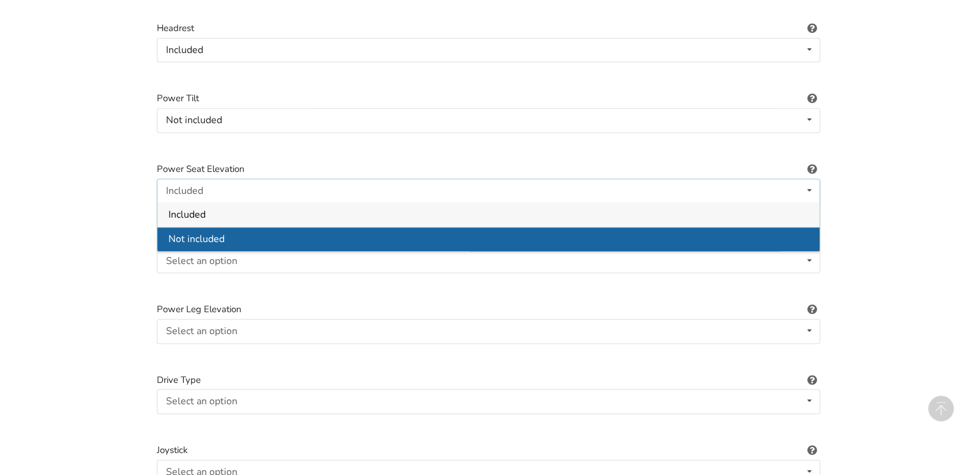
click at [271, 228] on div "Not included" at bounding box center [488, 239] width 662 height 24
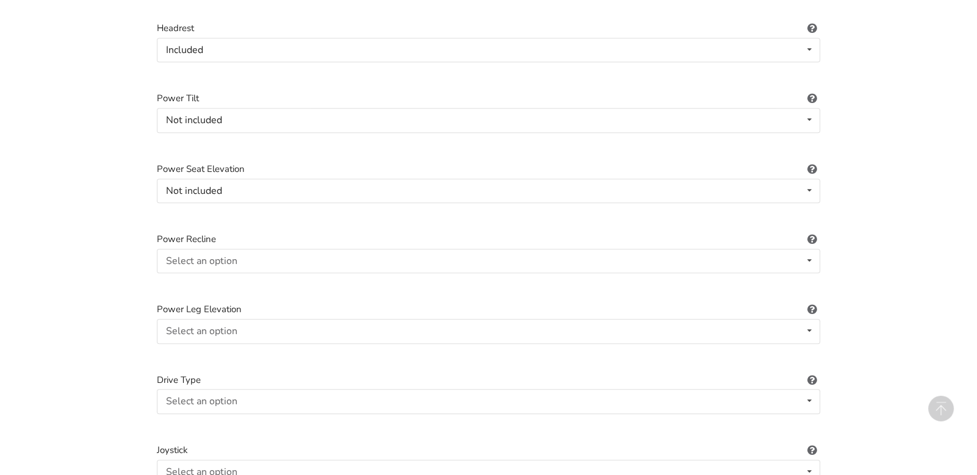
click at [271, 282] on div at bounding box center [488, 287] width 663 height 10
click at [274, 251] on div "Select an option Included Not included" at bounding box center [488, 261] width 663 height 24
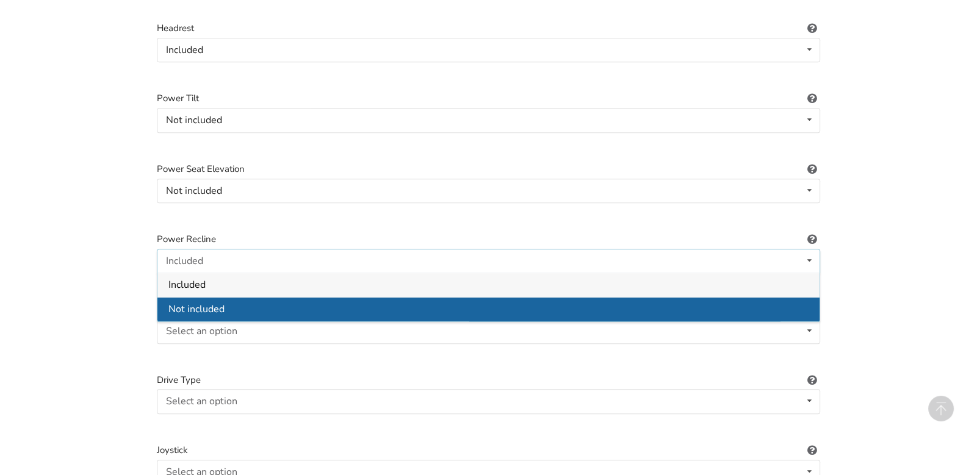
click at [281, 297] on div "Not included" at bounding box center [488, 309] width 662 height 24
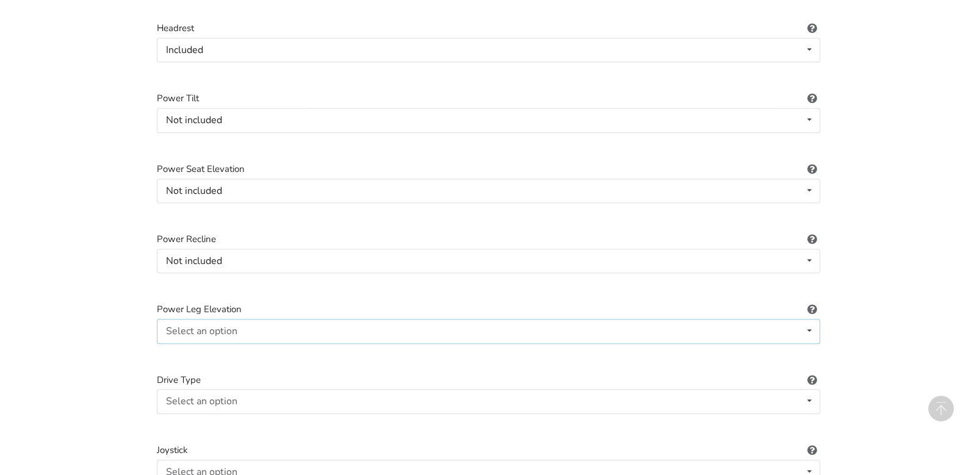
click at [282, 319] on div "Select an option Included Not included" at bounding box center [488, 331] width 663 height 24
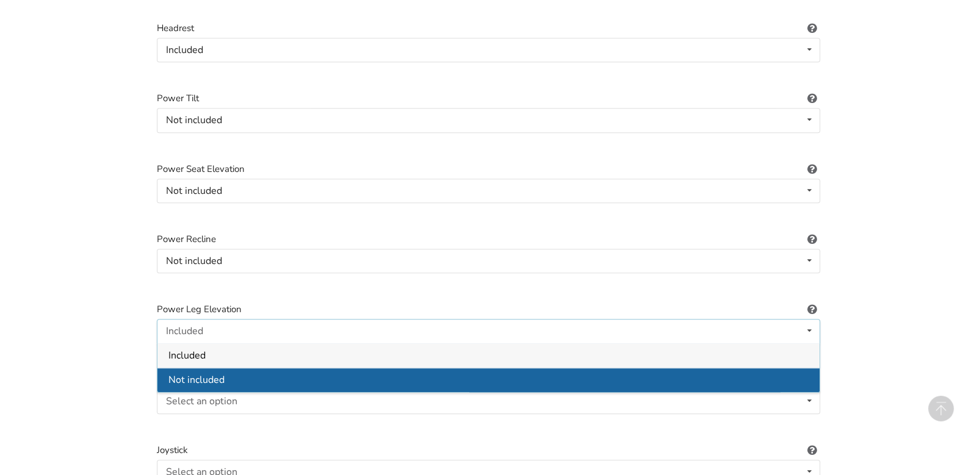
click at [287, 367] on div "Not included" at bounding box center [488, 379] width 662 height 24
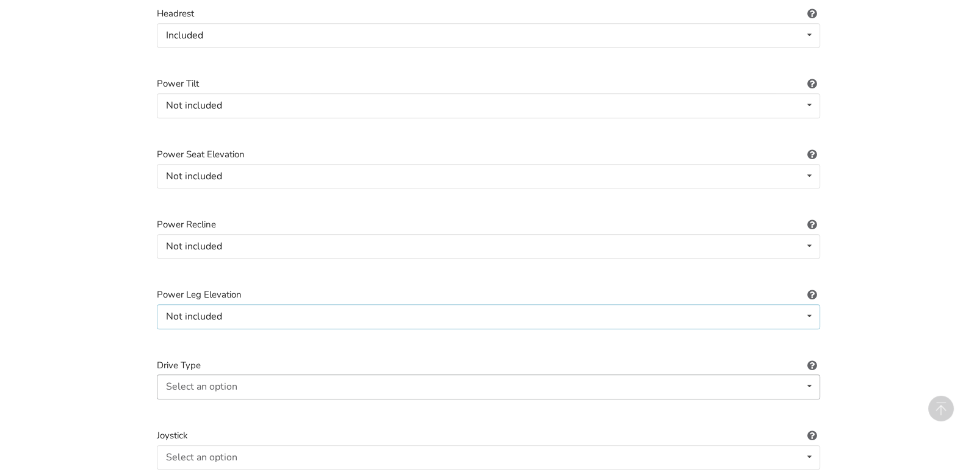
scroll to position [1254, 0]
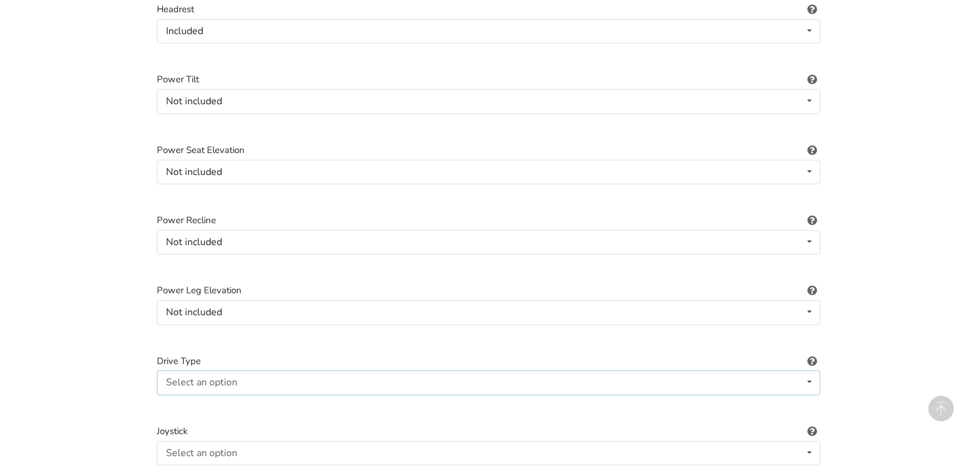
click at [287, 372] on div "Select an option Not applicable Rear Front Midwheel" at bounding box center [488, 382] width 663 height 24
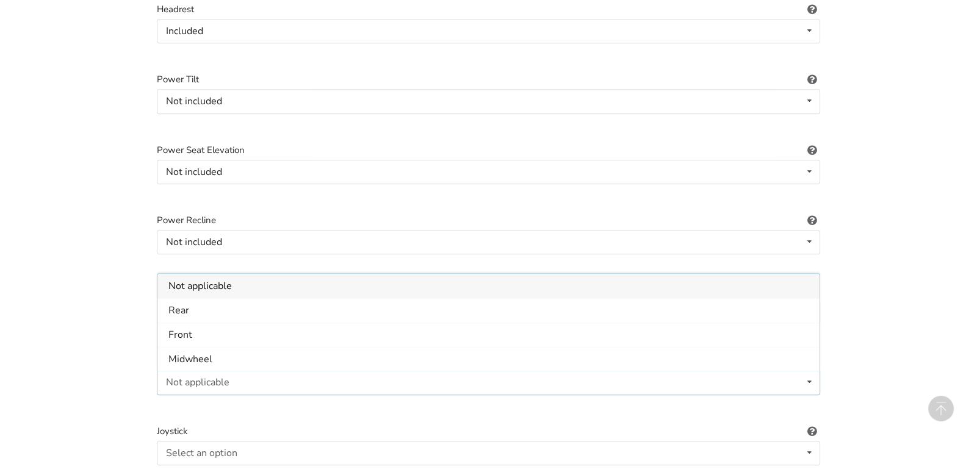
click at [258, 274] on div "Not applicable" at bounding box center [488, 286] width 662 height 24
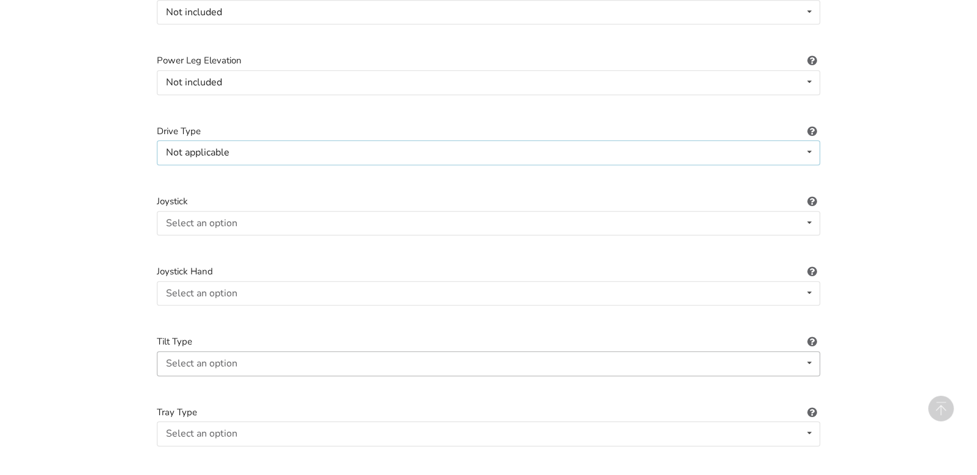
scroll to position [1519, 0]
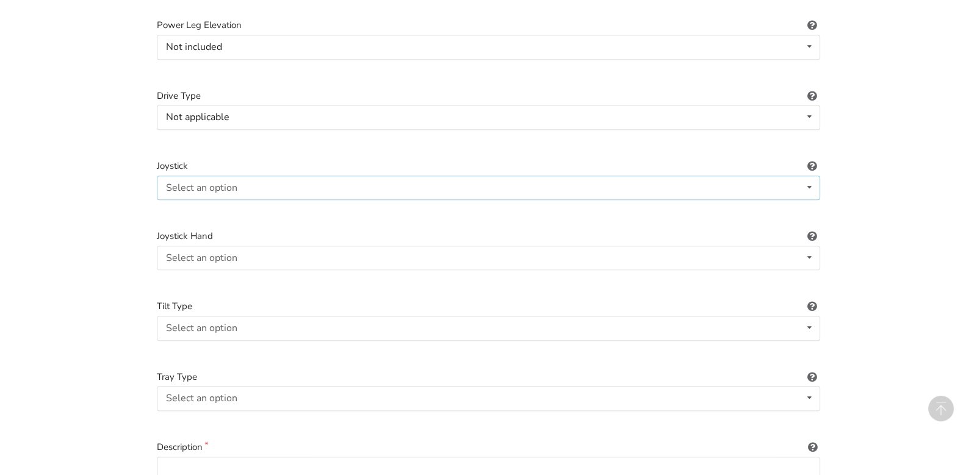
click at [249, 176] on div "Select an option Not applicable Pin Mushroom cap Golf ball Goal post" at bounding box center [488, 188] width 663 height 24
click at [251, 201] on div "Not applicable" at bounding box center [488, 212] width 662 height 24
click at [250, 247] on div "Select an option Not applicable Right Left" at bounding box center [488, 258] width 663 height 24
click at [250, 247] on div "Not applicable Not applicable Right Left" at bounding box center [488, 258] width 663 height 24
click at [254, 246] on div "Select an option Not applicable Right Left" at bounding box center [488, 258] width 663 height 24
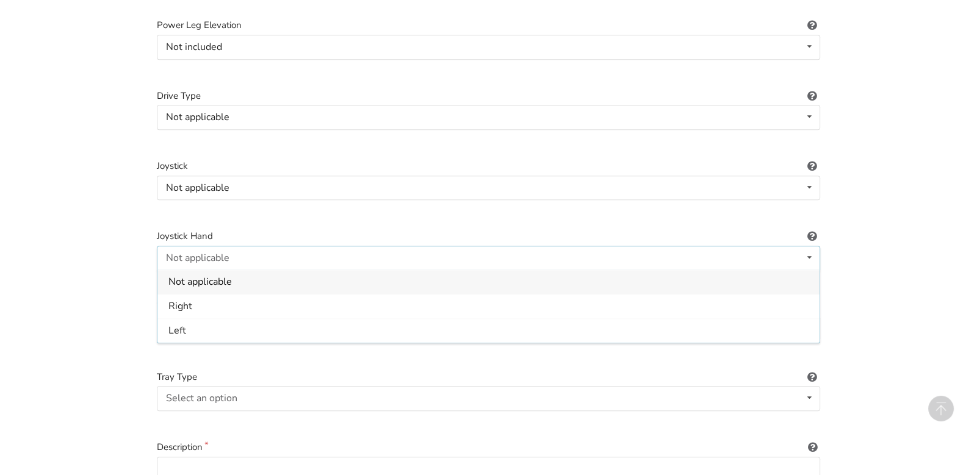
click at [254, 271] on div "Not applicable" at bounding box center [488, 282] width 662 height 24
click at [264, 316] on div "Select an option Not applicable Foot tilt Hand tilt" at bounding box center [488, 328] width 663 height 24
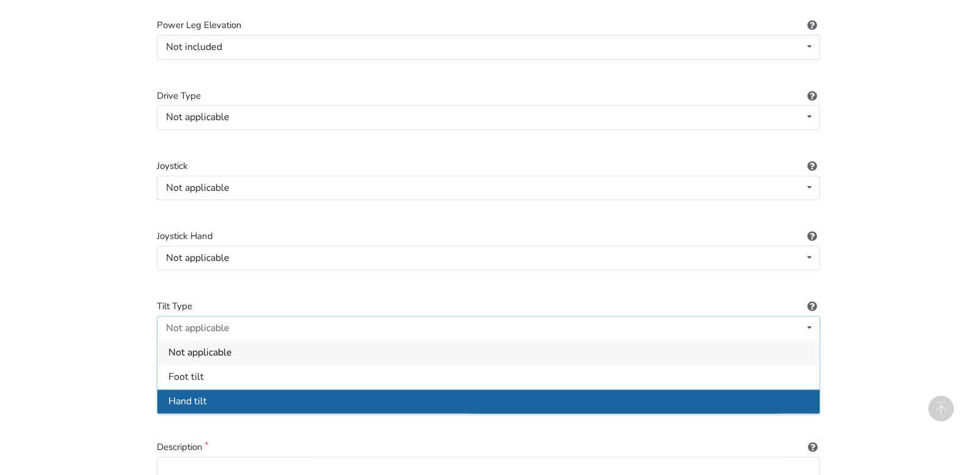
click at [256, 390] on div "Hand tilt" at bounding box center [488, 401] width 662 height 24
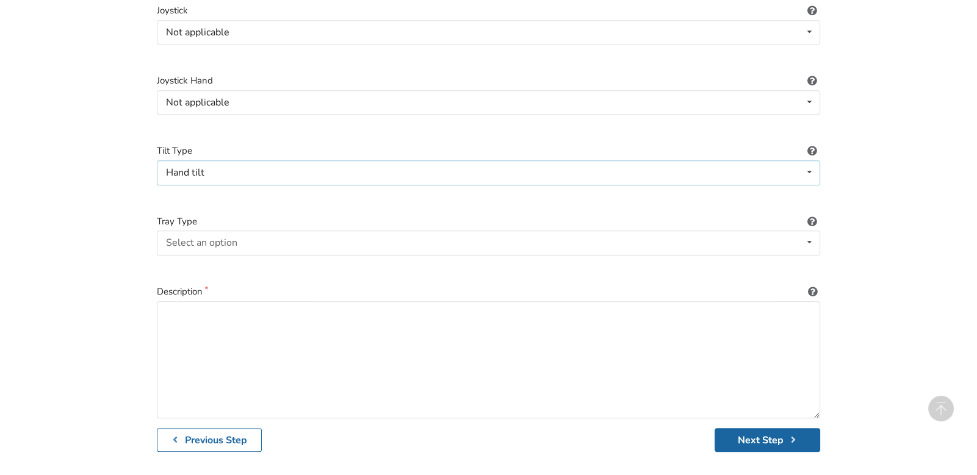
scroll to position [1677, 0]
click at [276, 229] on div "Select an option None Half-right Half-left Full" at bounding box center [488, 241] width 663 height 24
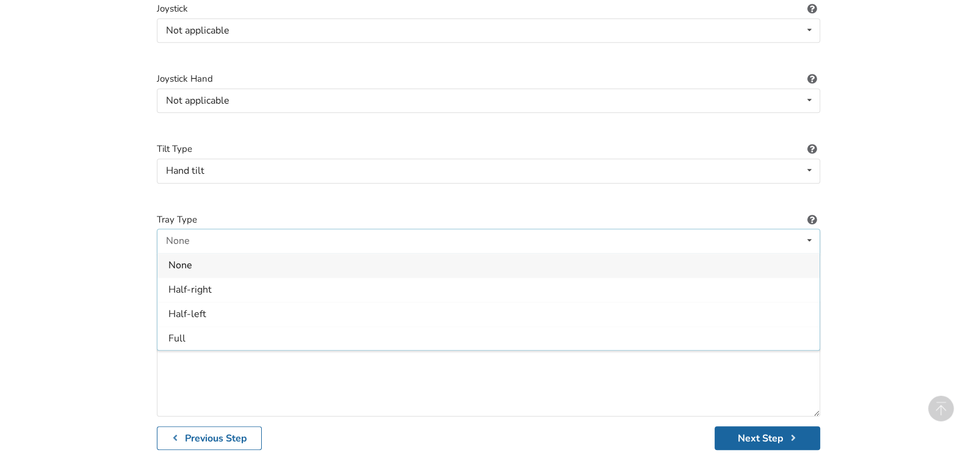
click at [276, 261] on div "None" at bounding box center [488, 265] width 662 height 24
click at [277, 313] on textarea at bounding box center [488, 358] width 663 height 117
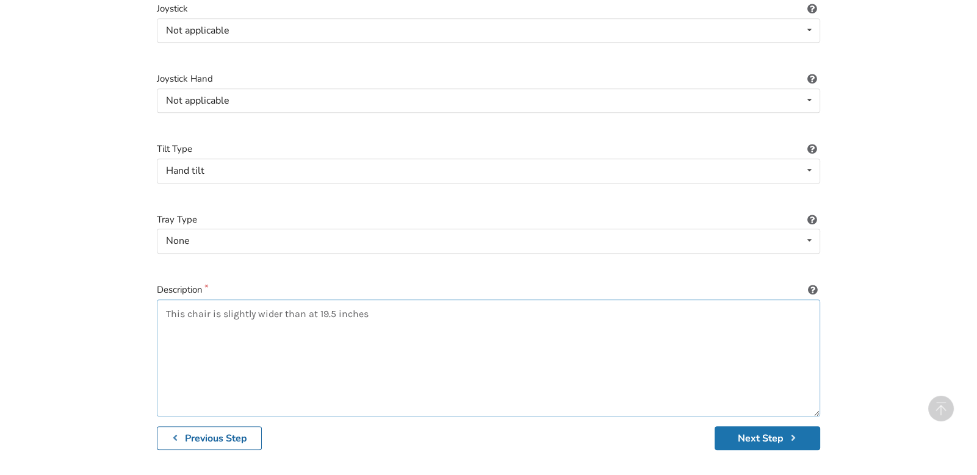
type textarea "This chair is slightly wider than at 19.5 inches"
click at [750, 426] on button "Next Step" at bounding box center [767, 438] width 106 height 24
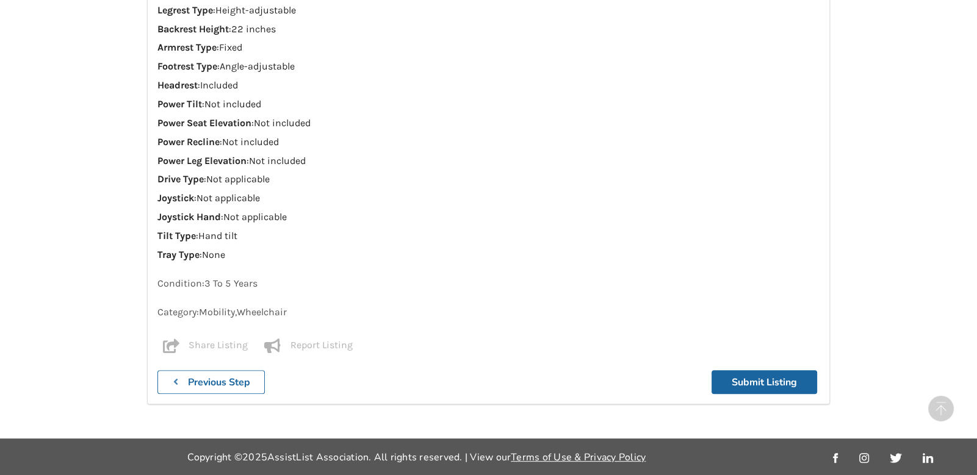
scroll to position [1477, 0]
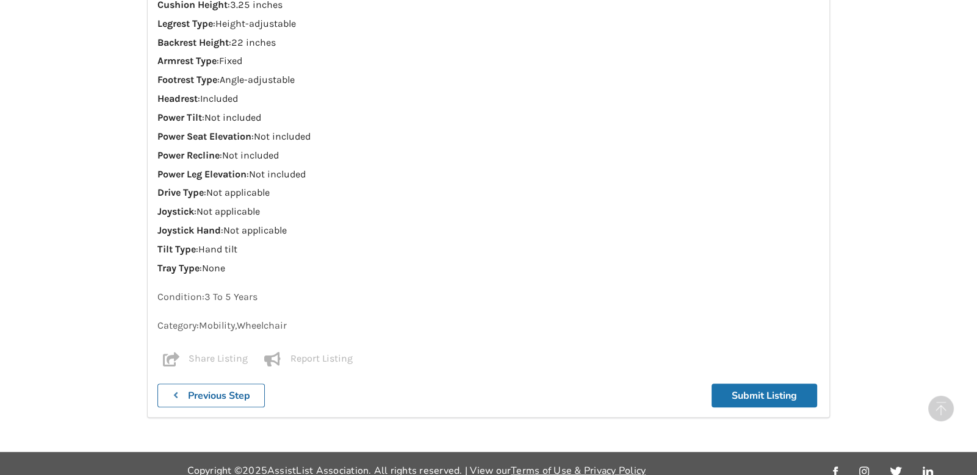
click at [753, 384] on button "Submit Listing" at bounding box center [764, 396] width 106 height 24
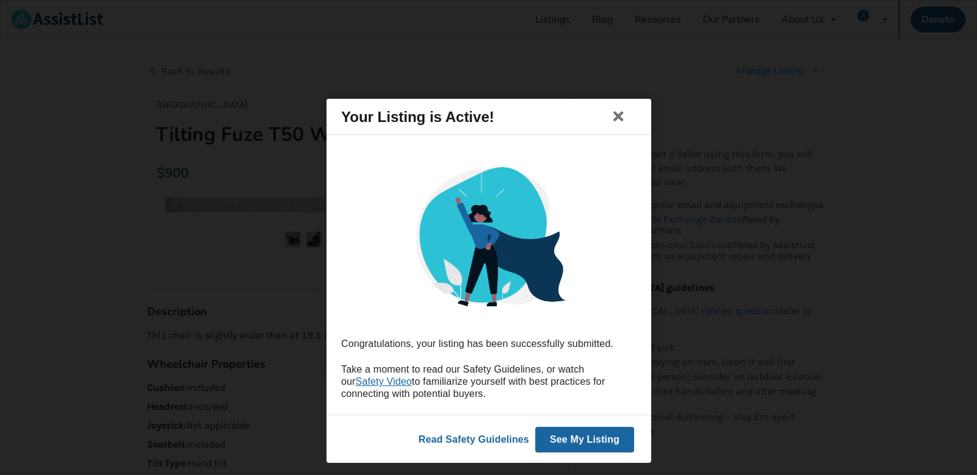
click at [574, 441] on button "See My Listing" at bounding box center [583, 439] width 99 height 26
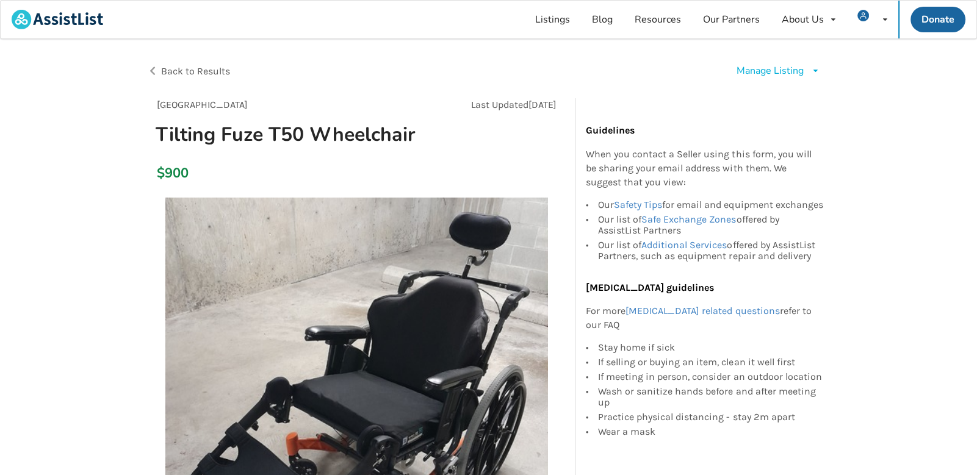
click at [807, 70] on div "Manage Listing Edit listing Renew listing Mark as Sold Delete listing" at bounding box center [778, 71] width 84 height 14
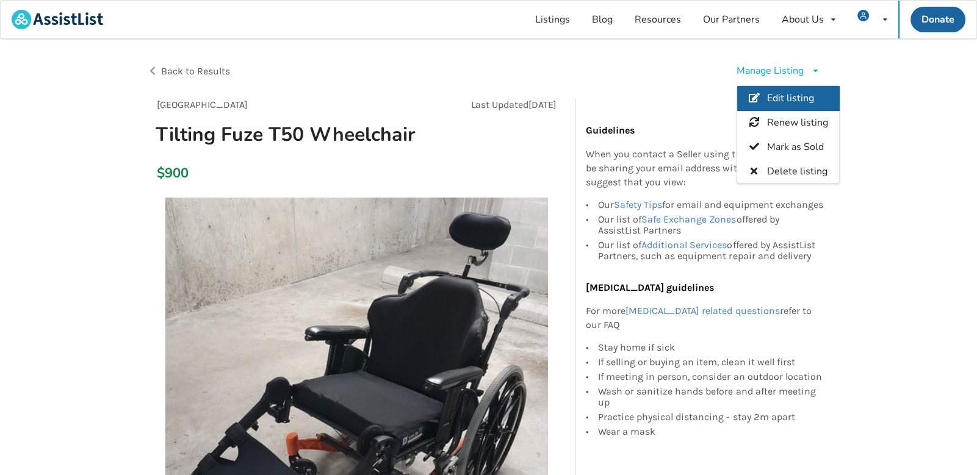
click at [786, 95] on span "Edit listing" at bounding box center [790, 98] width 47 height 13
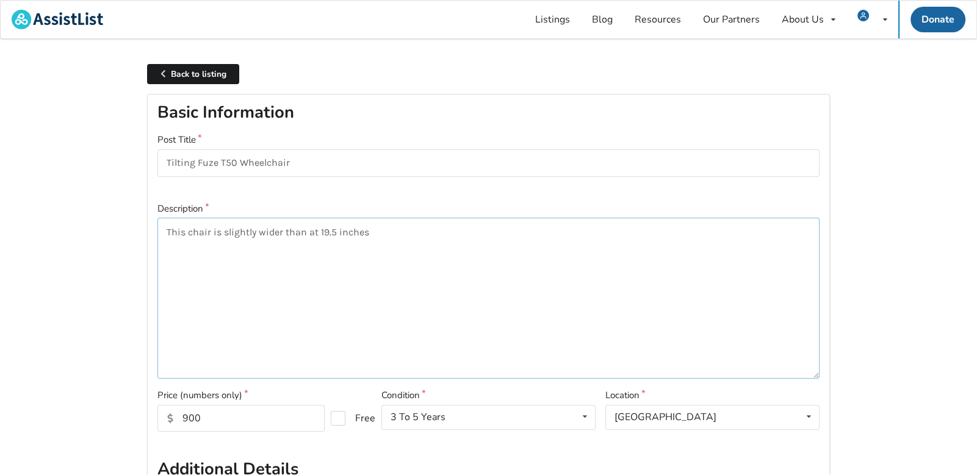
click at [303, 229] on textarea "This chair is slightly wider than at 19.5 inches" at bounding box center [488, 298] width 662 height 161
click at [443, 259] on textarea "This chair is slightly wider at 19.5 inches" at bounding box center [488, 298] width 662 height 161
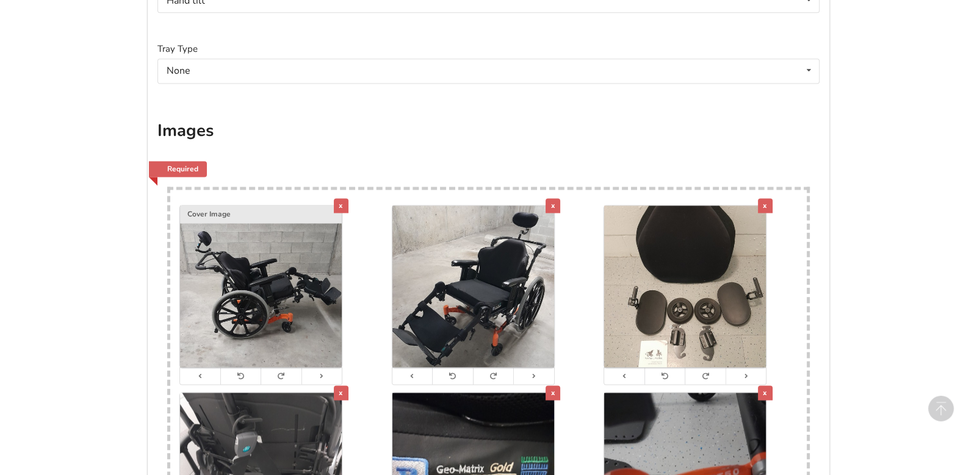
type textarea "This chair is slightly wider at 19.5 inches"
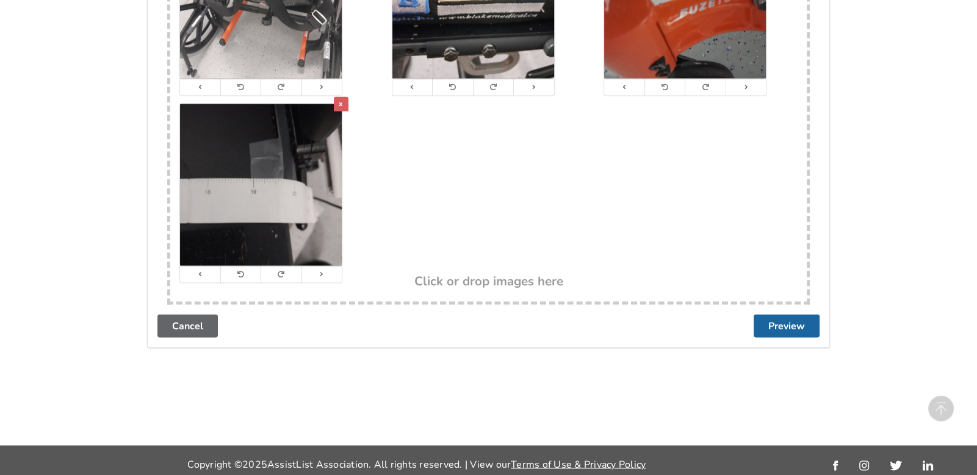
scroll to position [2604, 0]
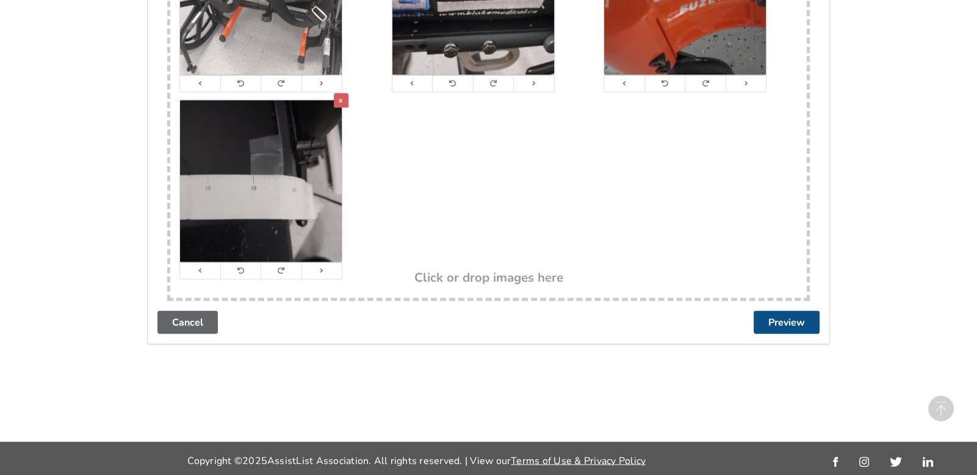
click at [769, 318] on button "Preview" at bounding box center [787, 322] width 66 height 23
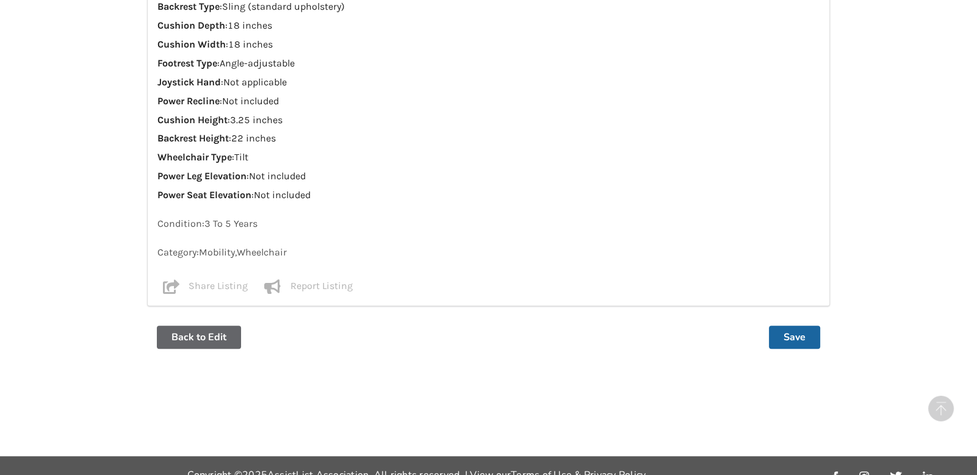
scroll to position [1282, 0]
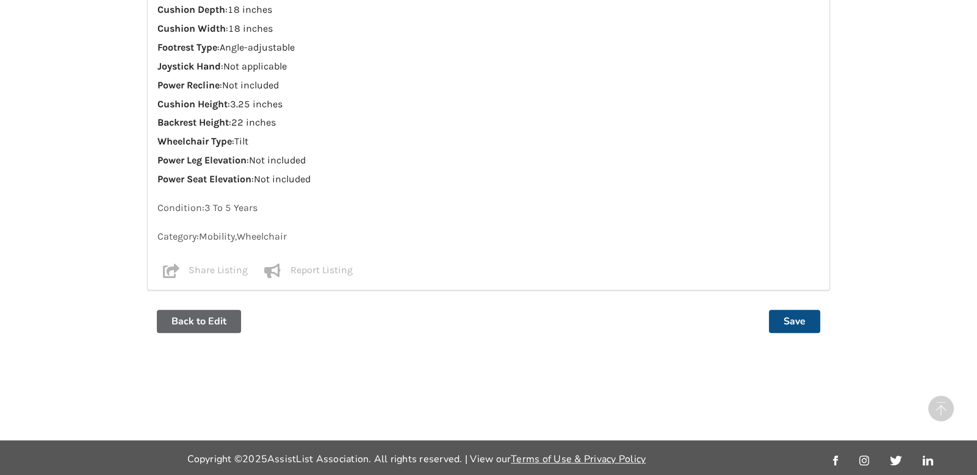
click at [782, 322] on button "Save" at bounding box center [794, 321] width 51 height 23
